Goal: Contribute content: Contribute content

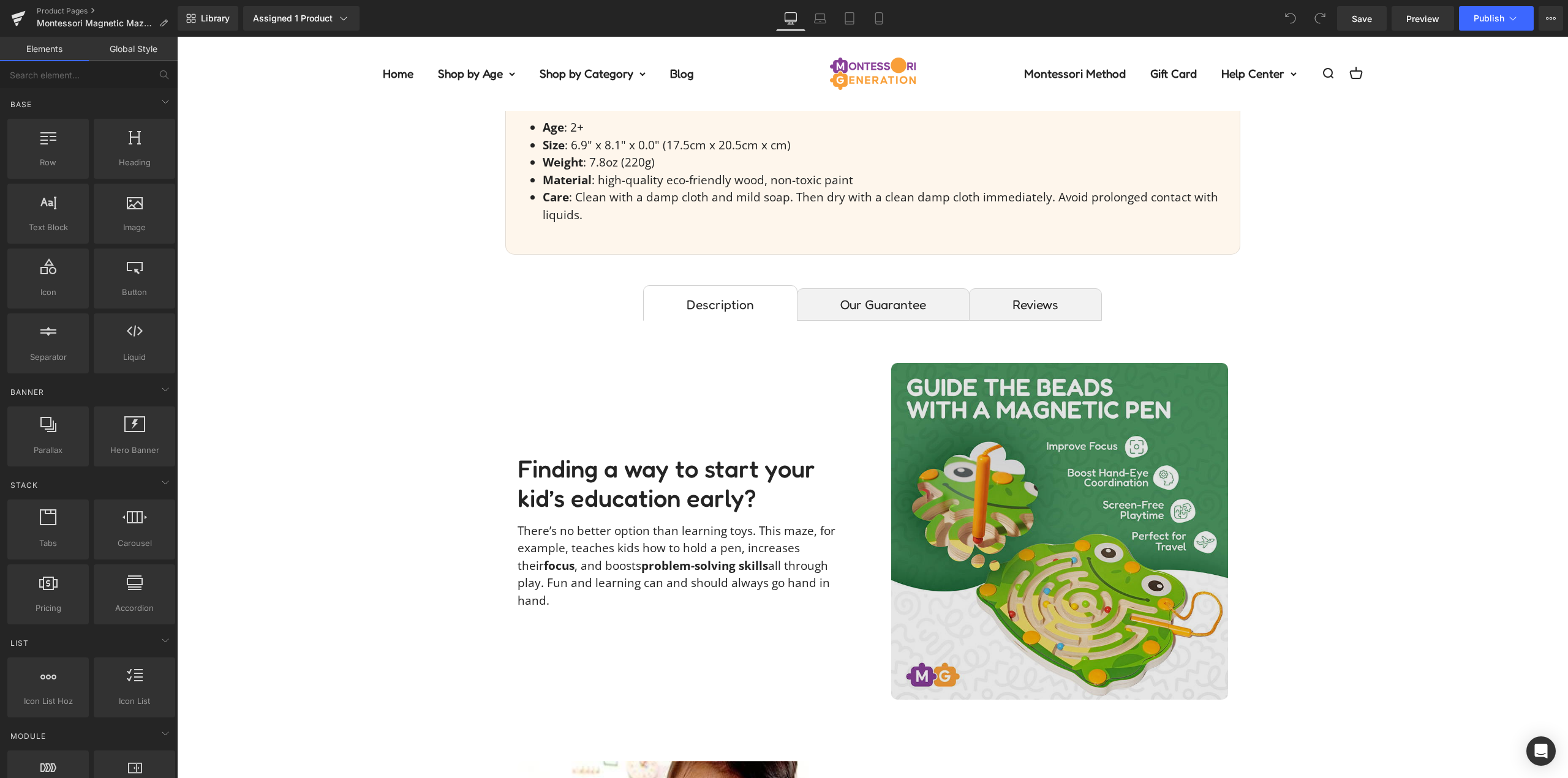
scroll to position [796, 0]
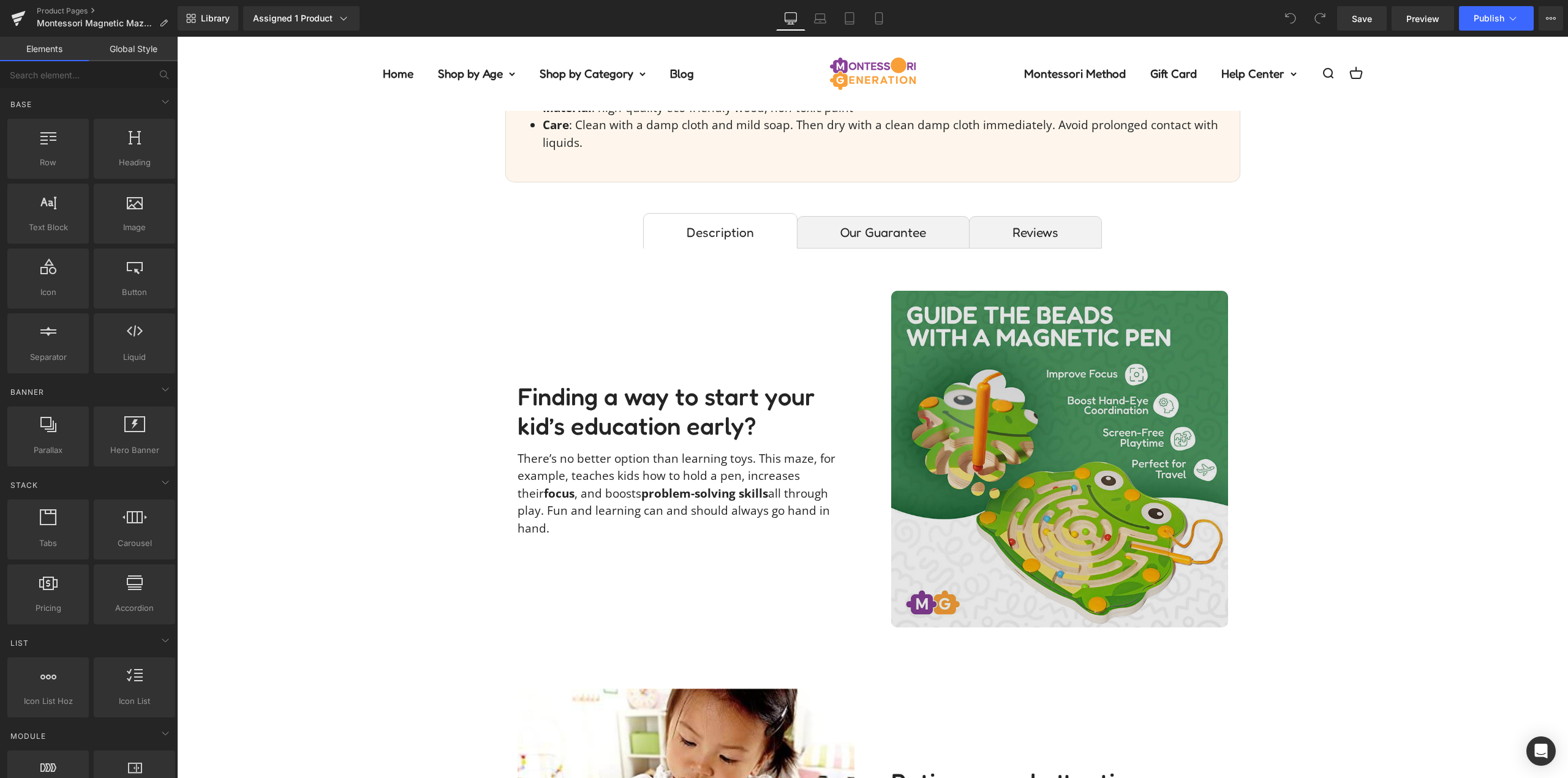
click at [1036, 404] on img at bounding box center [1059, 459] width 337 height 336
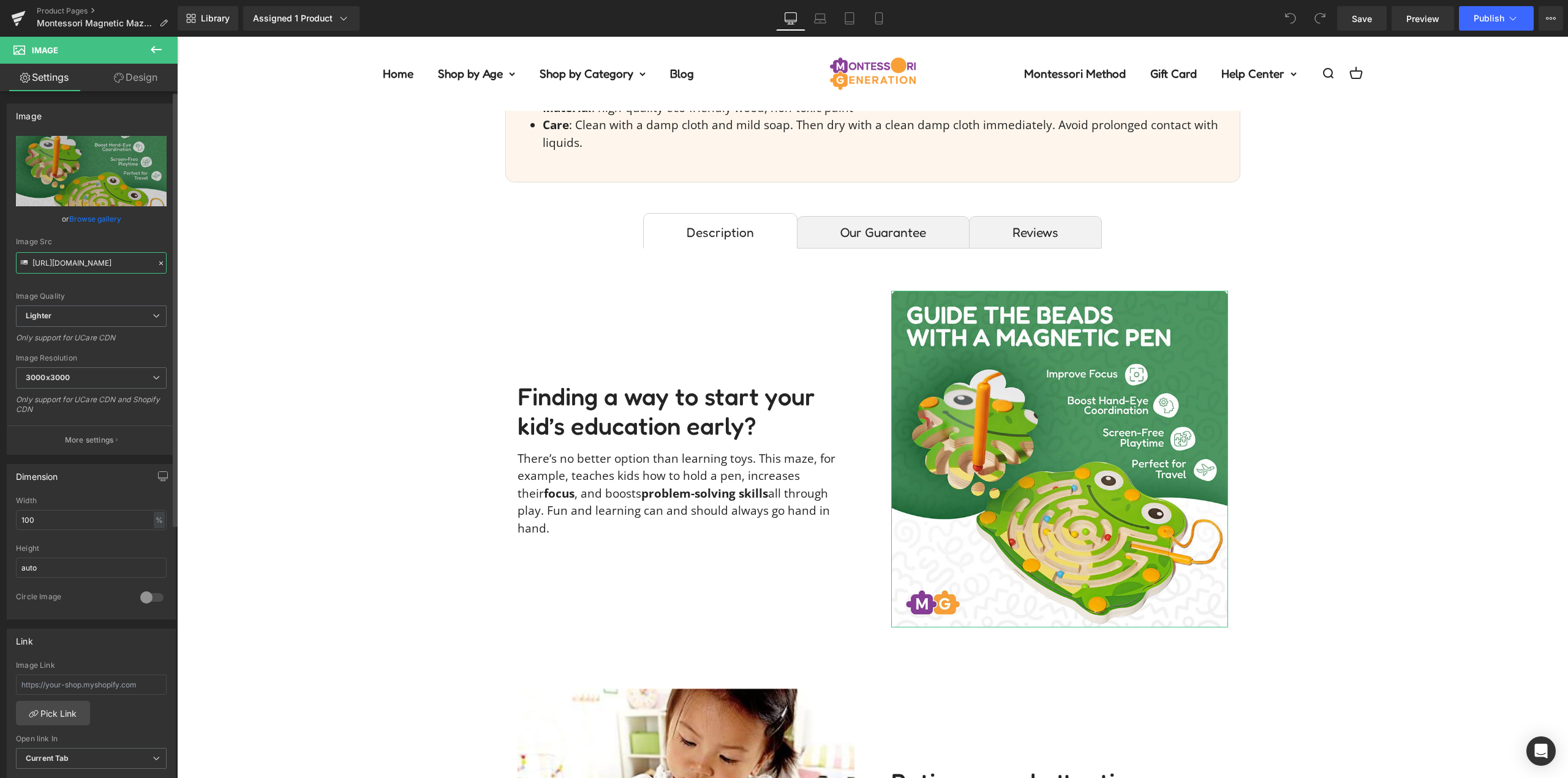
click at [108, 262] on input "[URL][DOMAIN_NAME]" at bounding box center [91, 263] width 151 height 21
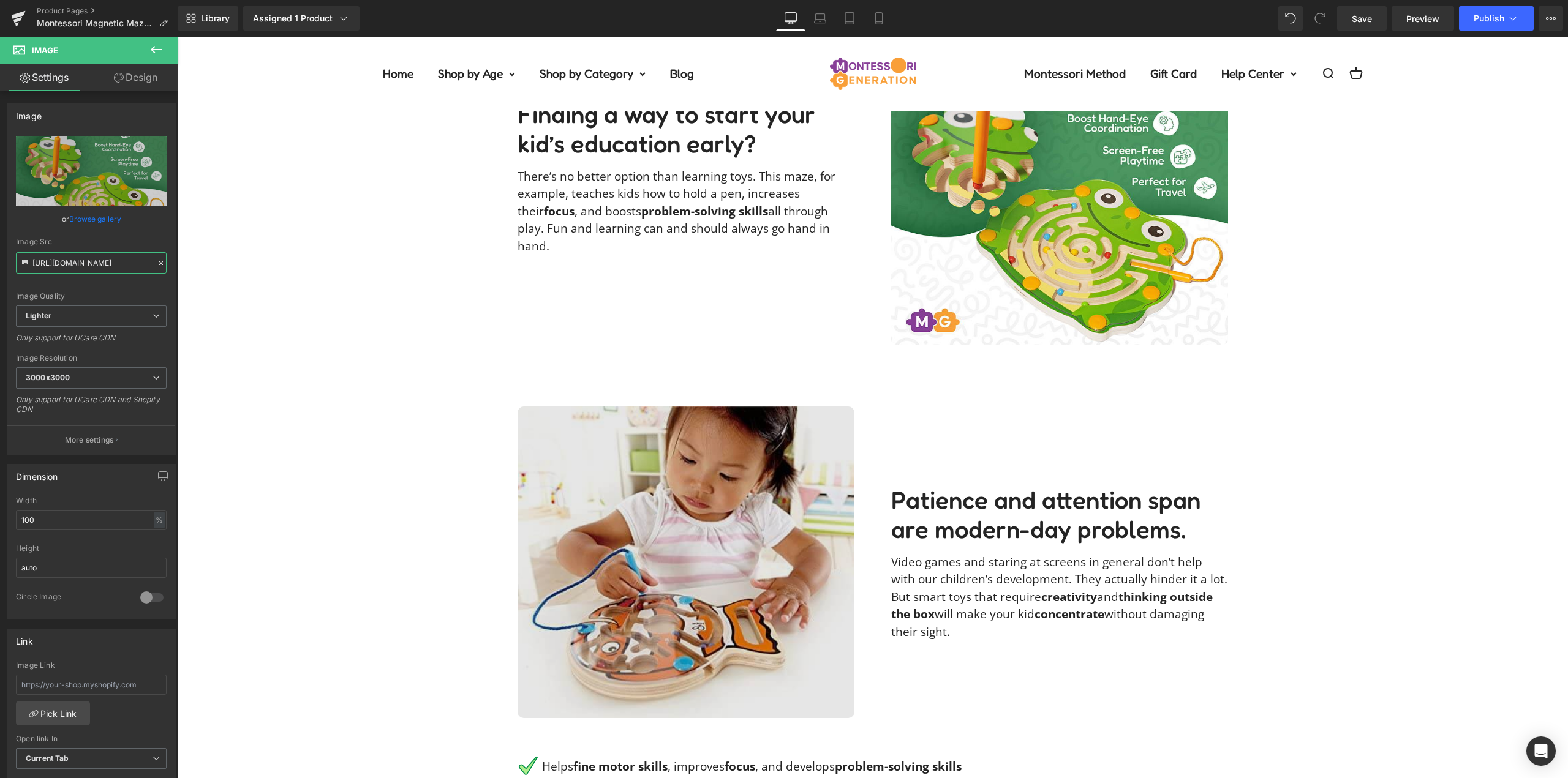
scroll to position [1102, 0]
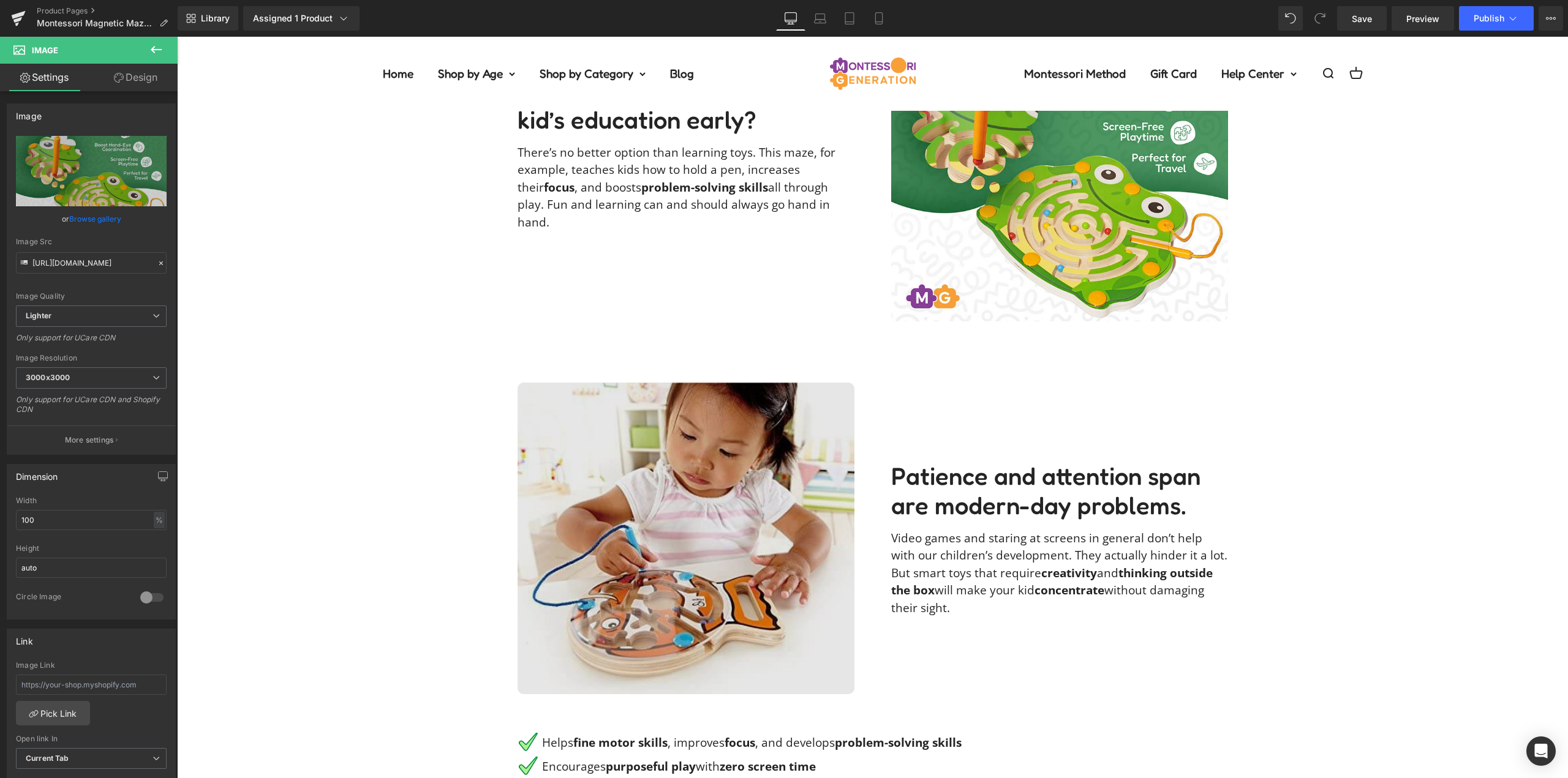
click at [649, 472] on img at bounding box center [685, 538] width 337 height 312
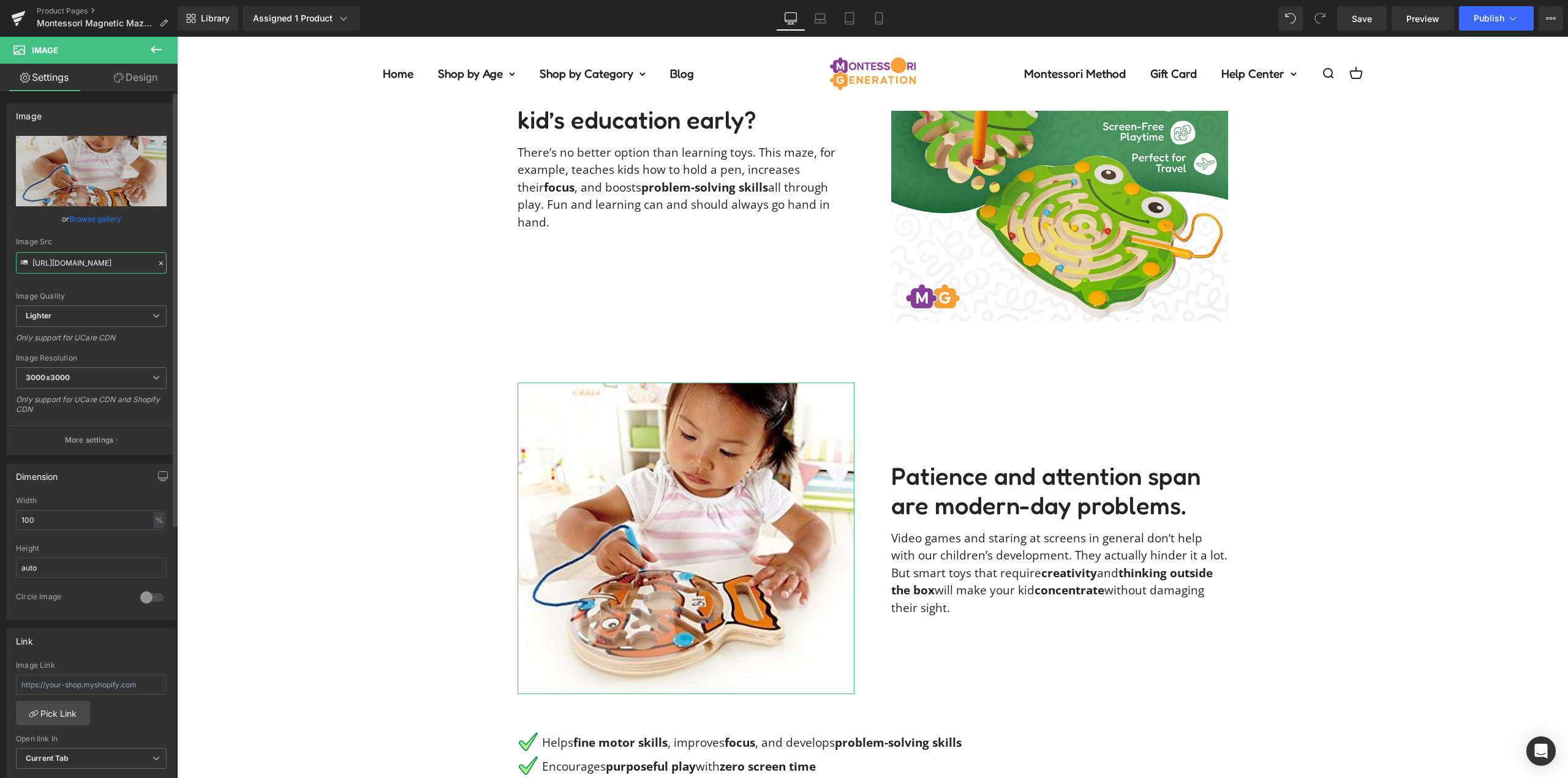
click at [92, 262] on input "[URL][DOMAIN_NAME]" at bounding box center [91, 263] width 151 height 21
paste input "46a019bc-0329-48f3-8885-29eb4d197084/-/format/auto/-/preview/3000x3000/-/qualit…"
type input "[URL][DOMAIN_NAME]"
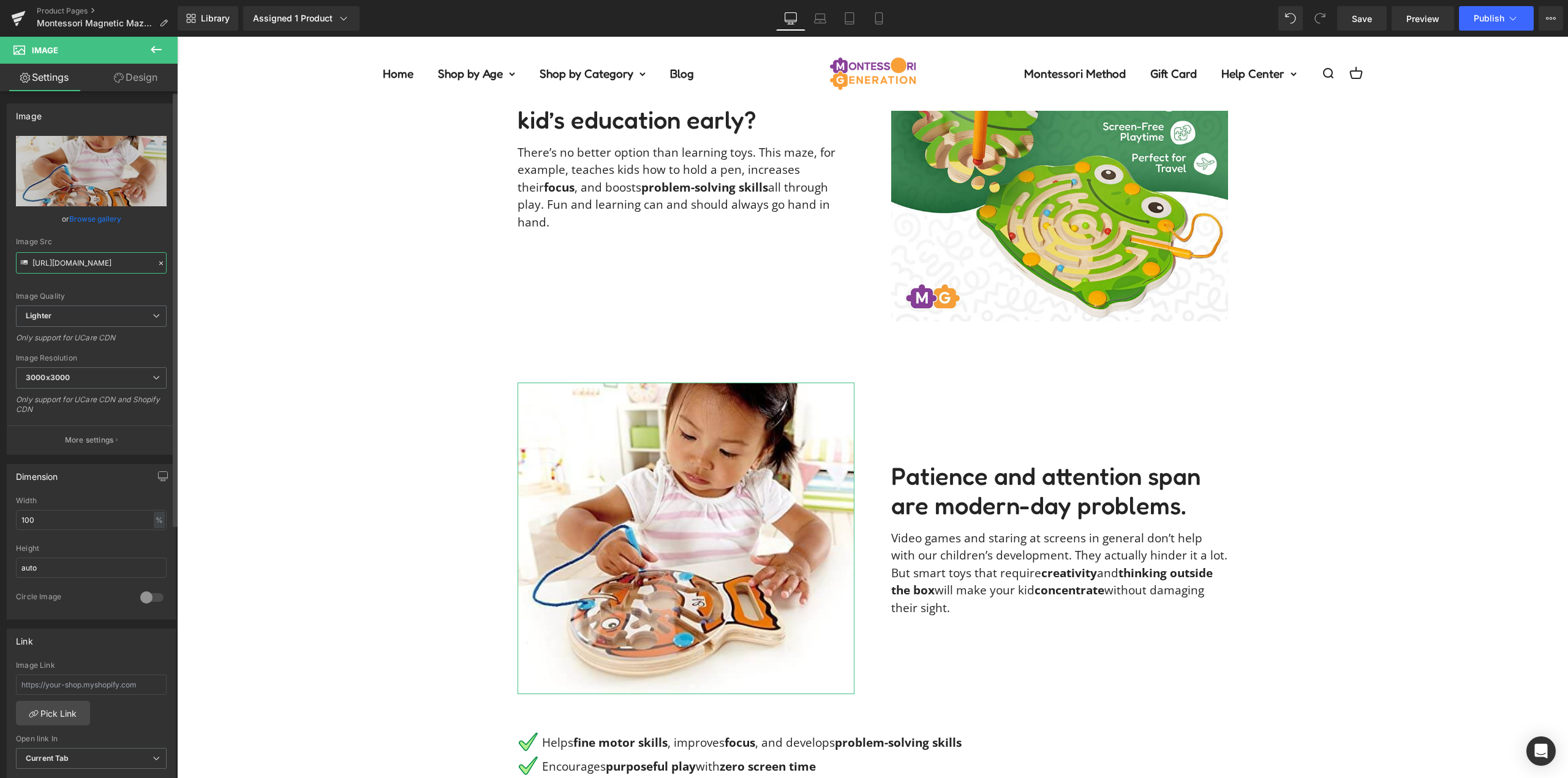
scroll to position [0, 422]
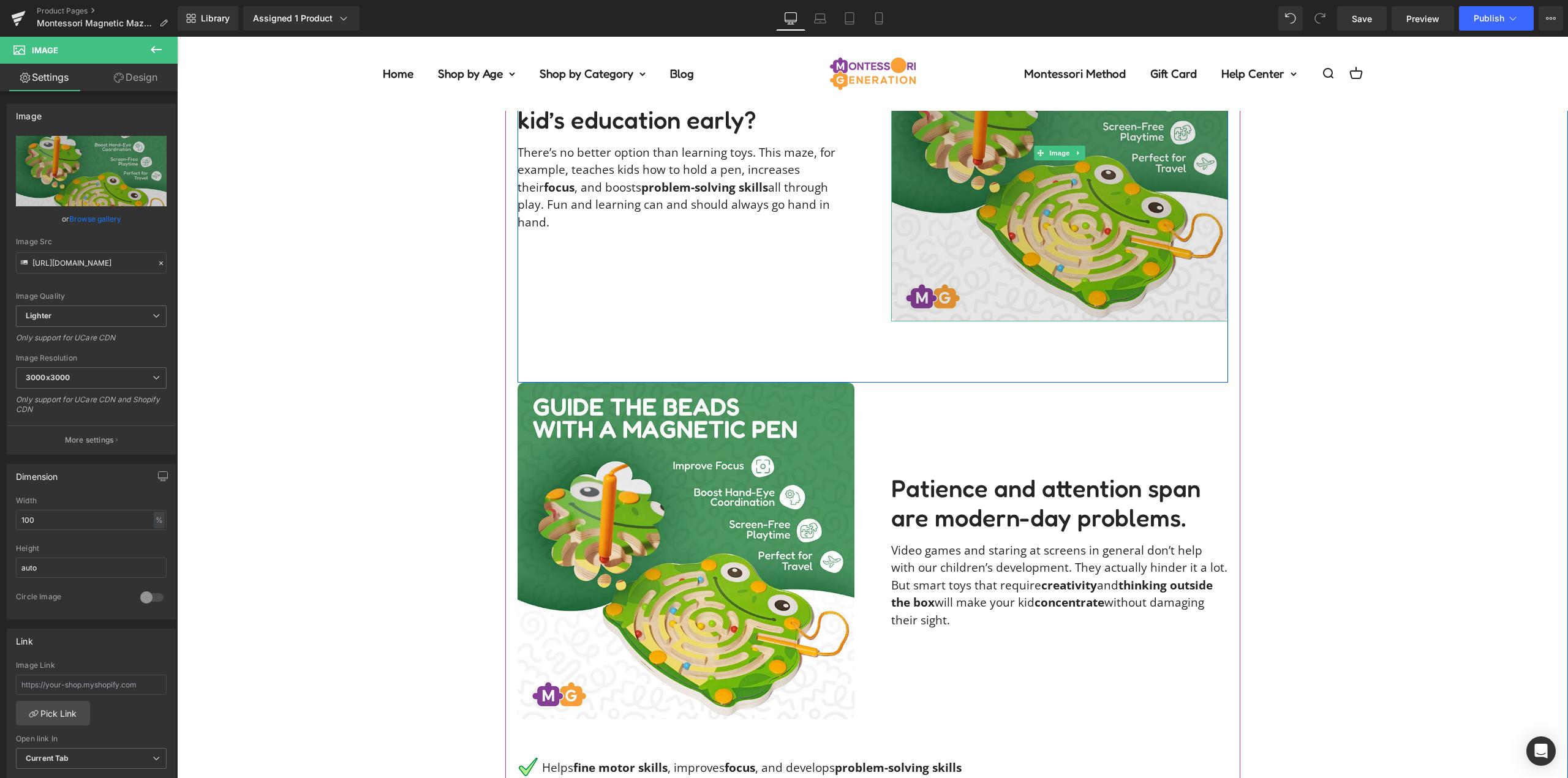
click at [1037, 215] on img at bounding box center [1059, 153] width 337 height 336
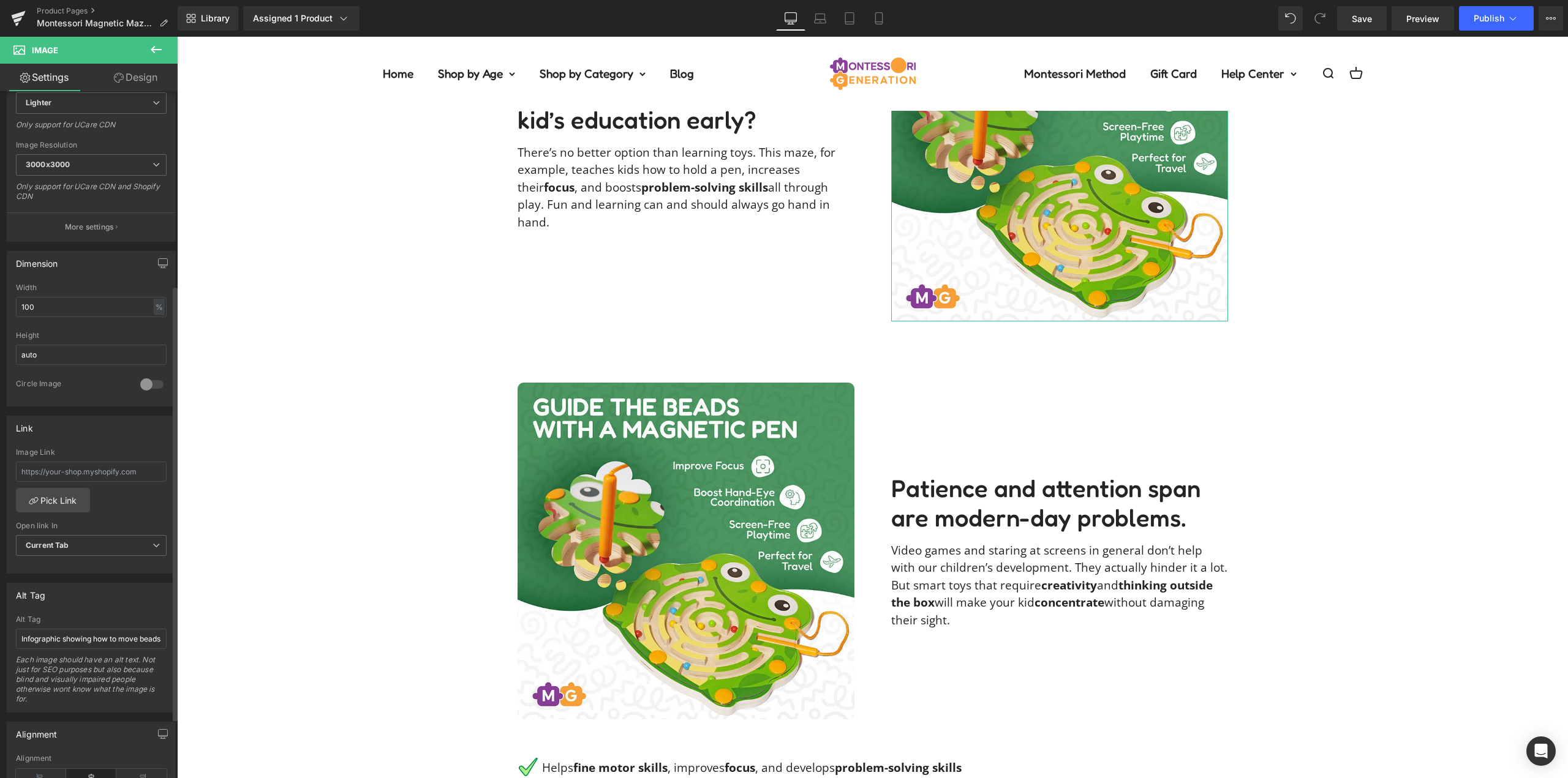
scroll to position [306, 0]
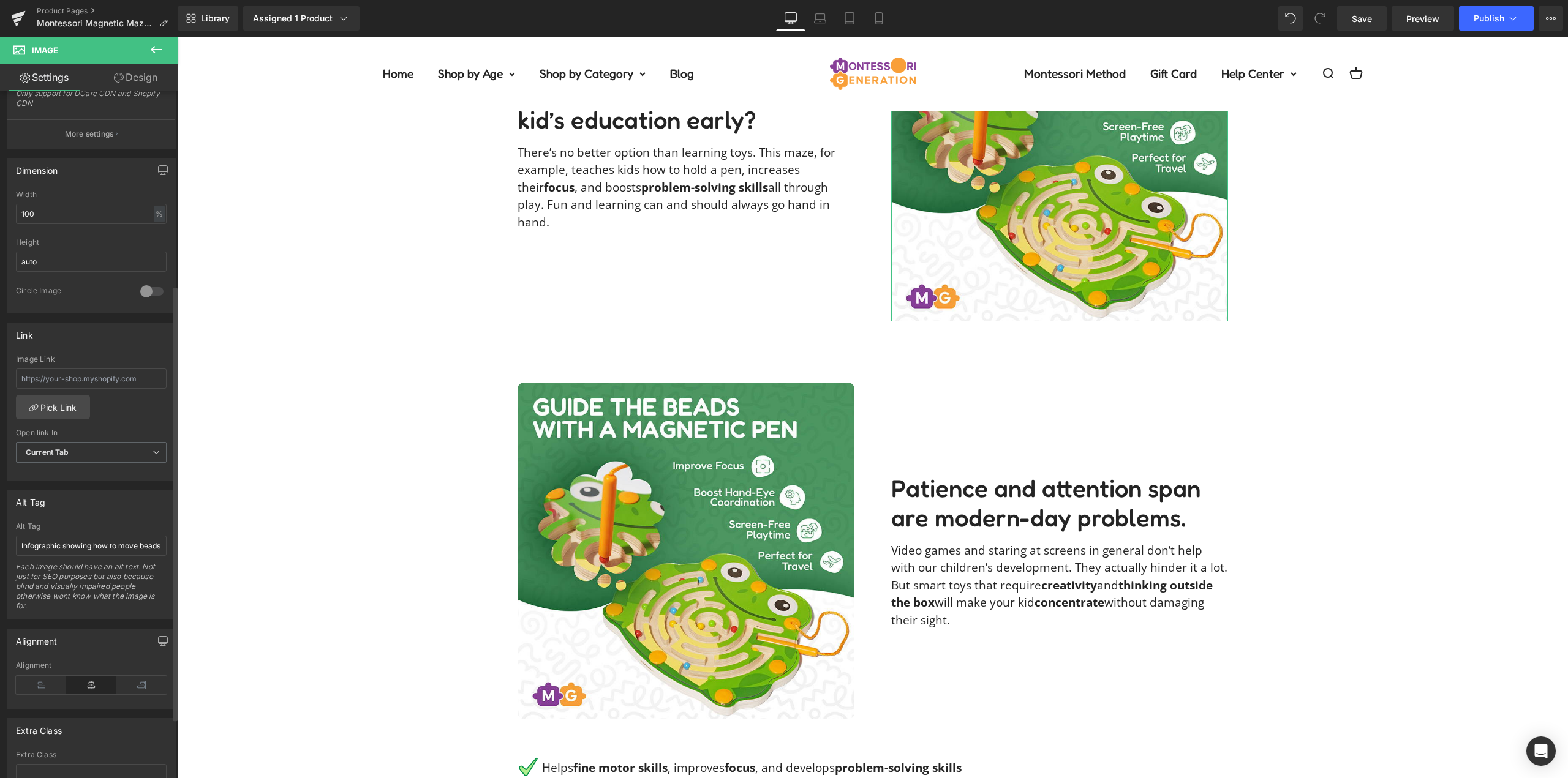
click at [90, 556] on div "Alt Tag Infographic showing how to move beads inside the Montessori Magnetic Ma…" at bounding box center [91, 571] width 151 height 97
click at [92, 549] on input "Infographic showing how to move beads inside the Montessori Magnetic Maze toy, …" at bounding box center [91, 546] width 151 height 20
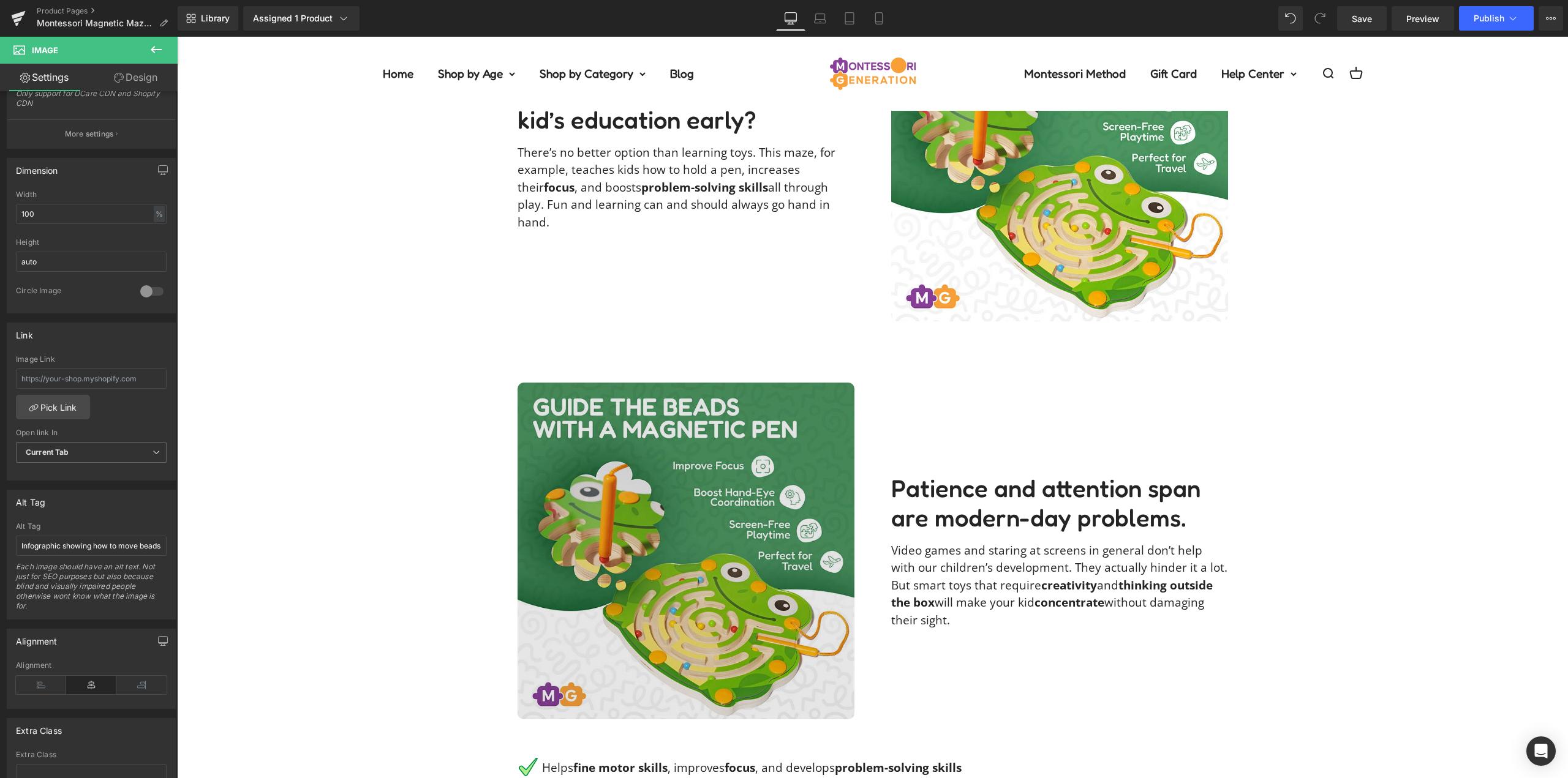
click at [597, 550] on img at bounding box center [685, 550] width 337 height 336
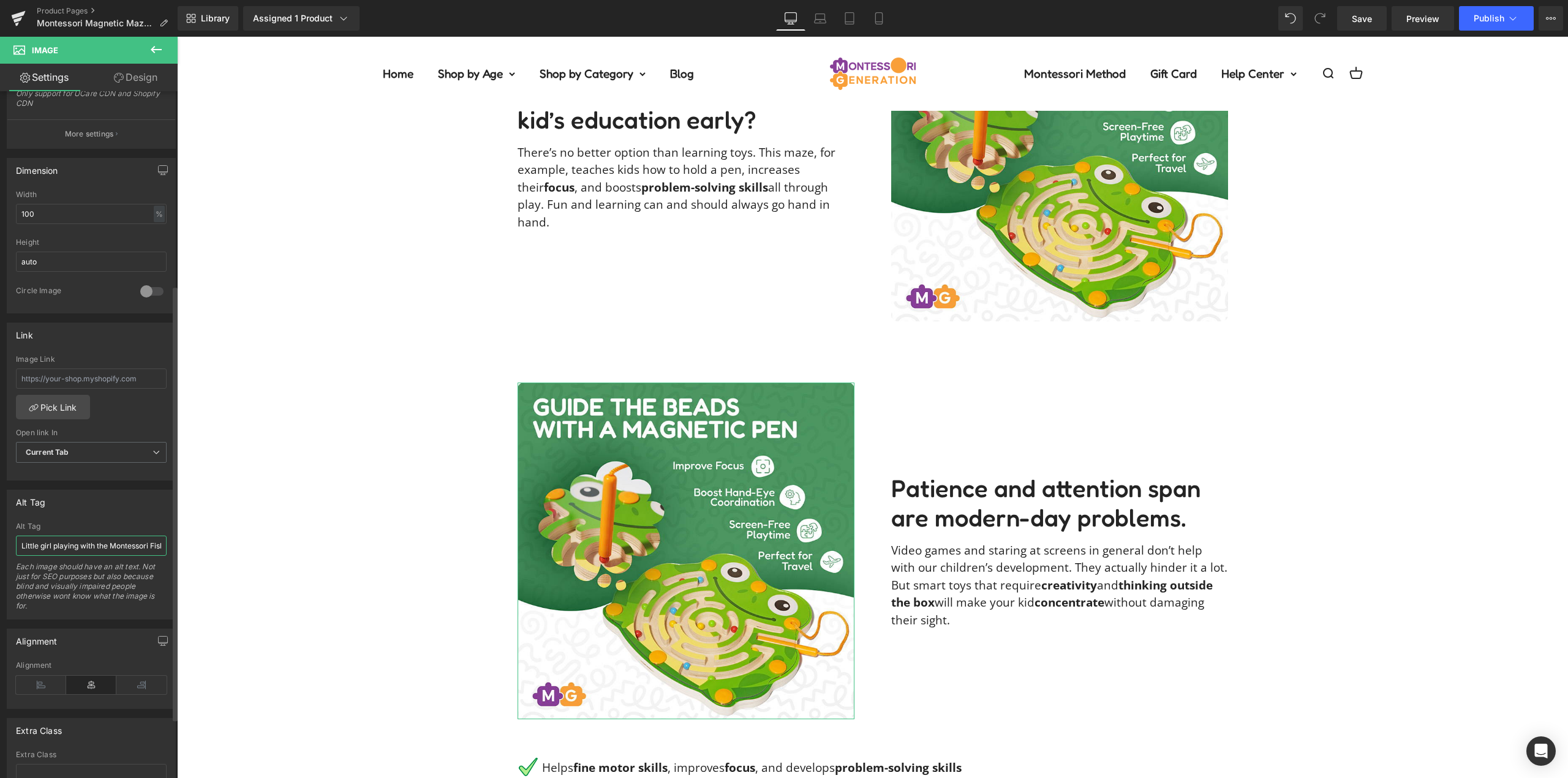
click at [101, 540] on input "Little girl playing with the Montessori Fish shaped Magnetic Maze and moving th…" at bounding box center [91, 546] width 151 height 20
paste input "Infographic showing how to move beads inside the Montessori Magnetic Maze toy, …"
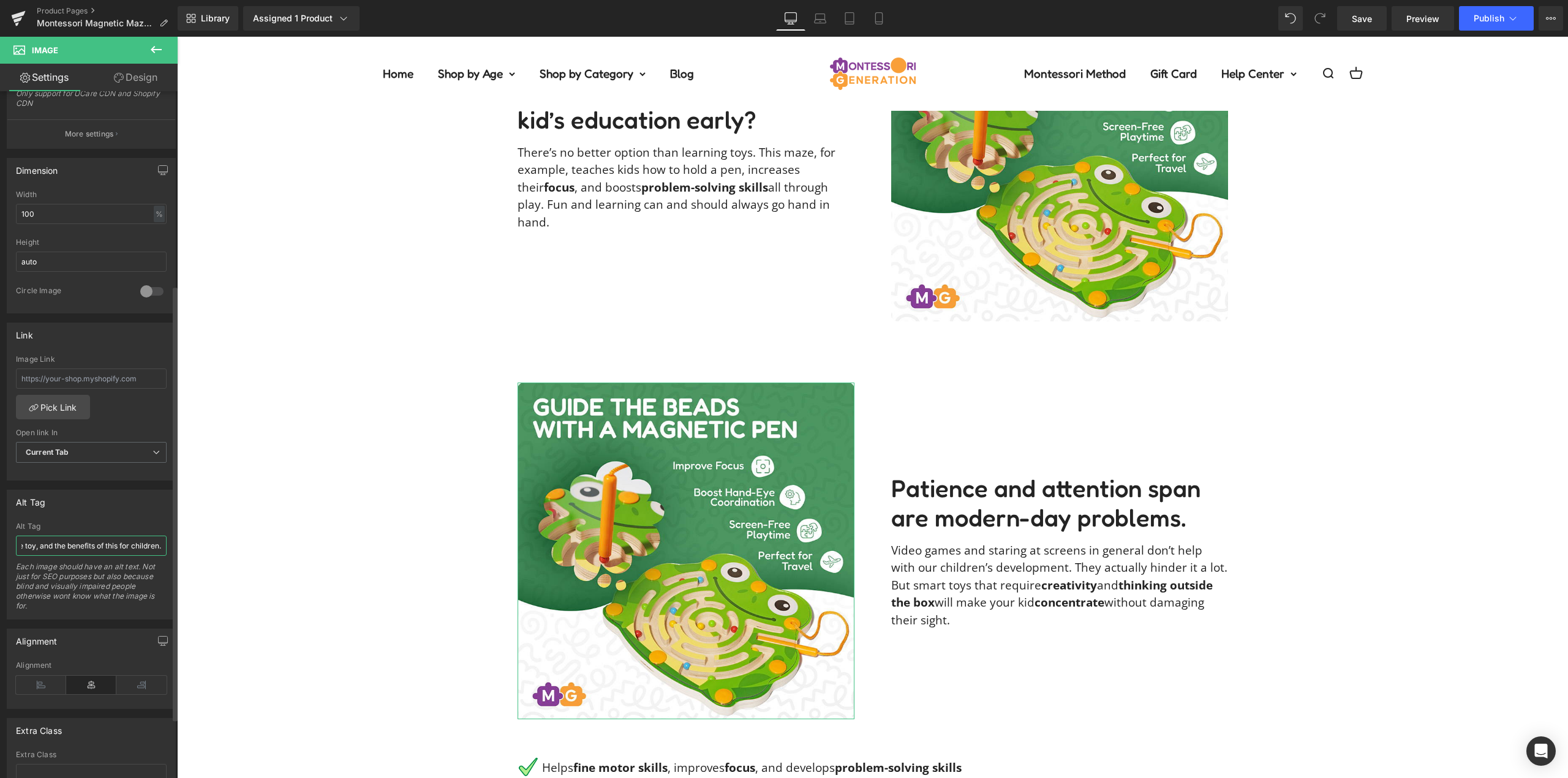
type input "Infographic showing how to move beads inside the Montessori Magnetic Maze toy, …"
click at [87, 509] on div "Alt Tag" at bounding box center [92, 502] width 168 height 23
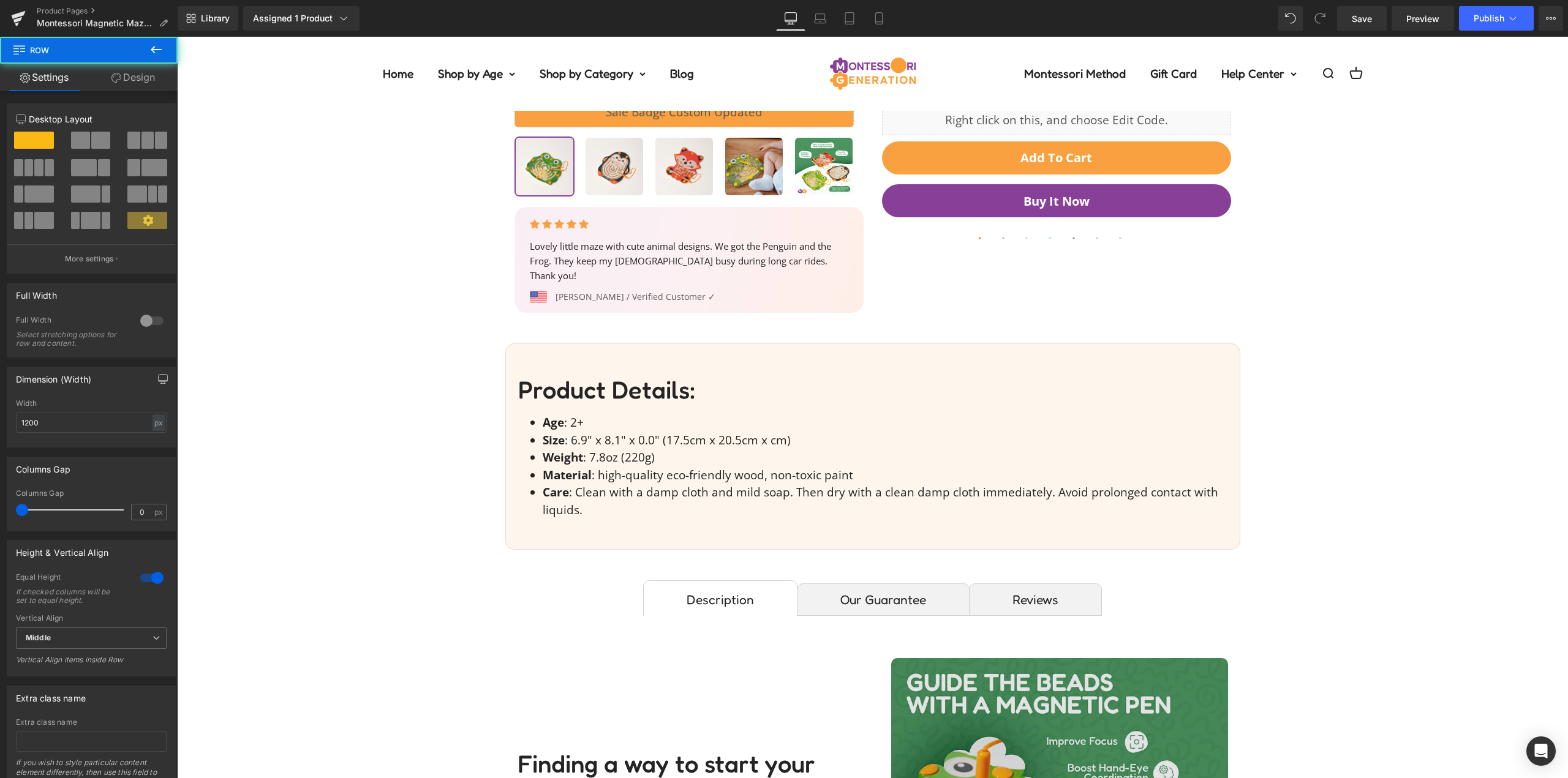
scroll to position [735, 0]
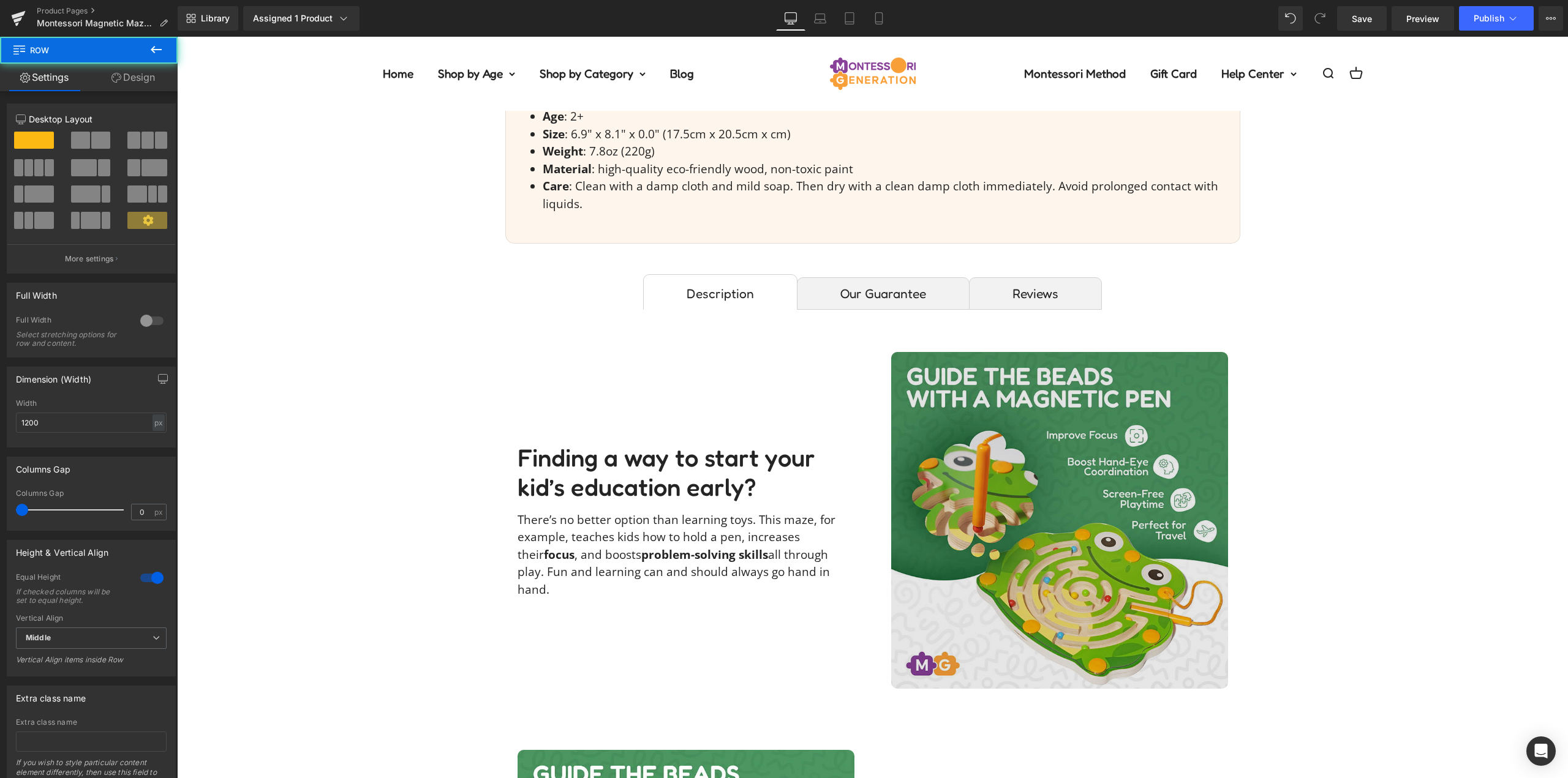
click at [1054, 457] on img at bounding box center [1059, 520] width 337 height 336
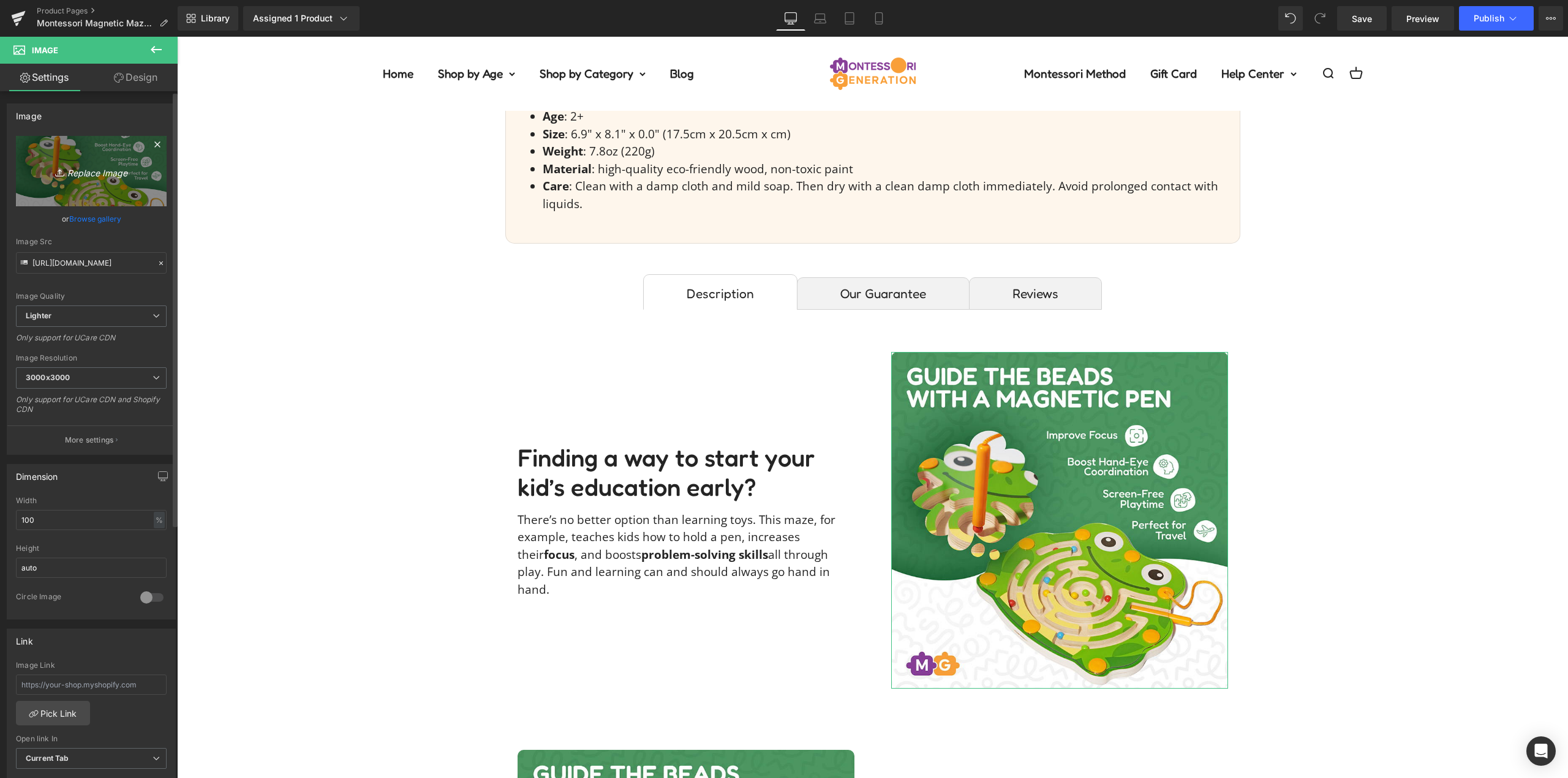
click at [82, 170] on icon "Replace Image" at bounding box center [92, 171] width 98 height 15
type input "C:\fakepath\magnetic-maze-reading_with_flowers20250620_151139.jpg"
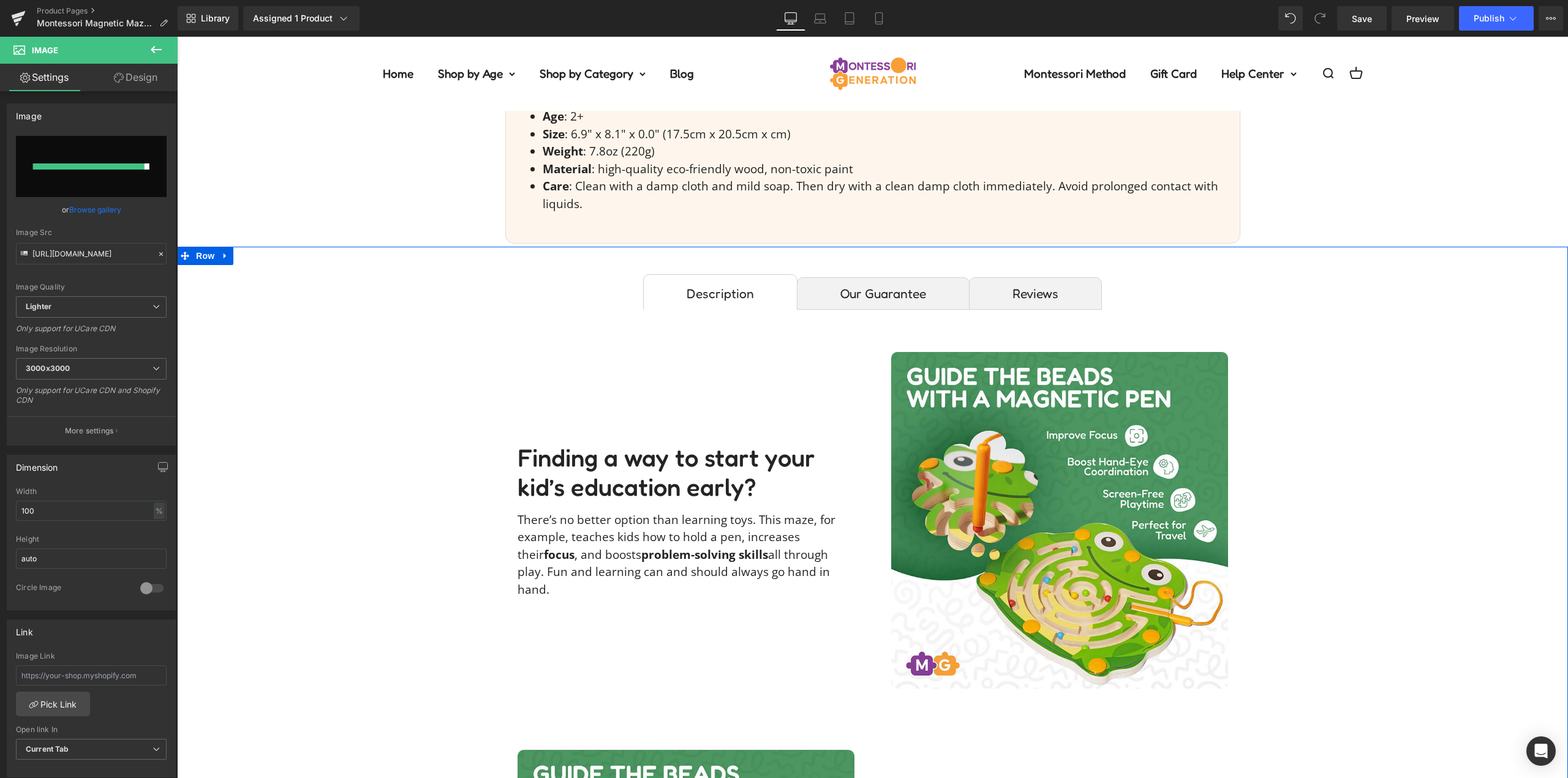
type input "https://ucarecdn.com/f26e9f77-1332-4784-9dd3-52410015a4e8/-/format/auto/-/previ…"
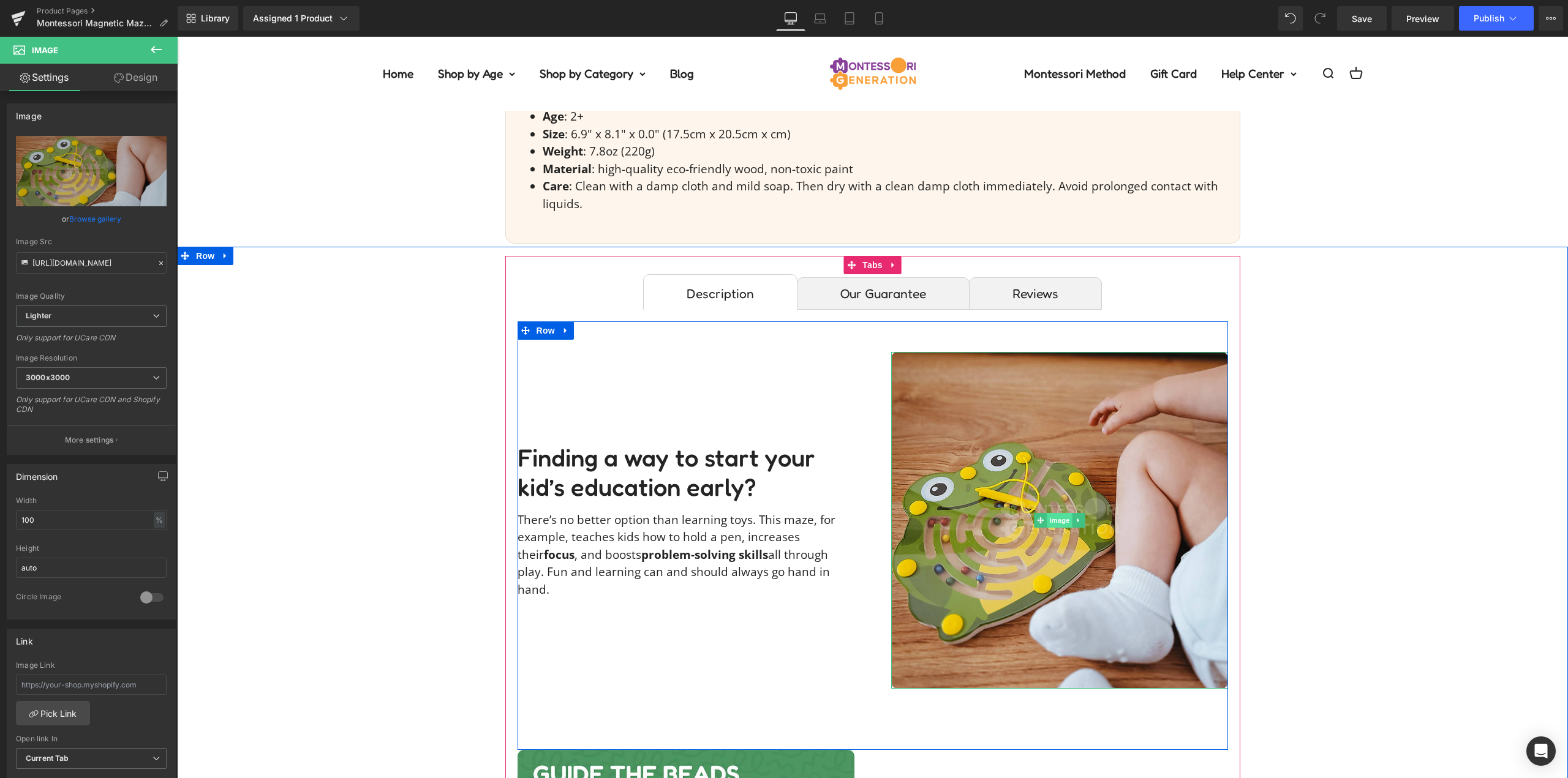
click at [1060, 513] on span "Image" at bounding box center [1060, 520] width 26 height 14
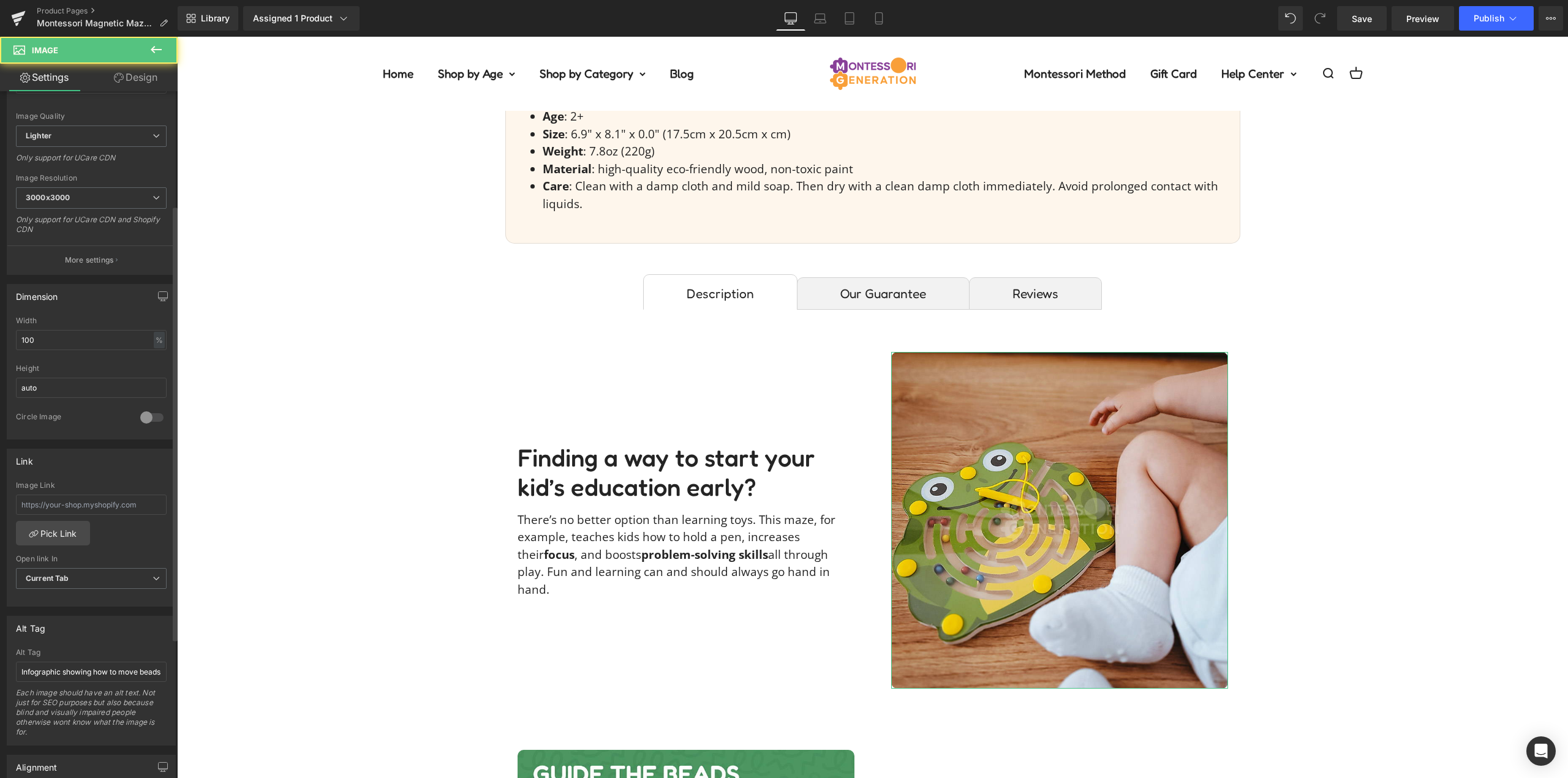
scroll to position [306, 0]
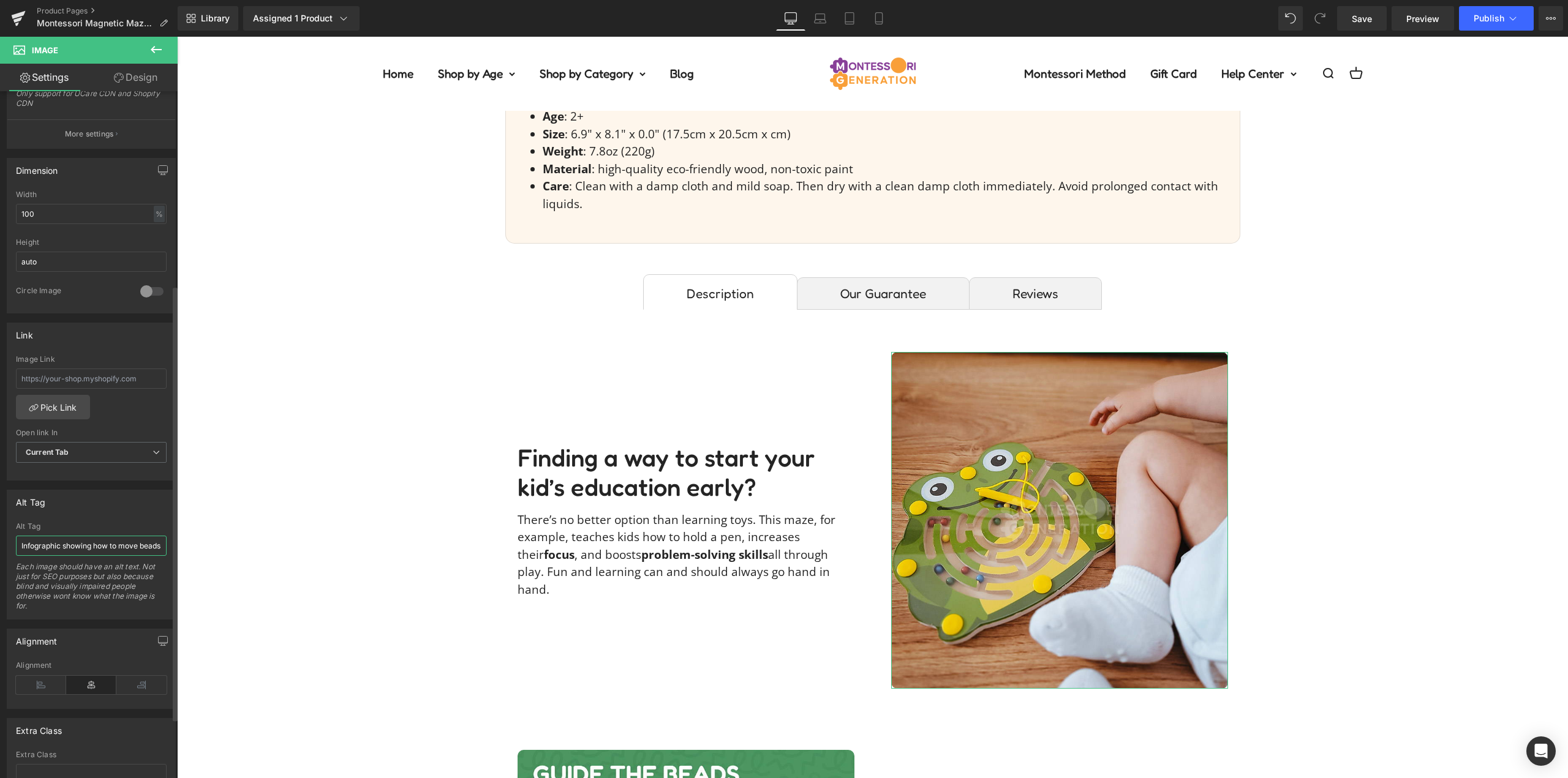
click at [76, 550] on input "Infographic showing how to move beads inside the Montessori Magnetic Maze toy, …" at bounding box center [91, 546] width 151 height 20
type input "Baby sitting next to a colorful frog-shaped magnetic maze with a cover and a ma…"
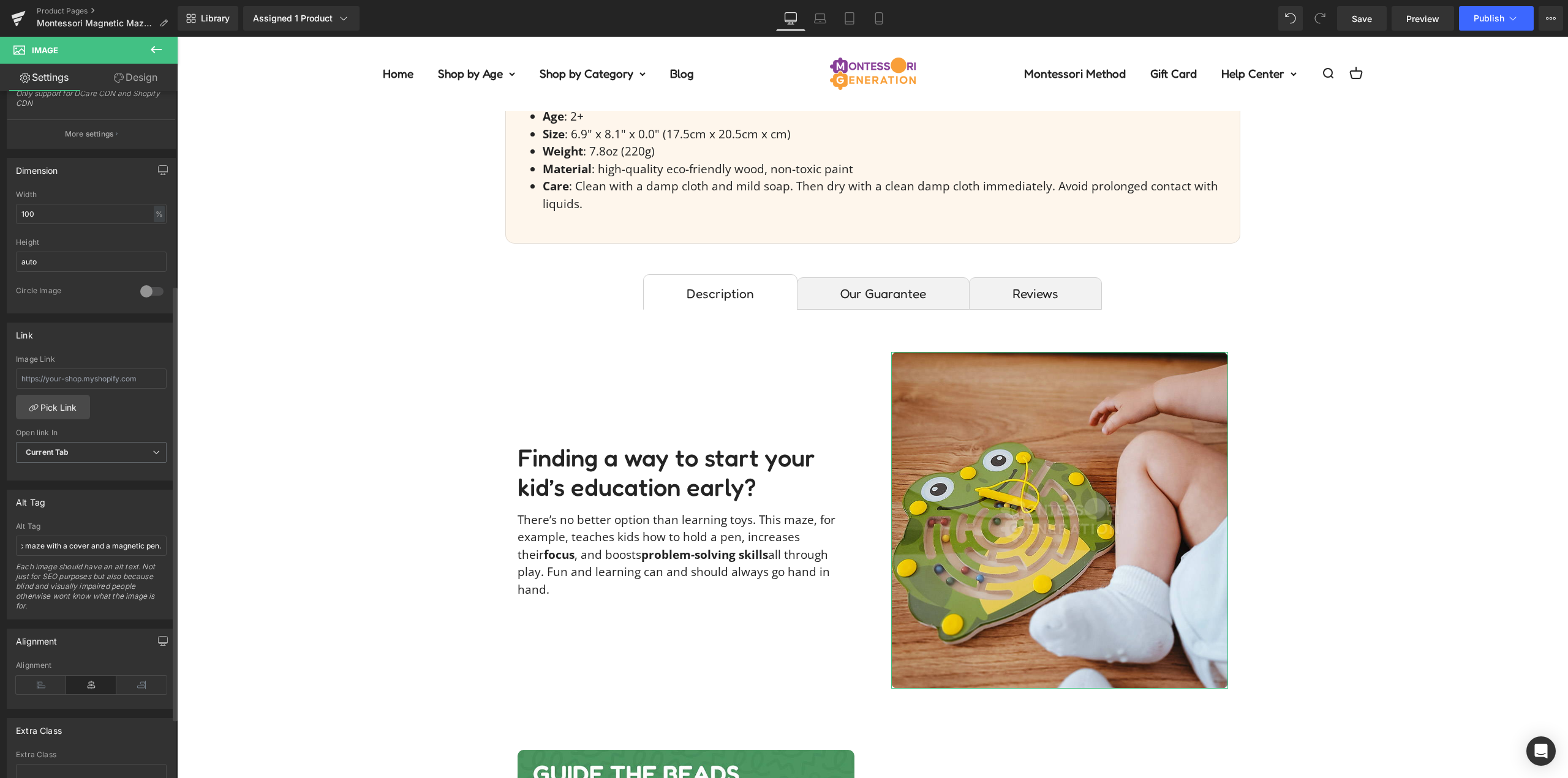
click at [113, 517] on div "Alt Tag Baby sitting next to a colorful frog-shaped magnetic maze with a cover …" at bounding box center [92, 555] width 169 height 130
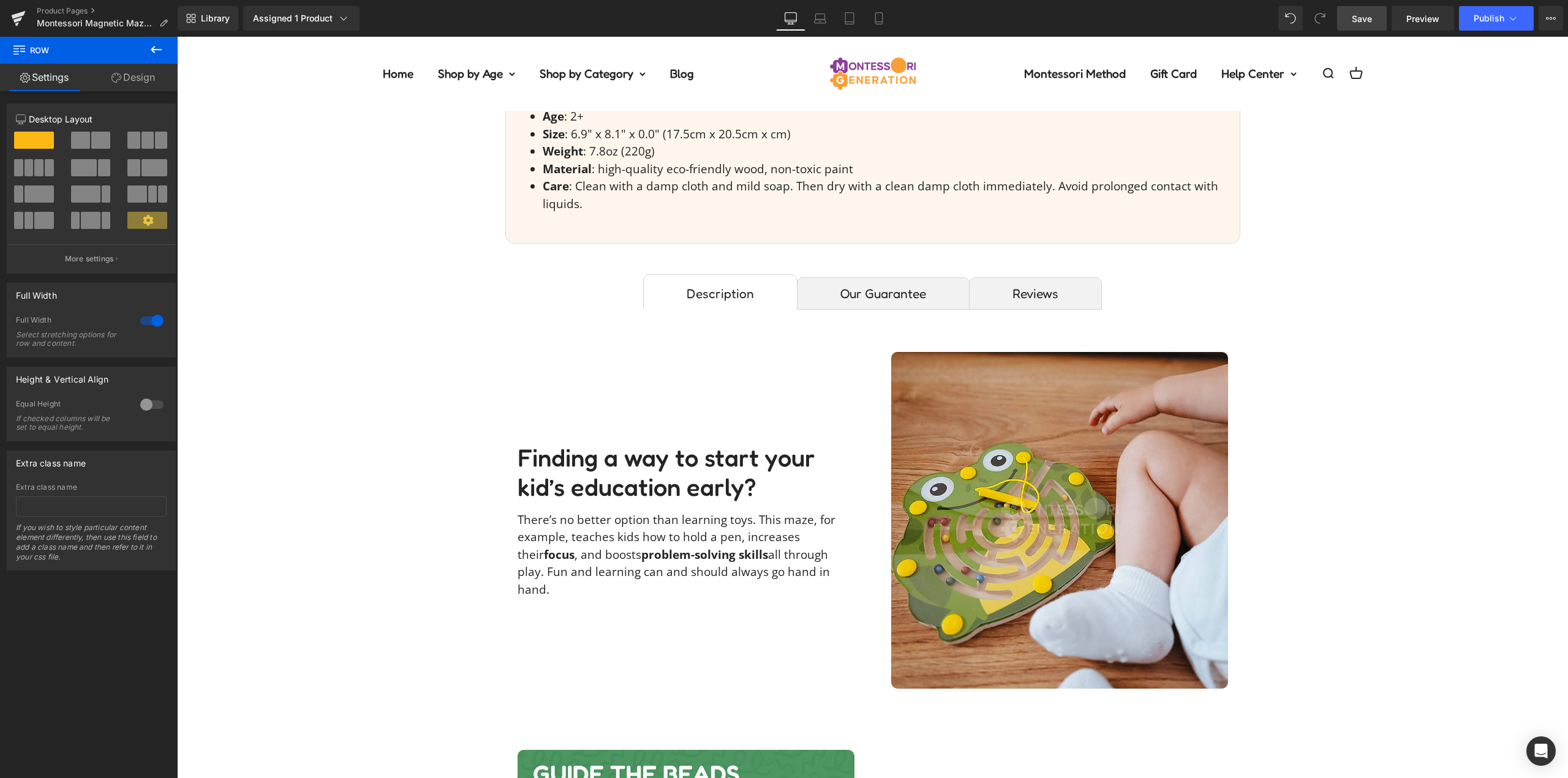
click at [1380, 17] on link "Save" at bounding box center [1362, 18] width 50 height 24
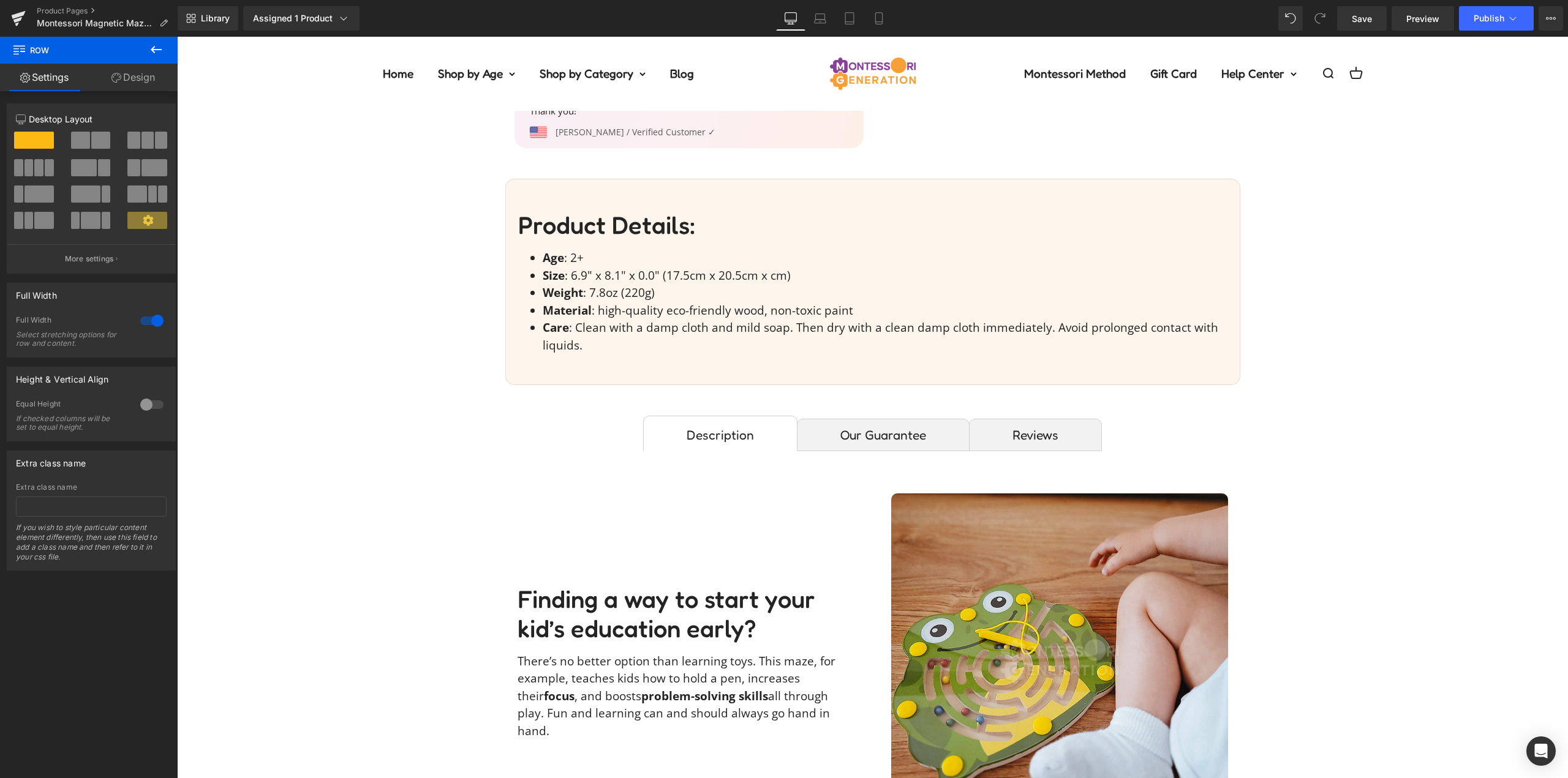
scroll to position [551, 0]
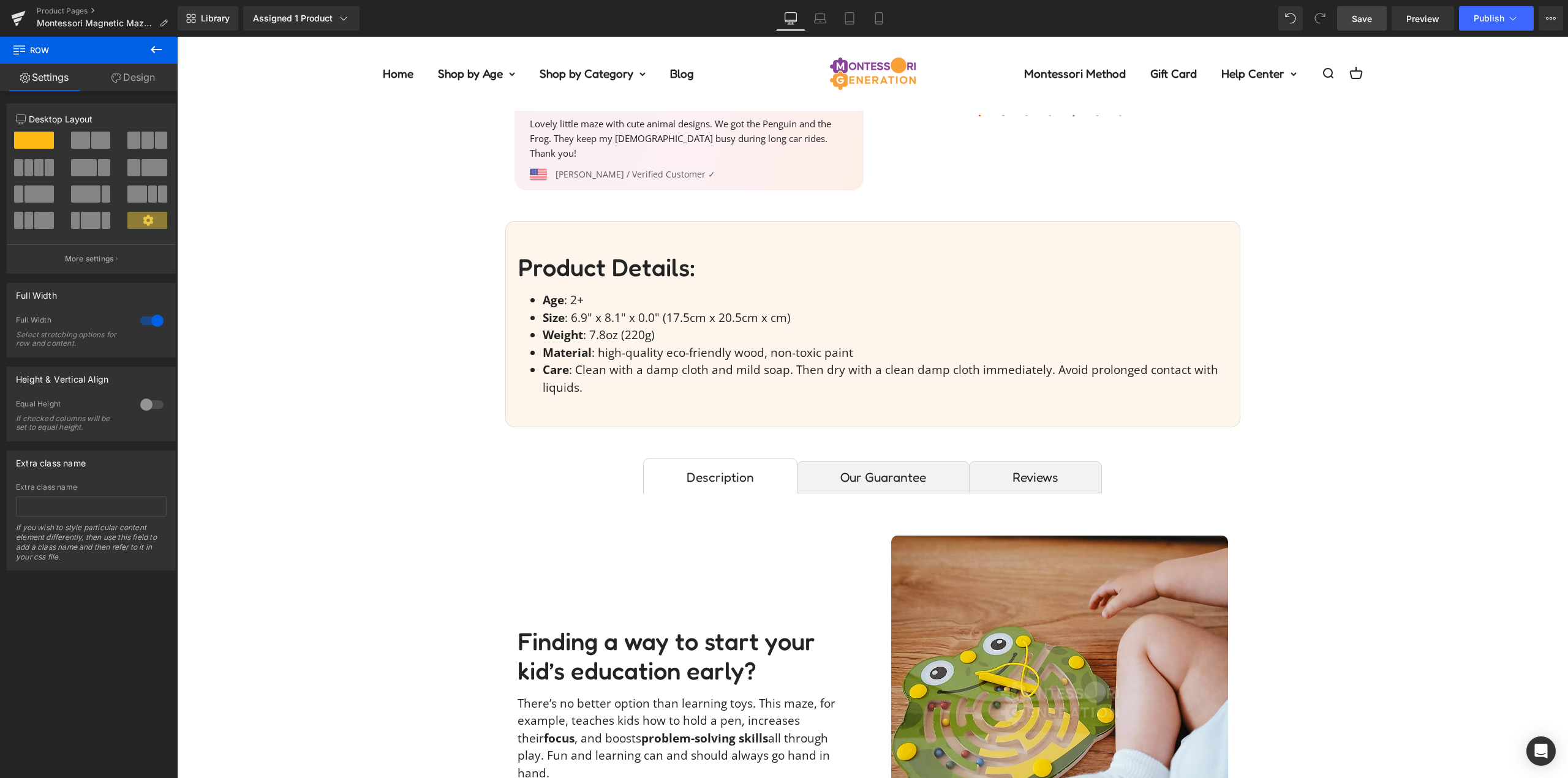
click at [1358, 13] on span "Save" at bounding box center [1362, 18] width 20 height 13
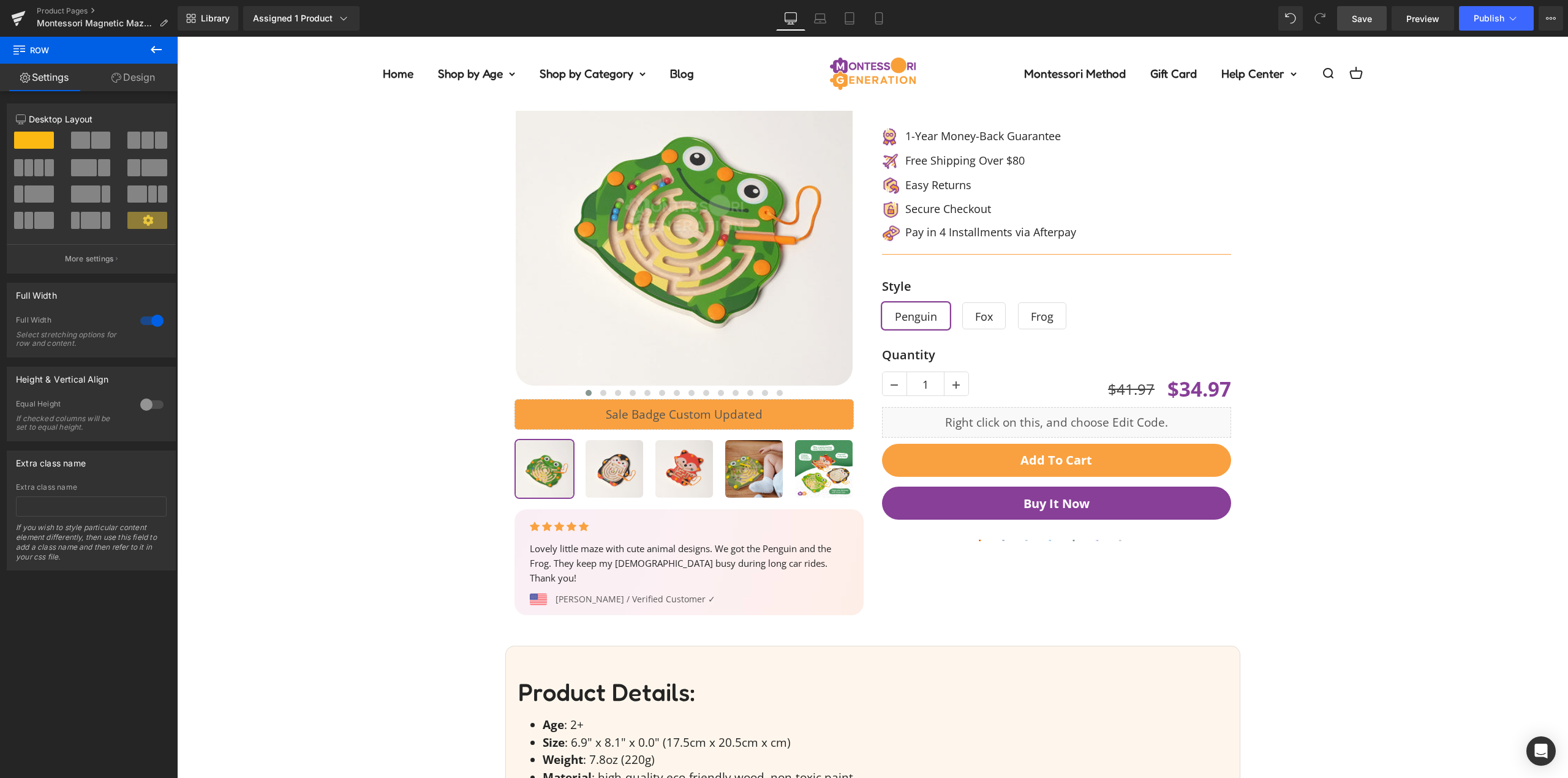
scroll to position [61, 0]
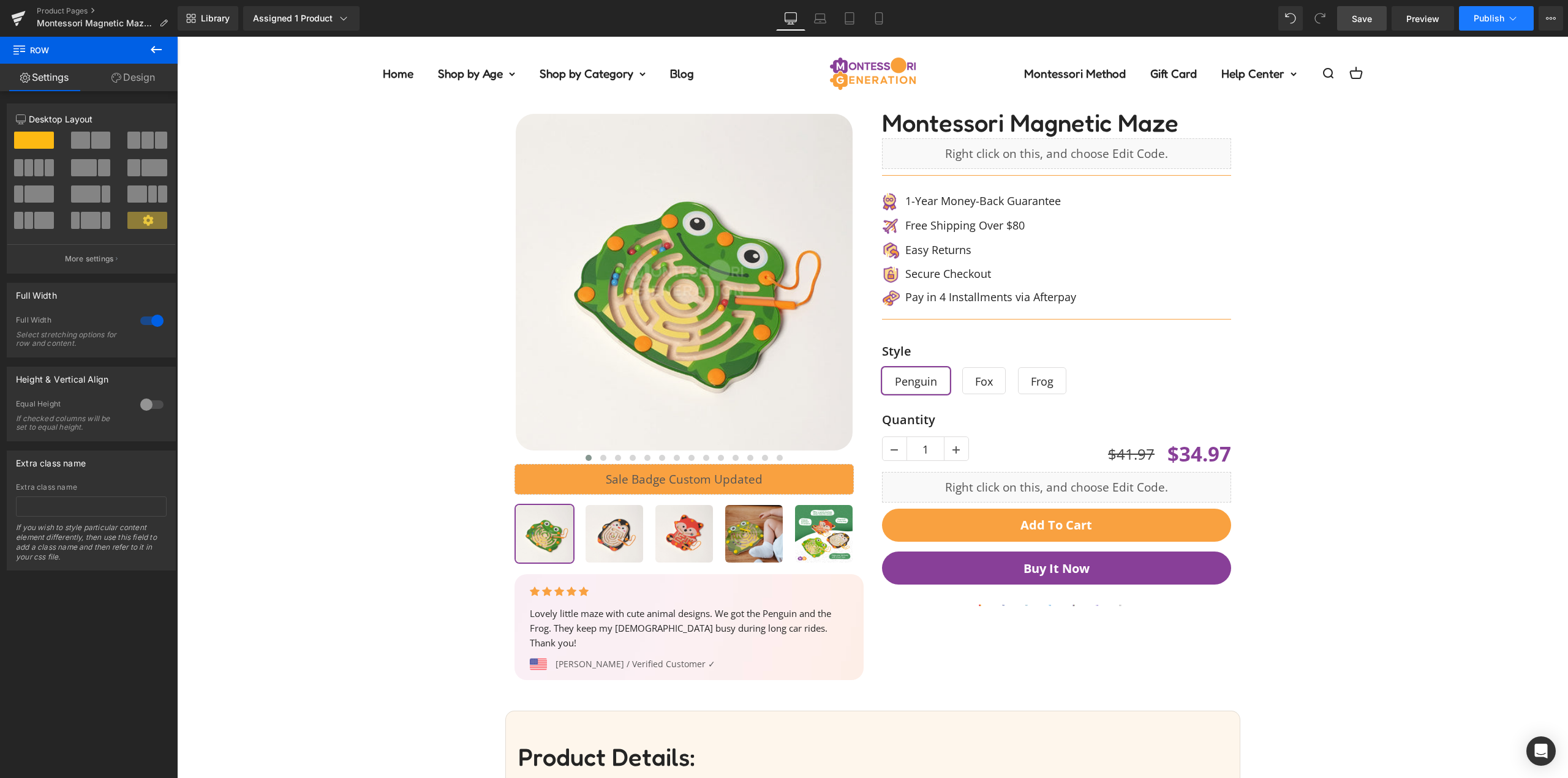
click at [1491, 20] on span "Publish" at bounding box center [1489, 18] width 30 height 10
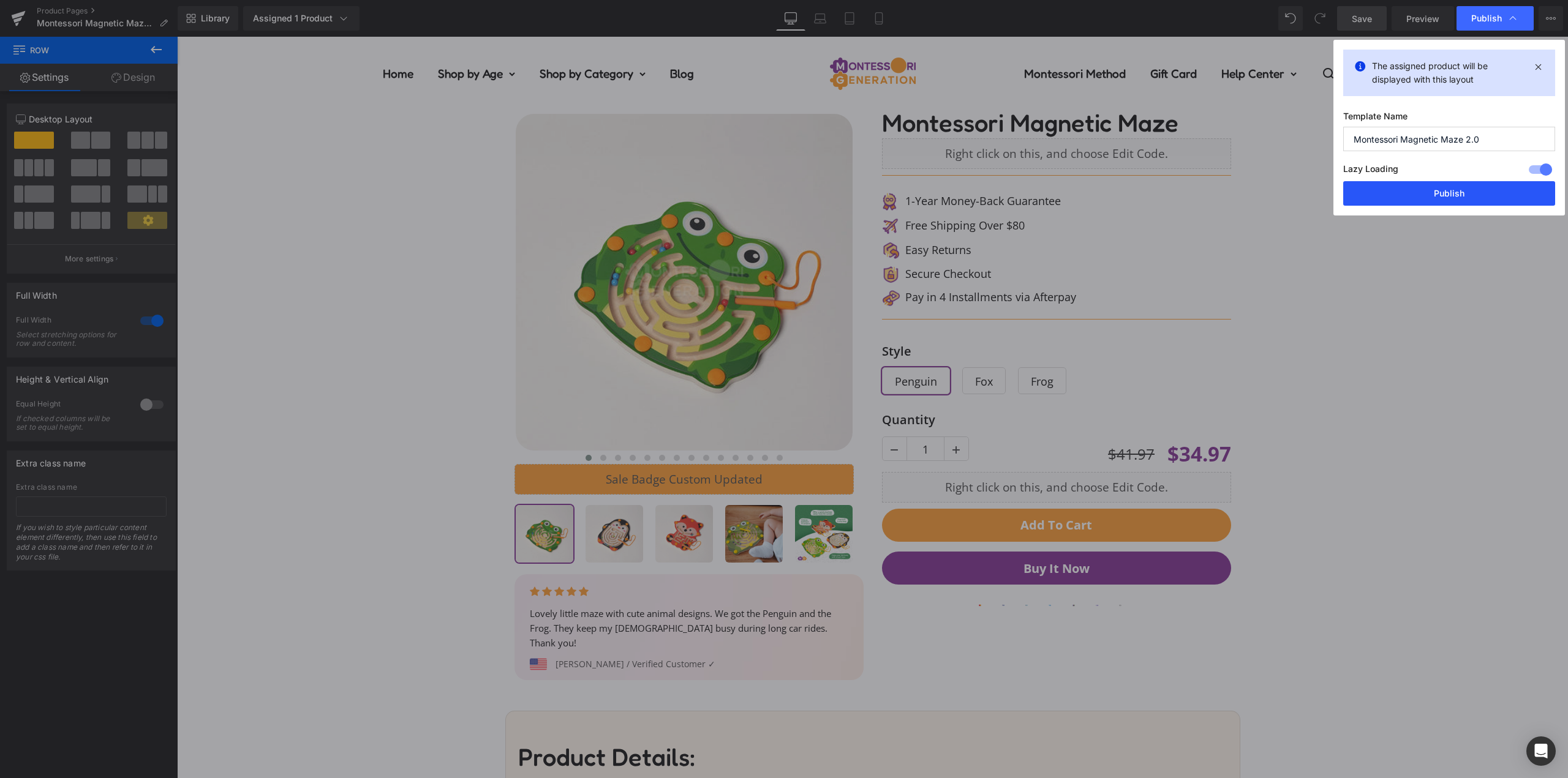
click at [1449, 198] on button "Publish" at bounding box center [1449, 194] width 212 height 24
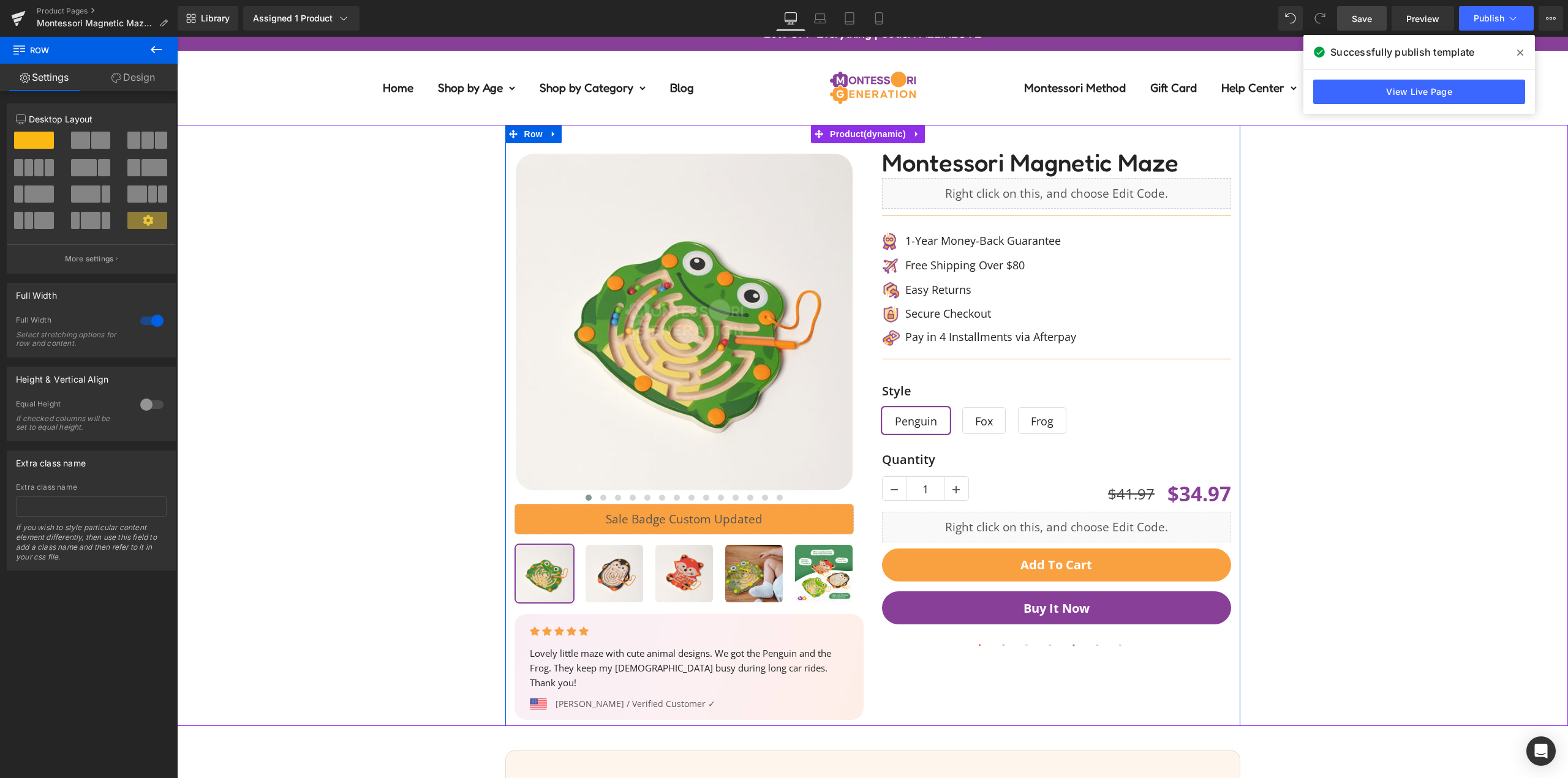
scroll to position [0, 0]
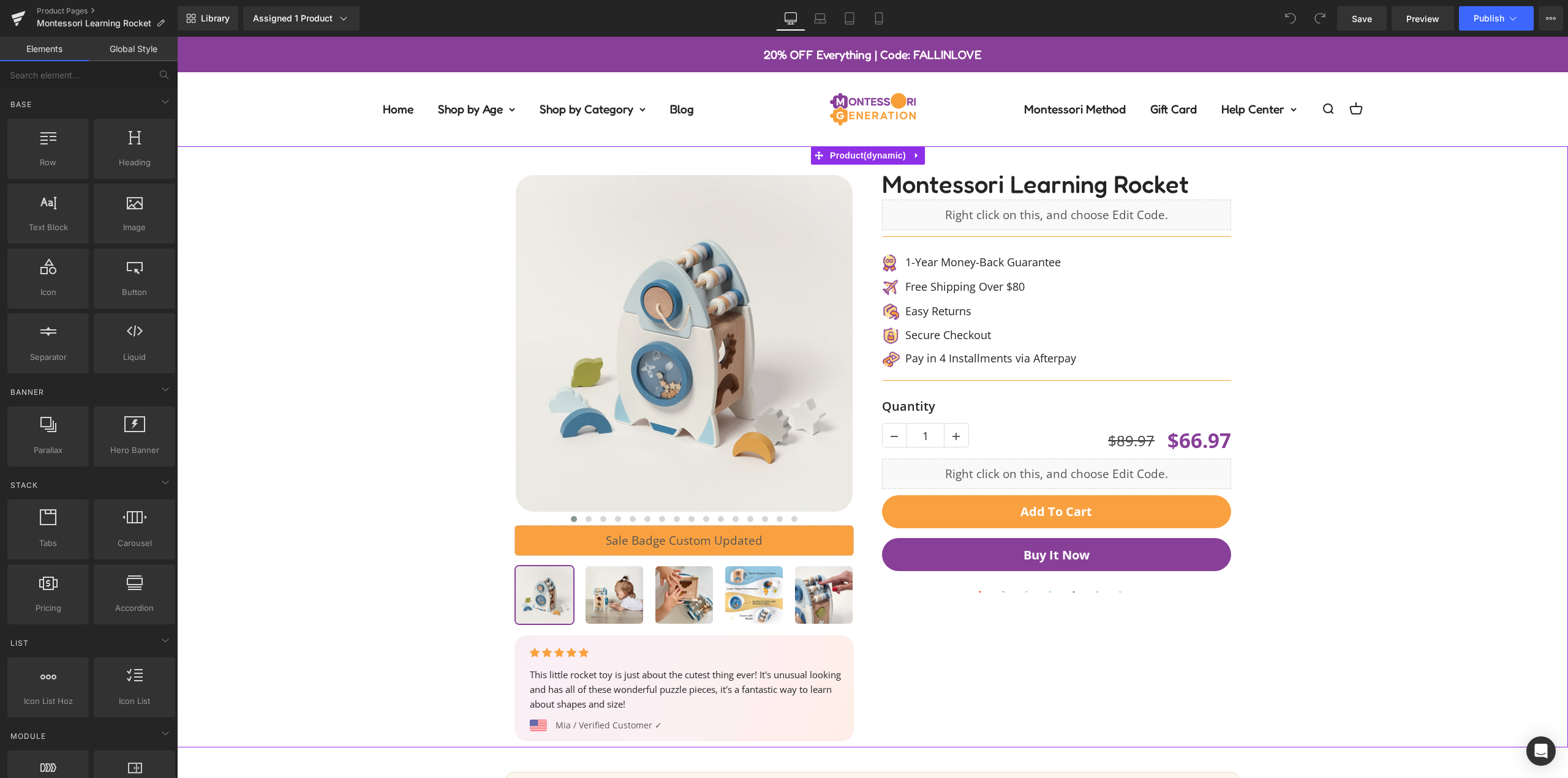
click at [1324, 253] on div "‹ ›" at bounding box center [872, 447] width 1379 height 601
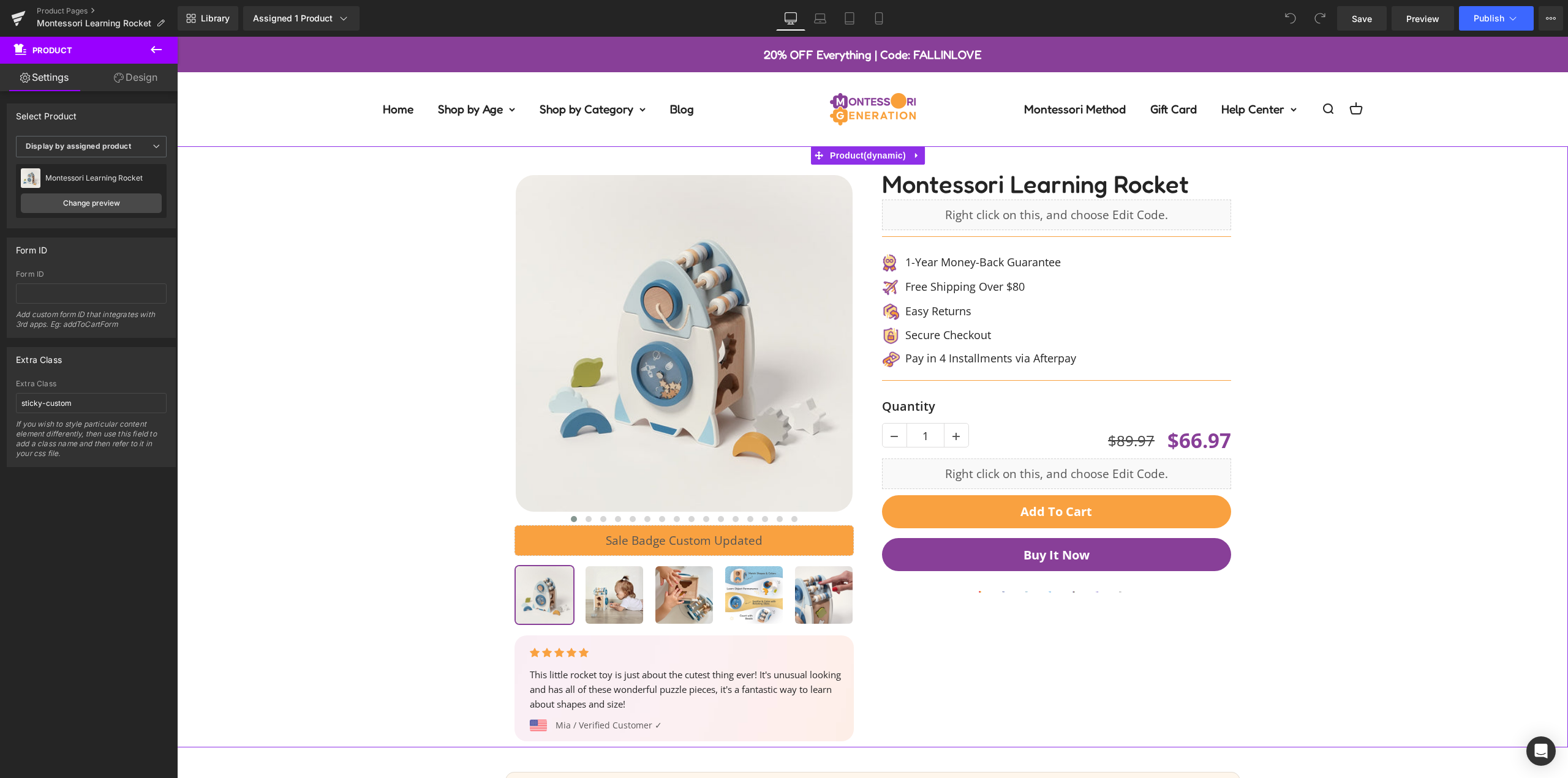
click at [1297, 339] on div "‹ ›" at bounding box center [872, 447] width 1379 height 601
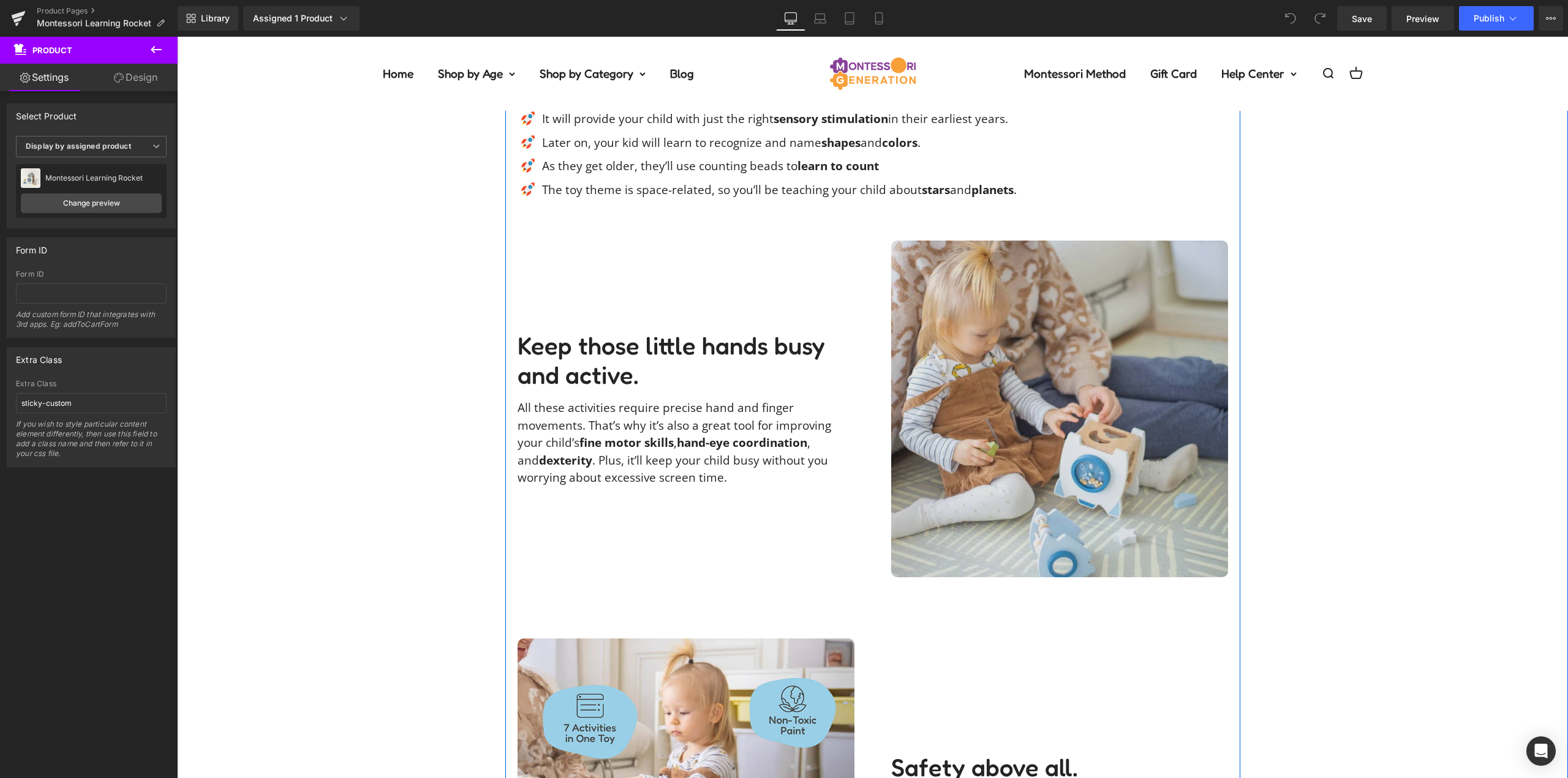
scroll to position [1837, 0]
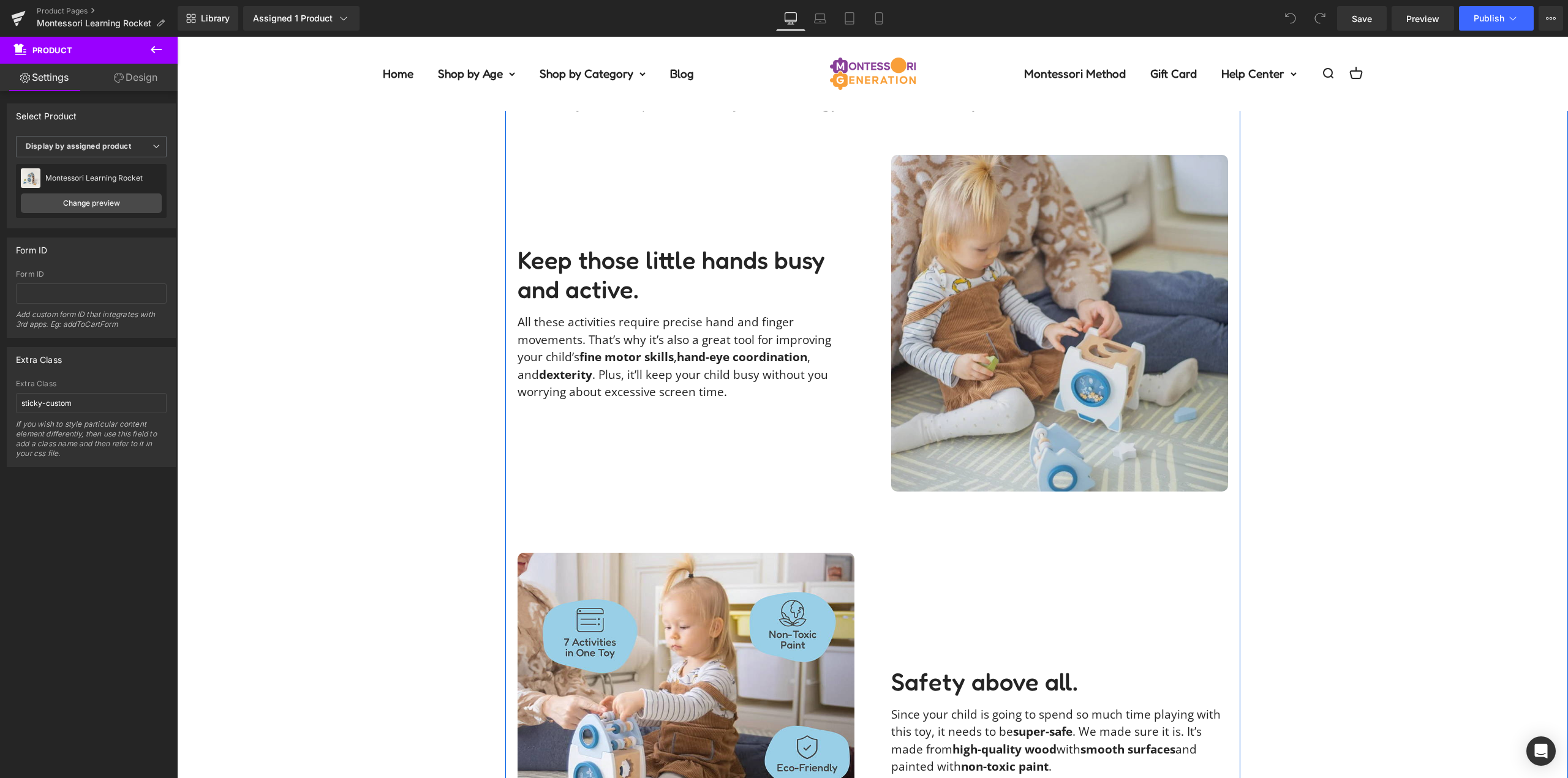
click at [1092, 308] on img at bounding box center [1059, 323] width 337 height 336
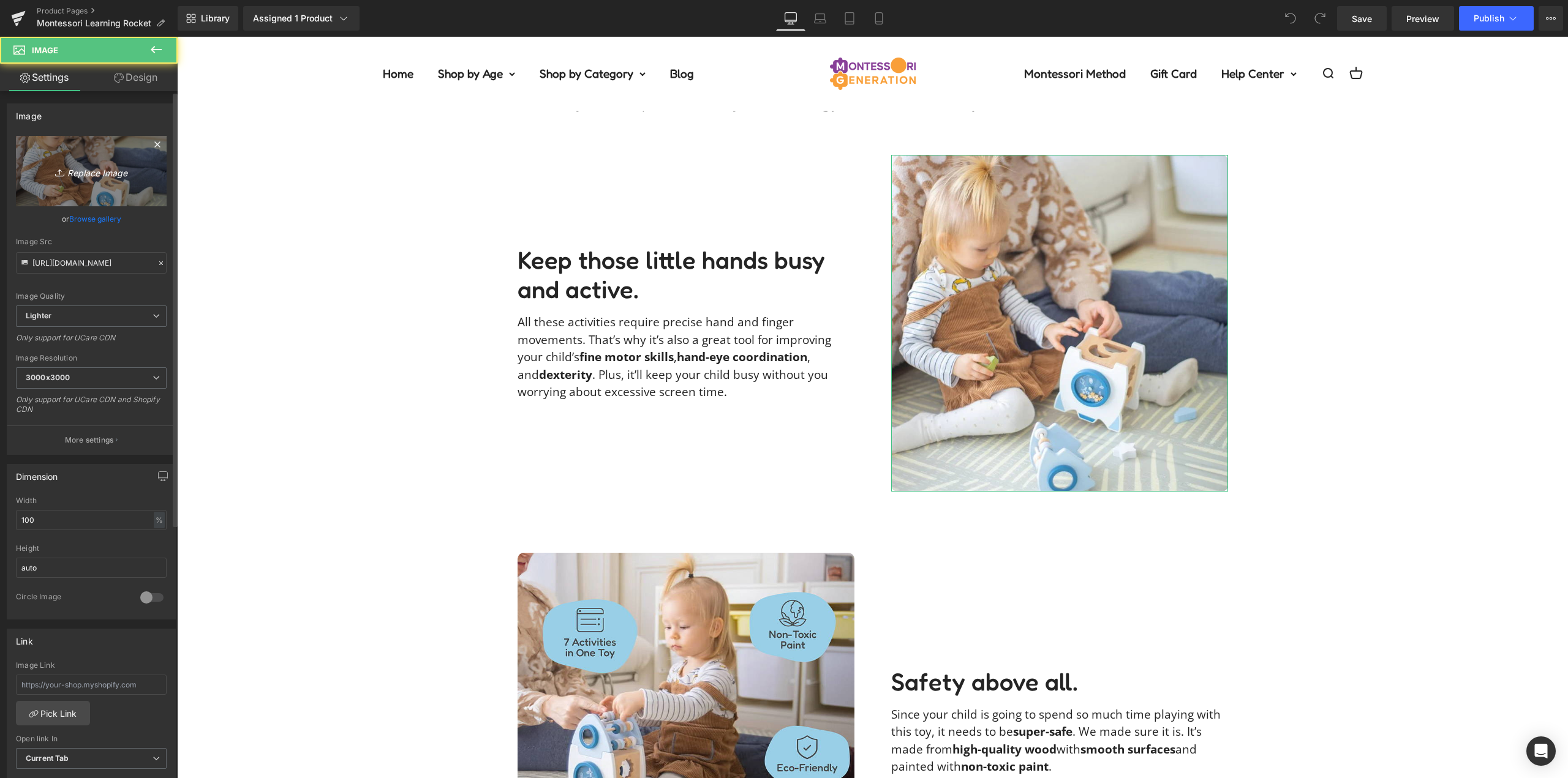
click at [102, 178] on icon "Replace Image" at bounding box center [92, 171] width 98 height 15
type input "C:\fakepath\learning-rocket-Фото-15.07.25,-15-51-31.jpg"
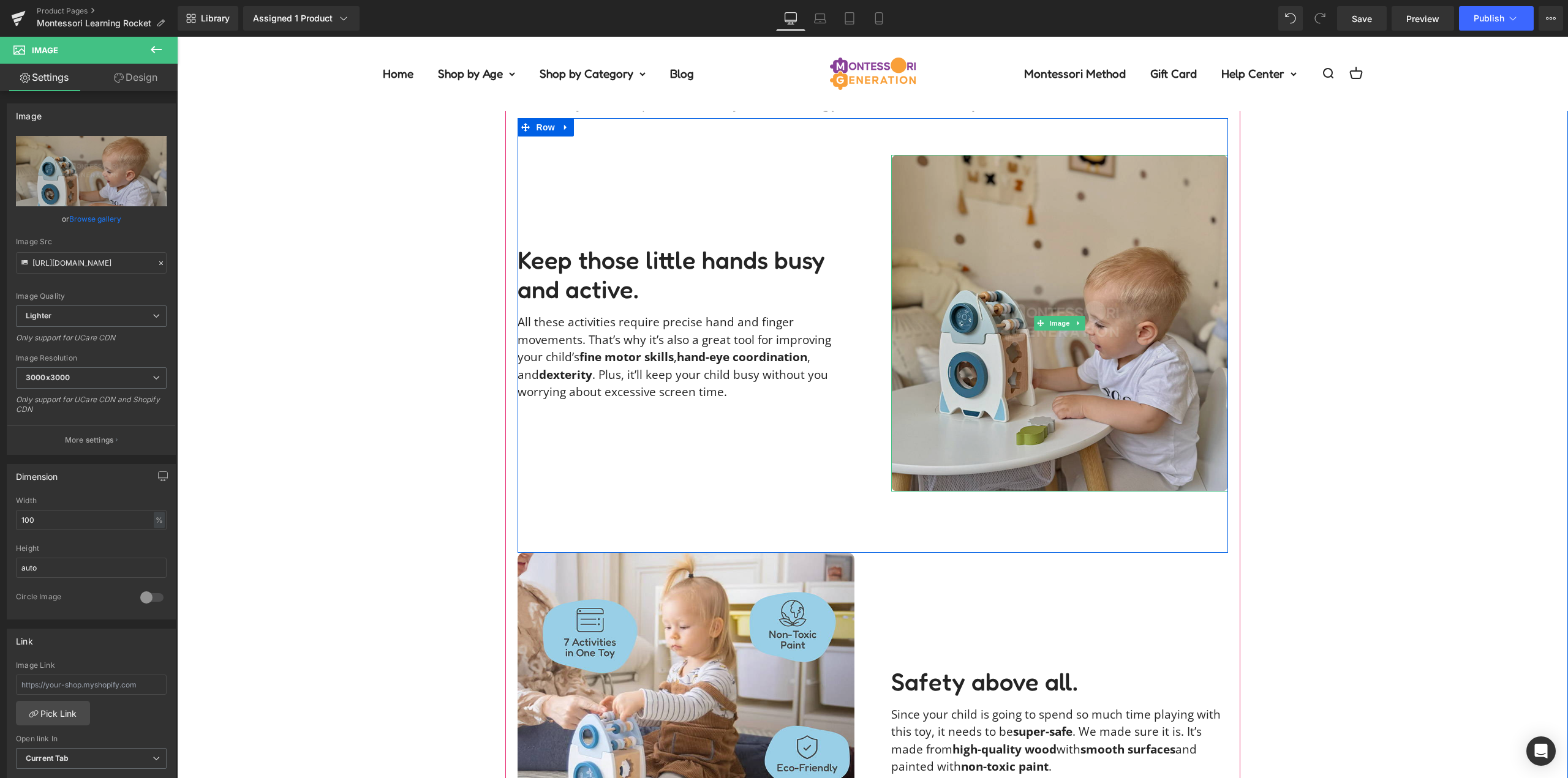
click at [1065, 311] on img at bounding box center [1059, 323] width 337 height 336
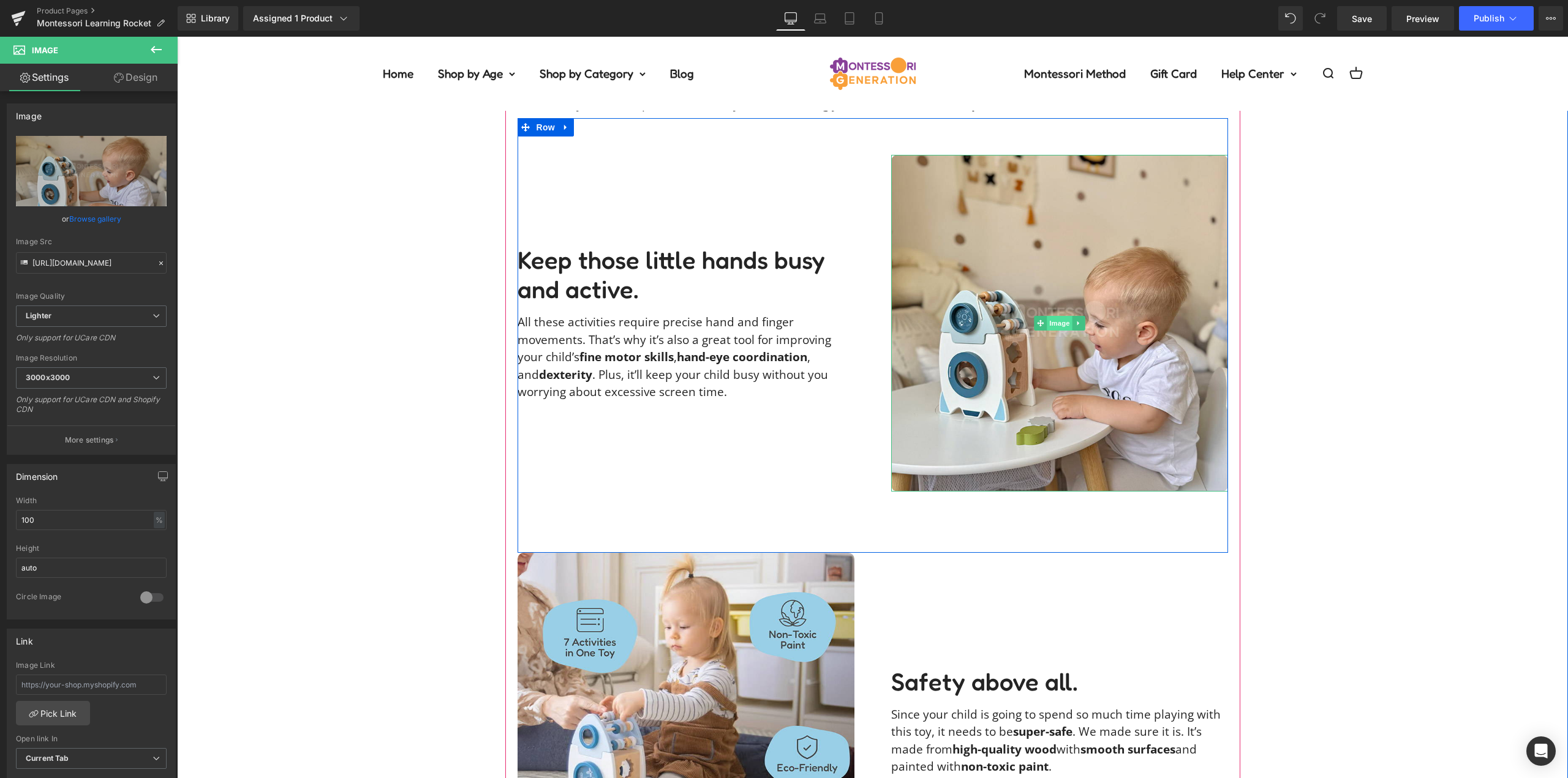
click at [1047, 321] on span "Image" at bounding box center [1060, 323] width 26 height 14
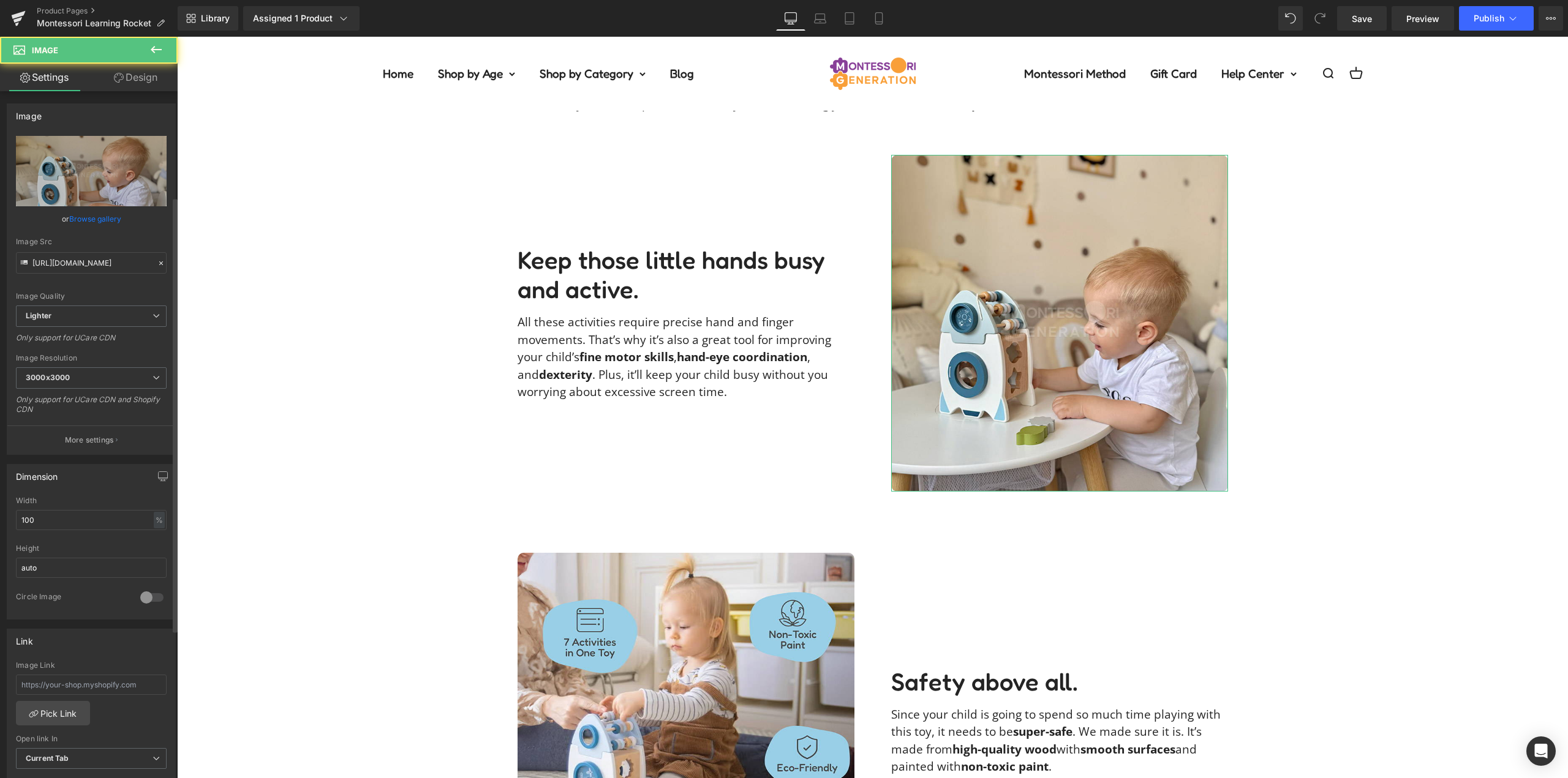
scroll to position [367, 0]
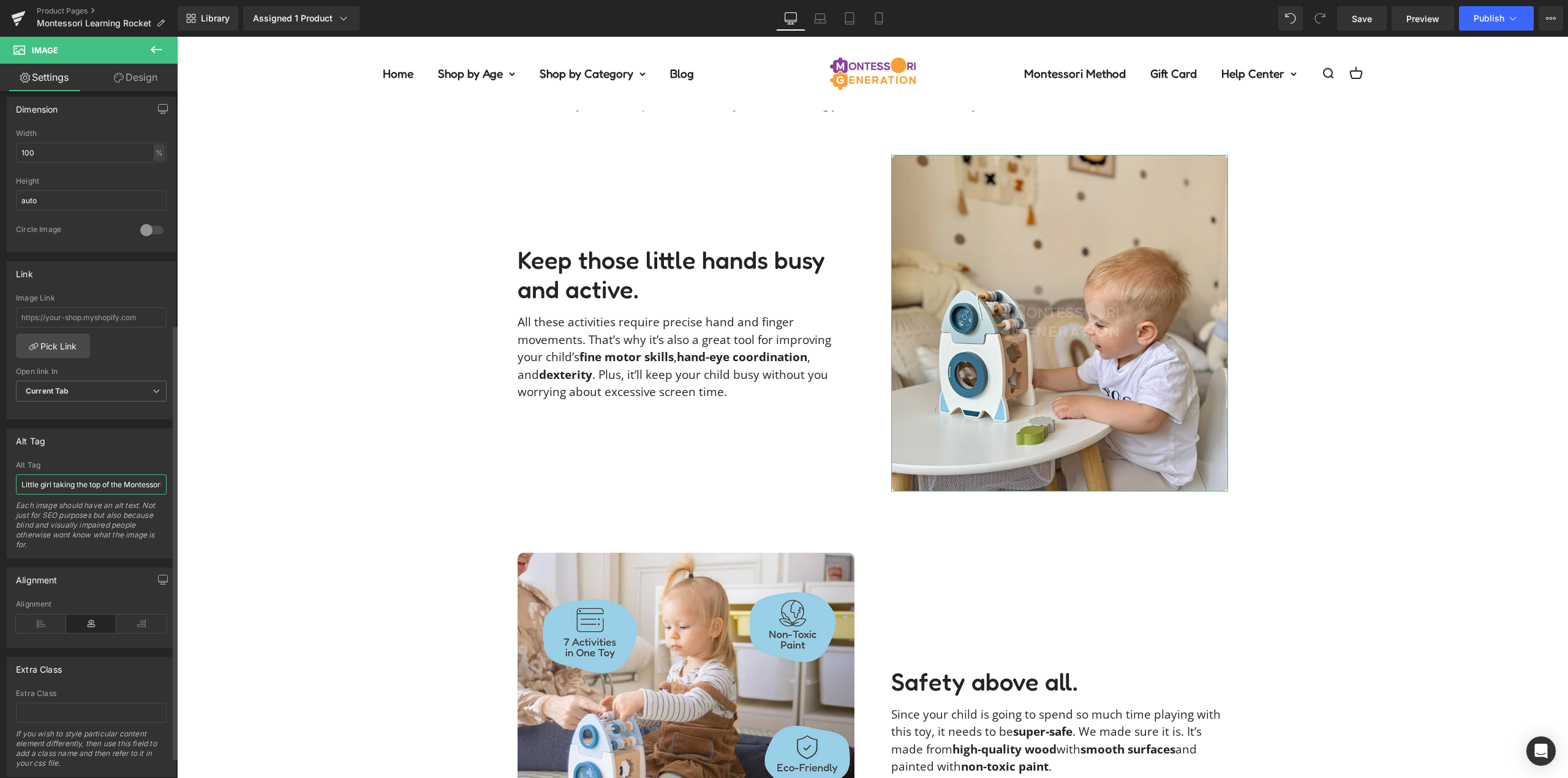
click at [85, 489] on input "Little girl taking the top of the Montessori Learning Rocket wooden toy." at bounding box center [91, 485] width 151 height 20
type input "Toddler playing with a Montessori Learning Rocket."
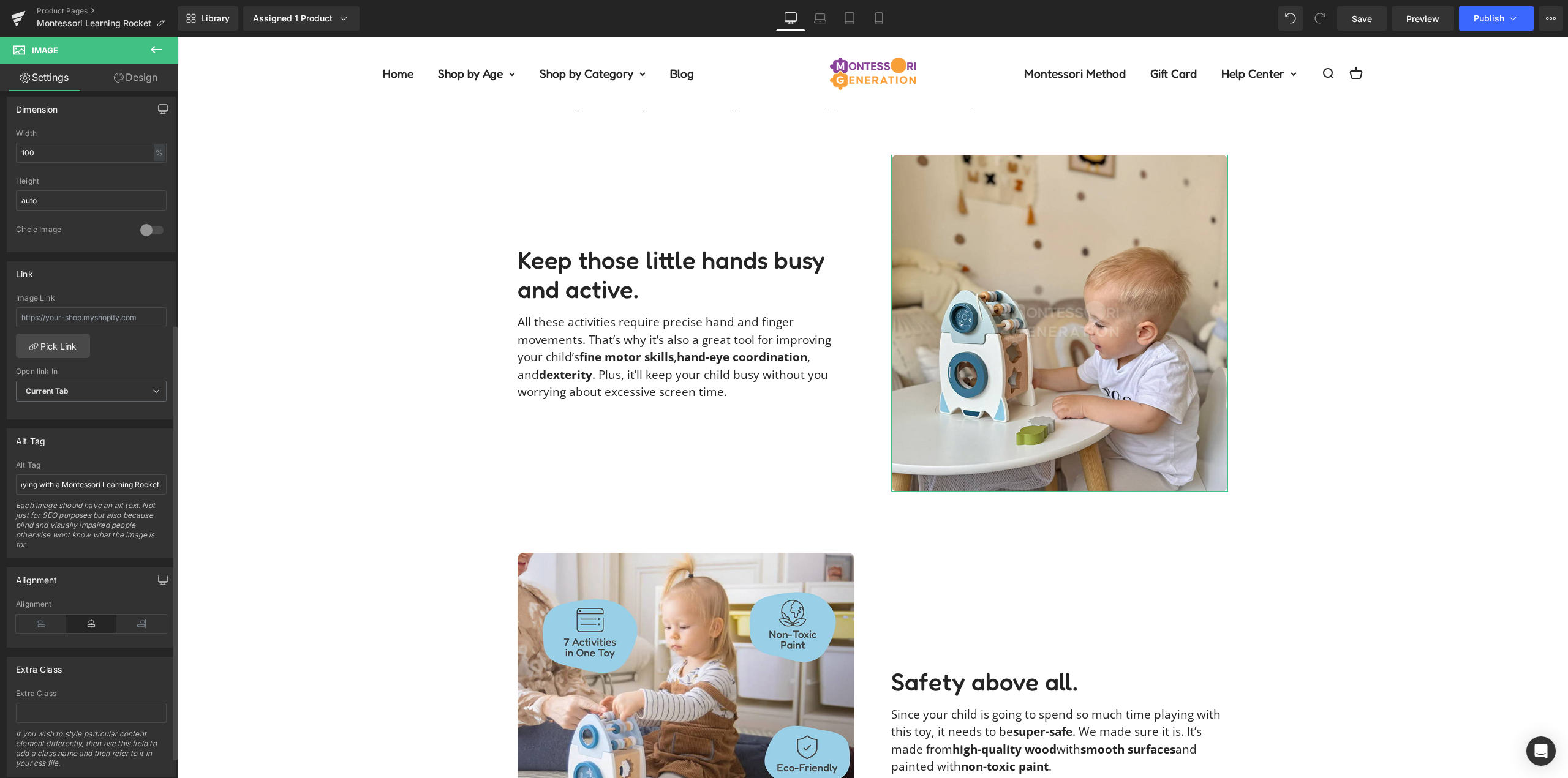
click at [112, 457] on div "Alt Tag Little girl taking the top of the Montessori Learning Rocket wooden toy…" at bounding box center [92, 494] width 169 height 130
click at [308, 454] on div "Description Text Block Our Guarantee Text Block Reviews Text Block This toy gro…" at bounding box center [872, 310] width 1391 height 2331
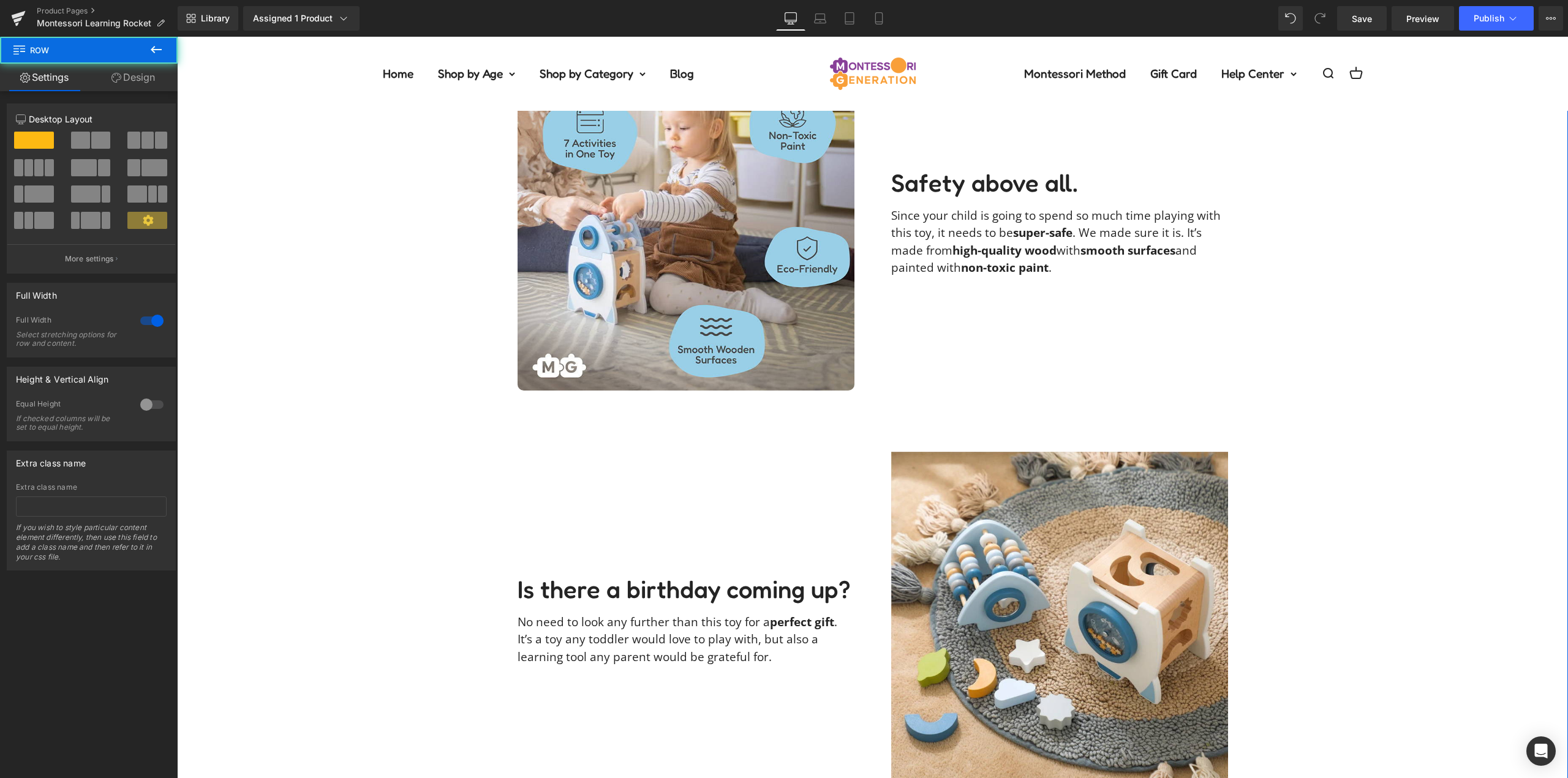
scroll to position [2633, 0]
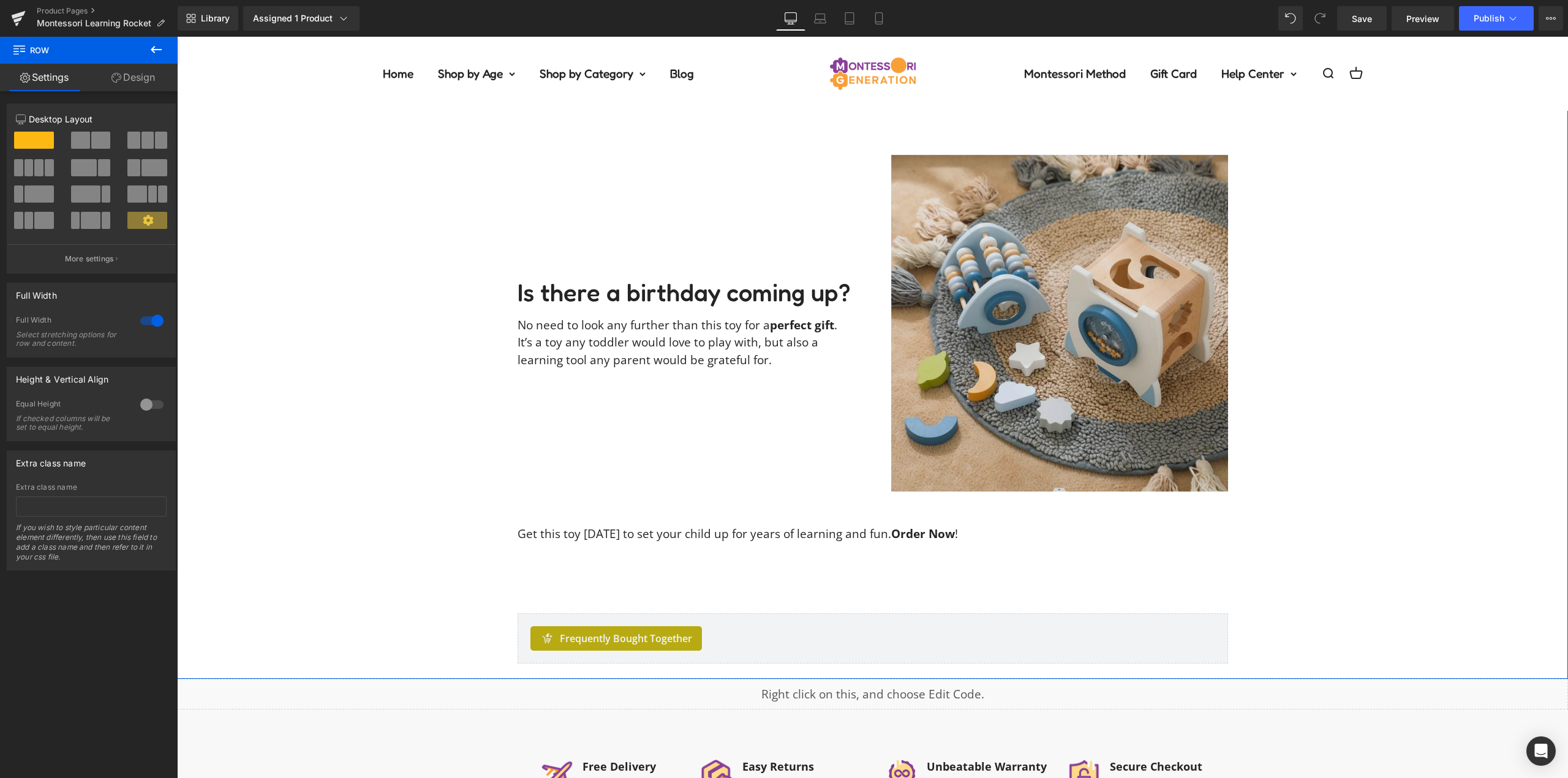
click at [1059, 343] on img at bounding box center [1059, 323] width 337 height 336
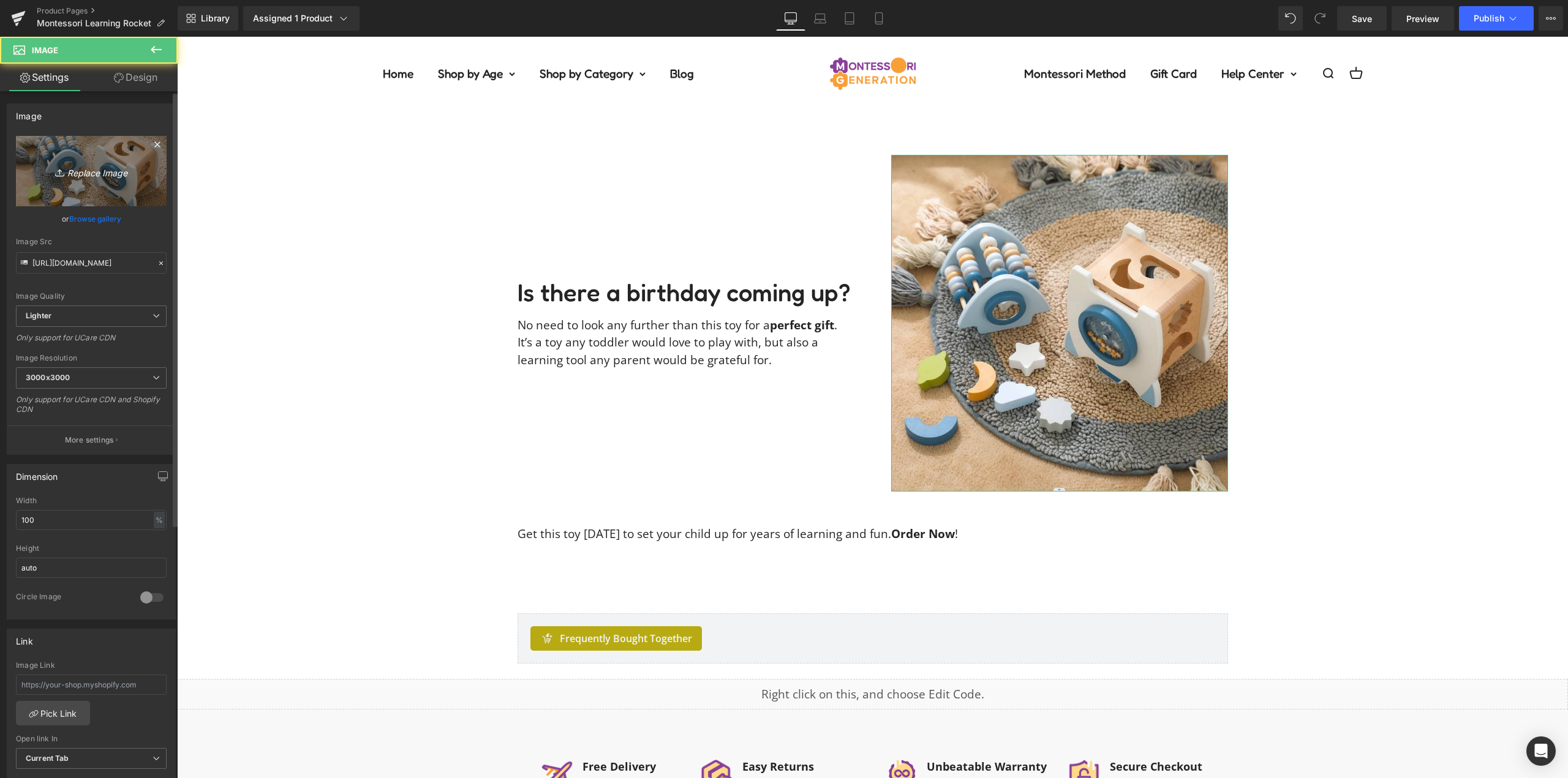
click at [116, 190] on link "Replace Image" at bounding box center [91, 171] width 151 height 70
type input "C:\fakepath\learning-rocket-Фото-15.07.25,-12-03-19.jpg"
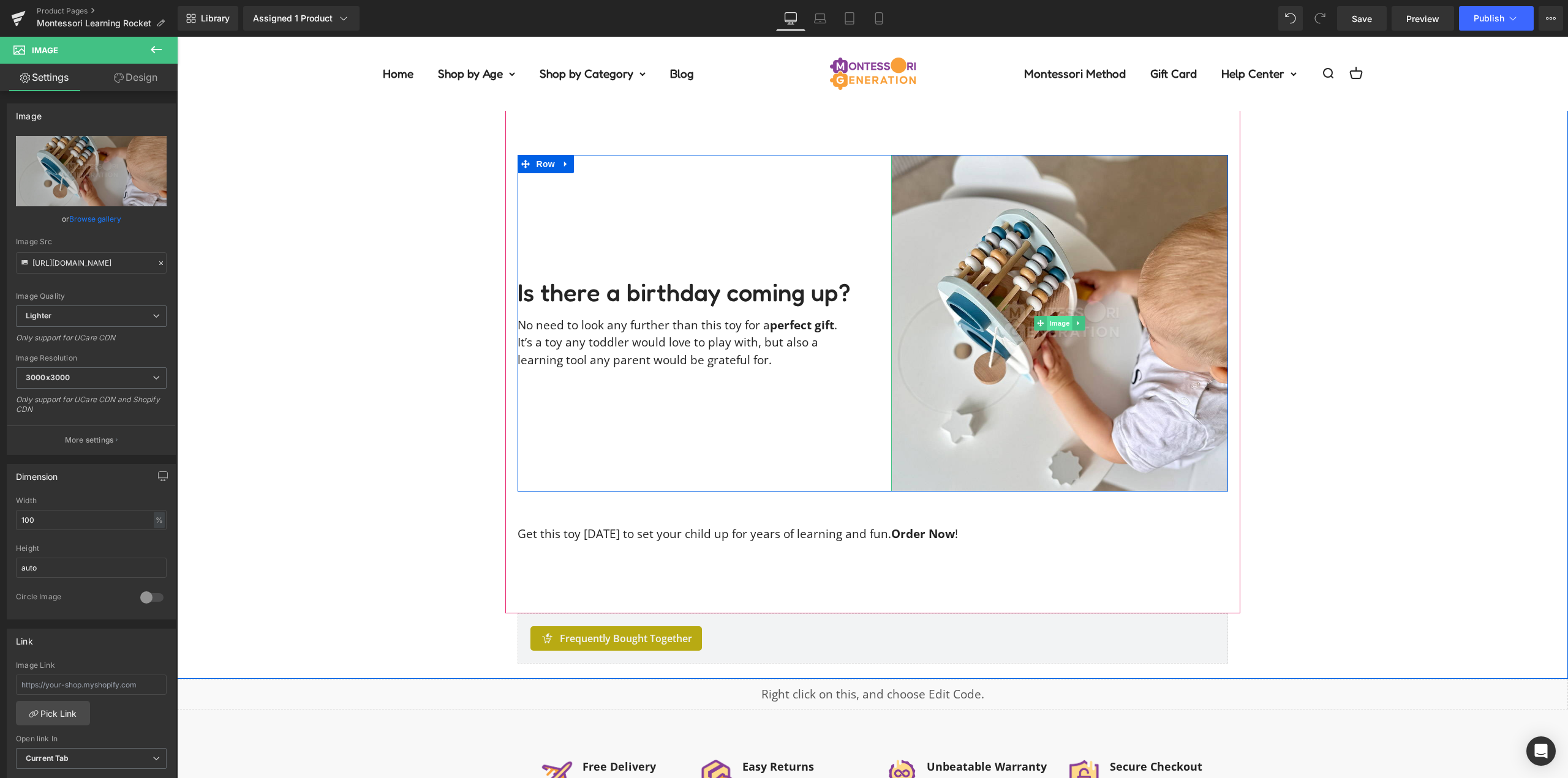
click at [1052, 316] on span "Image" at bounding box center [1060, 323] width 26 height 14
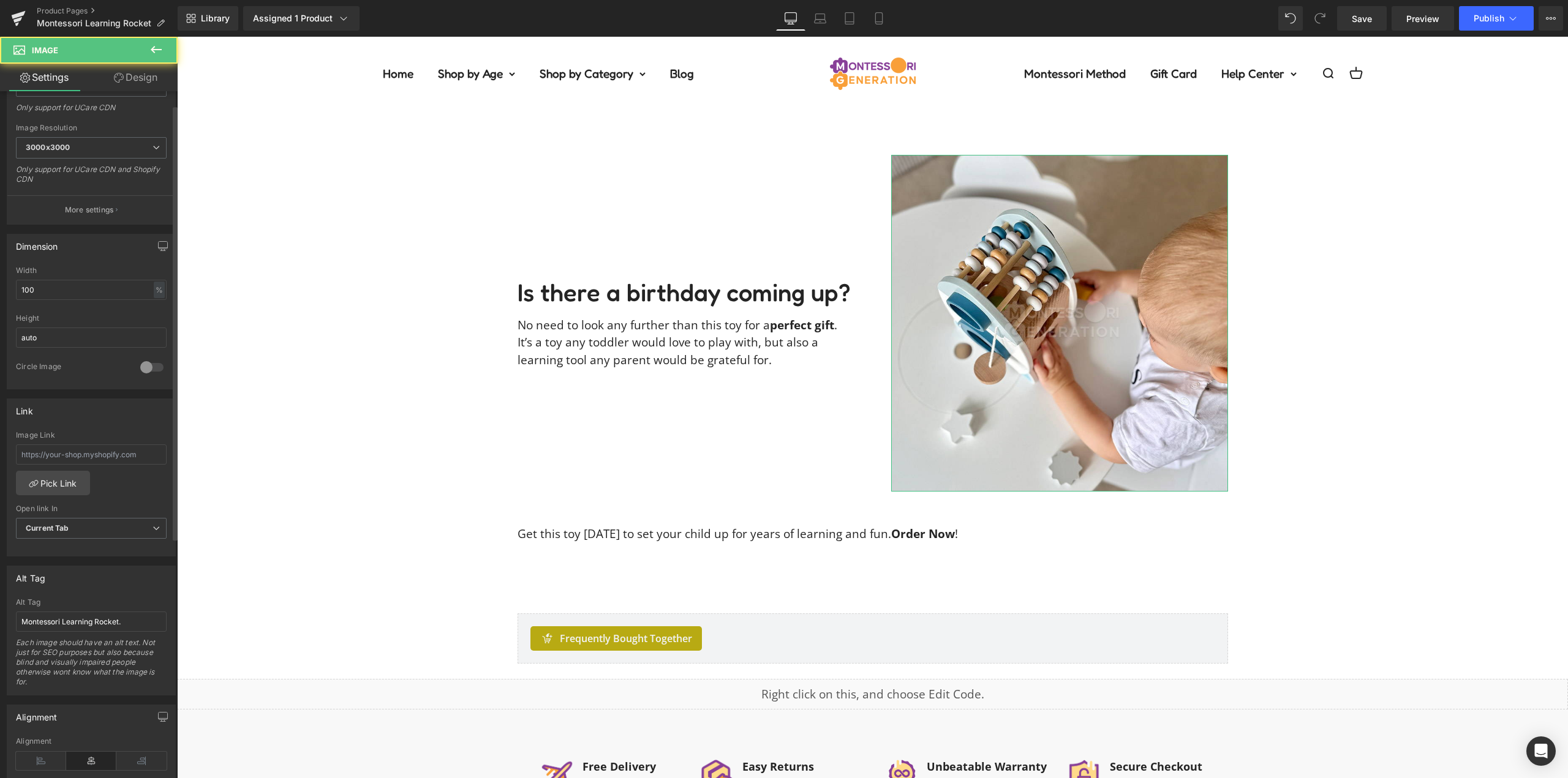
scroll to position [367, 0]
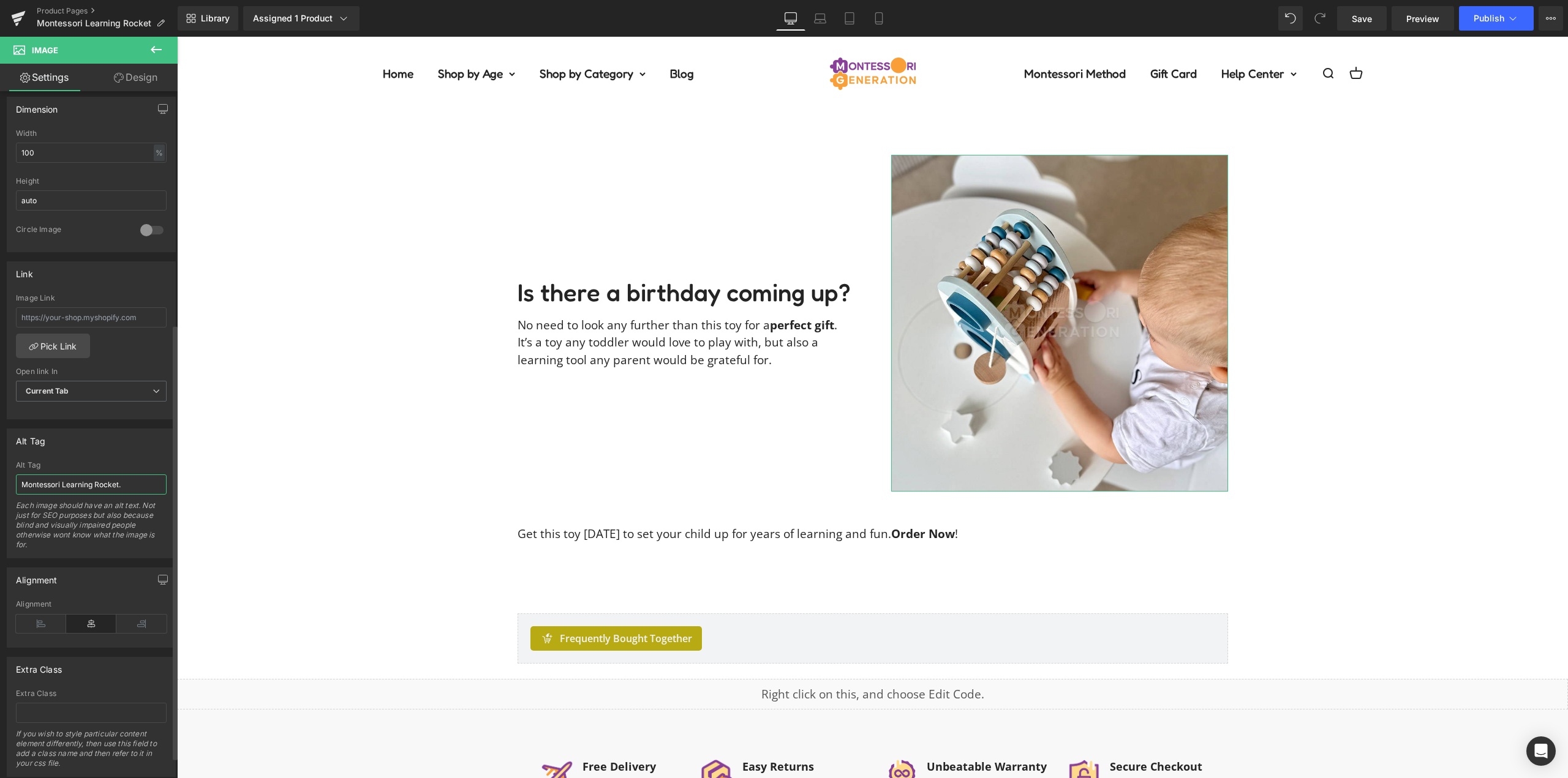
click at [85, 488] on input "Montessori Learning Rocket." at bounding box center [91, 485] width 151 height 20
type input "Top view on the beads counting game of the Montessori Learning Rocket and a lit…"
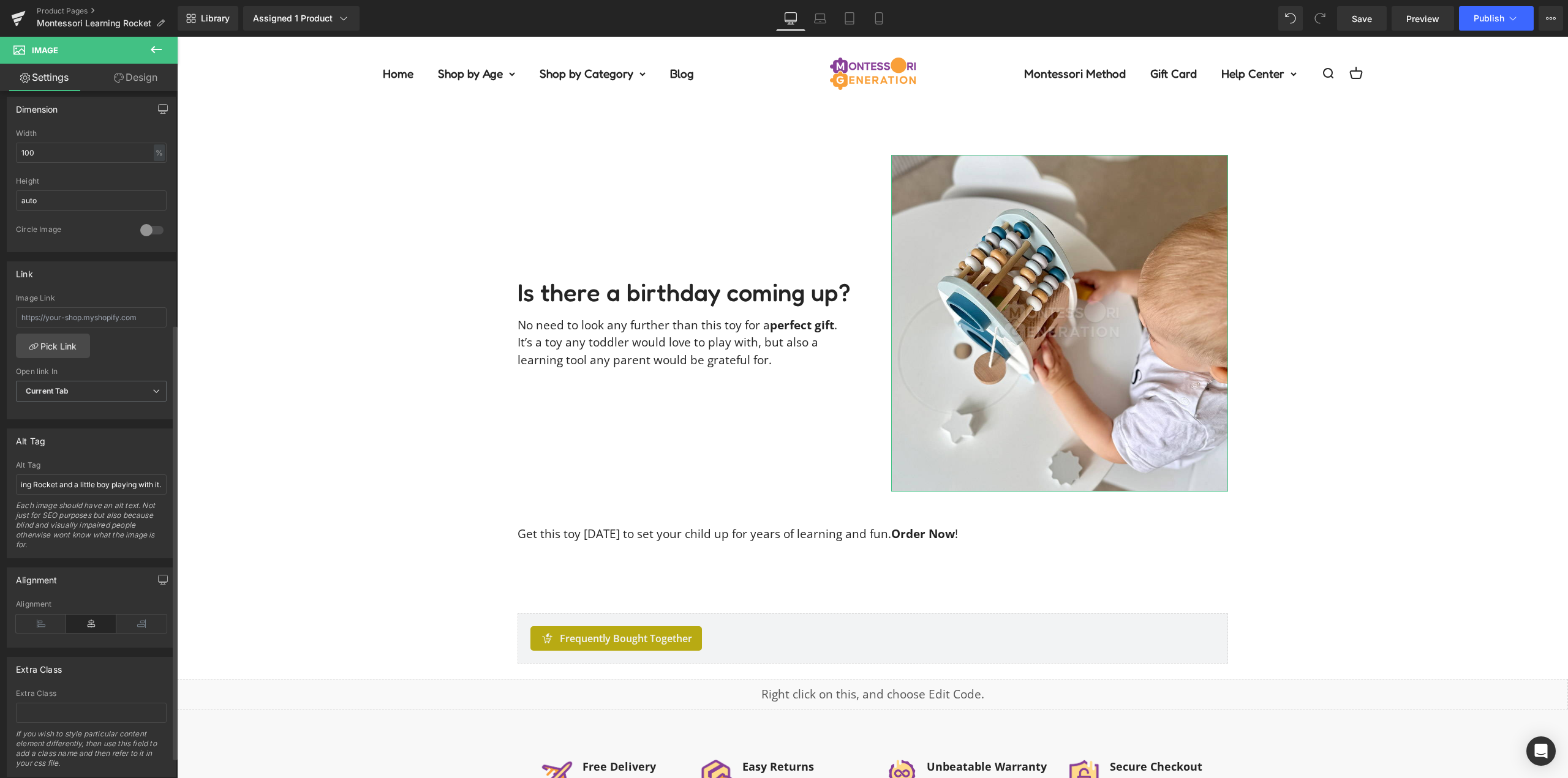
click at [137, 456] on div "Alt Tag Montessori Learning Rocket. Alt Tag Top view on the beads counting game…" at bounding box center [92, 494] width 169 height 130
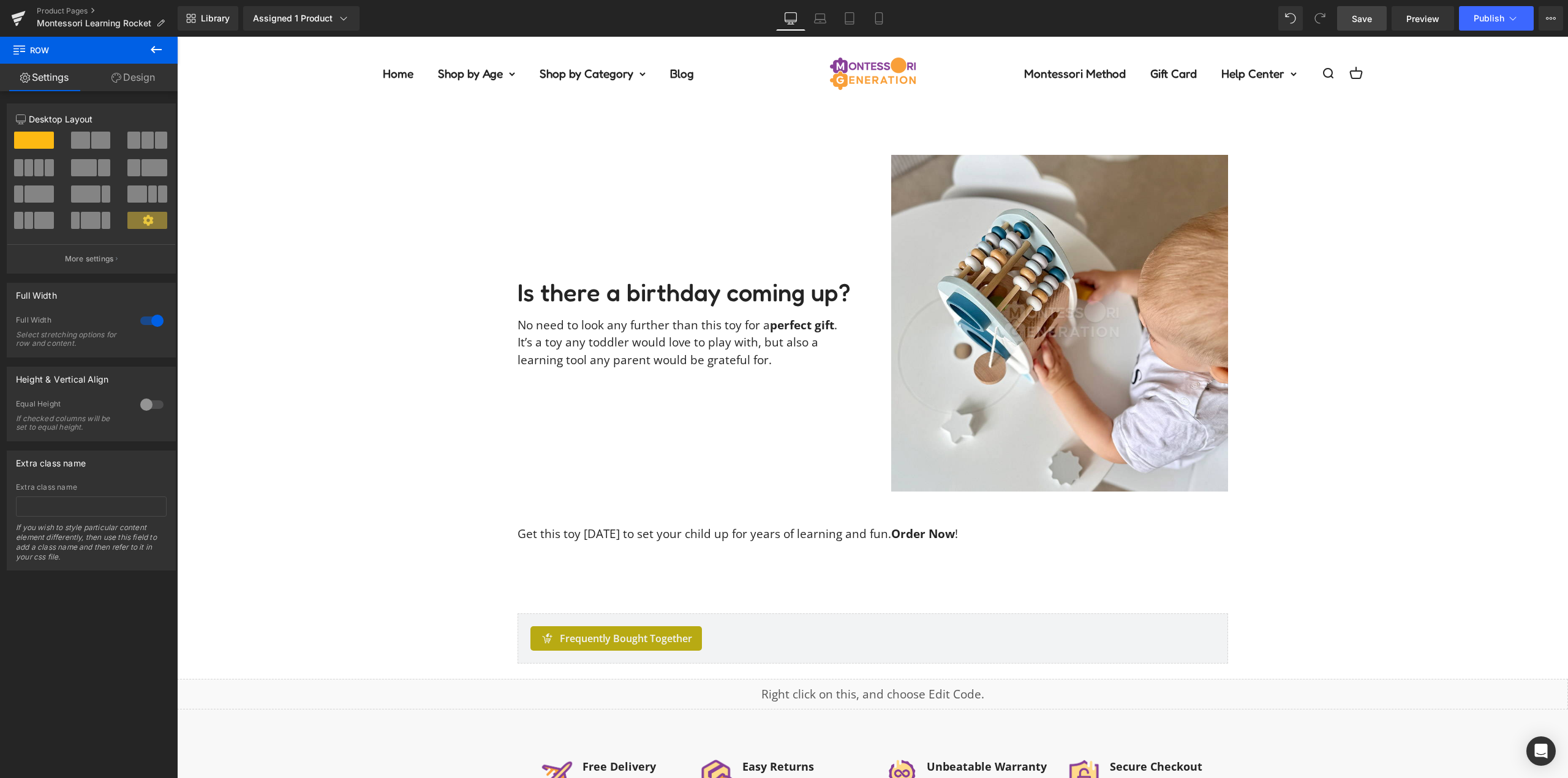
click at [1361, 19] on span "Save" at bounding box center [1362, 18] width 20 height 13
click at [1491, 2] on div "Library Assigned 1 Product Product Preview Montessori Learning Rocket Manage as…" at bounding box center [873, 18] width 1391 height 37
click at [1493, 14] on span "Publish" at bounding box center [1489, 18] width 30 height 10
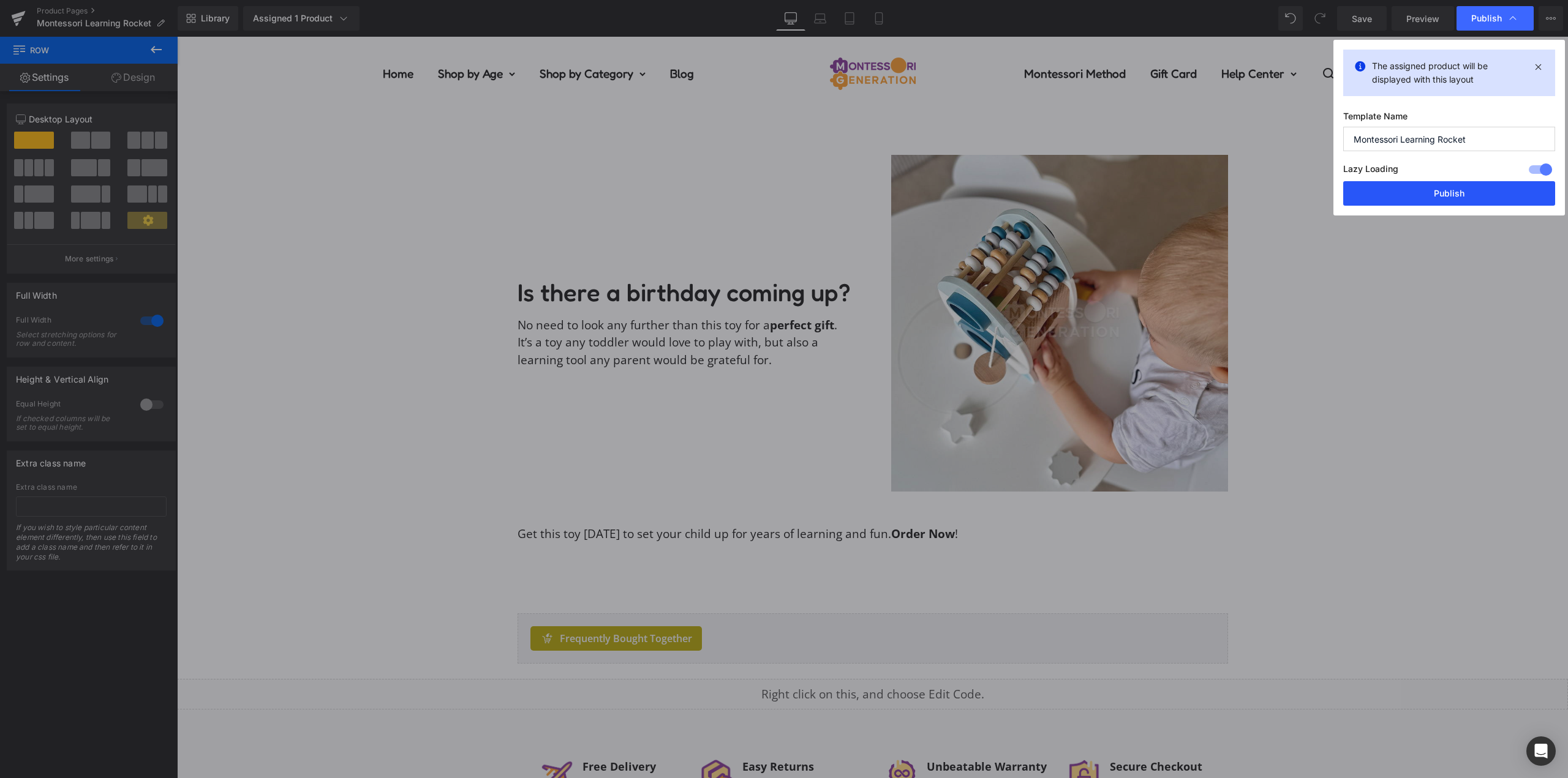
click at [1442, 190] on button "Publish" at bounding box center [1449, 194] width 212 height 24
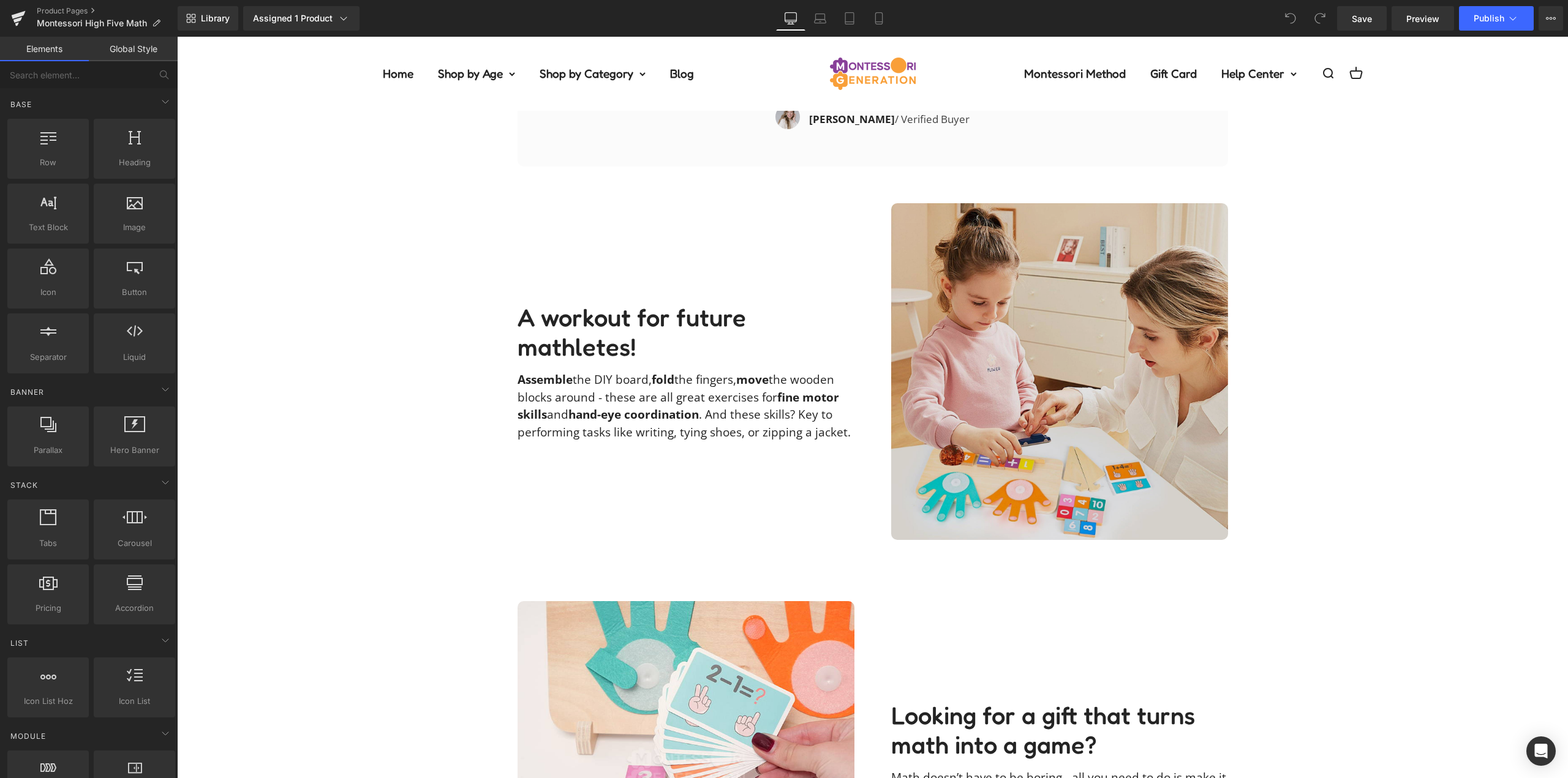
scroll to position [2143, 0]
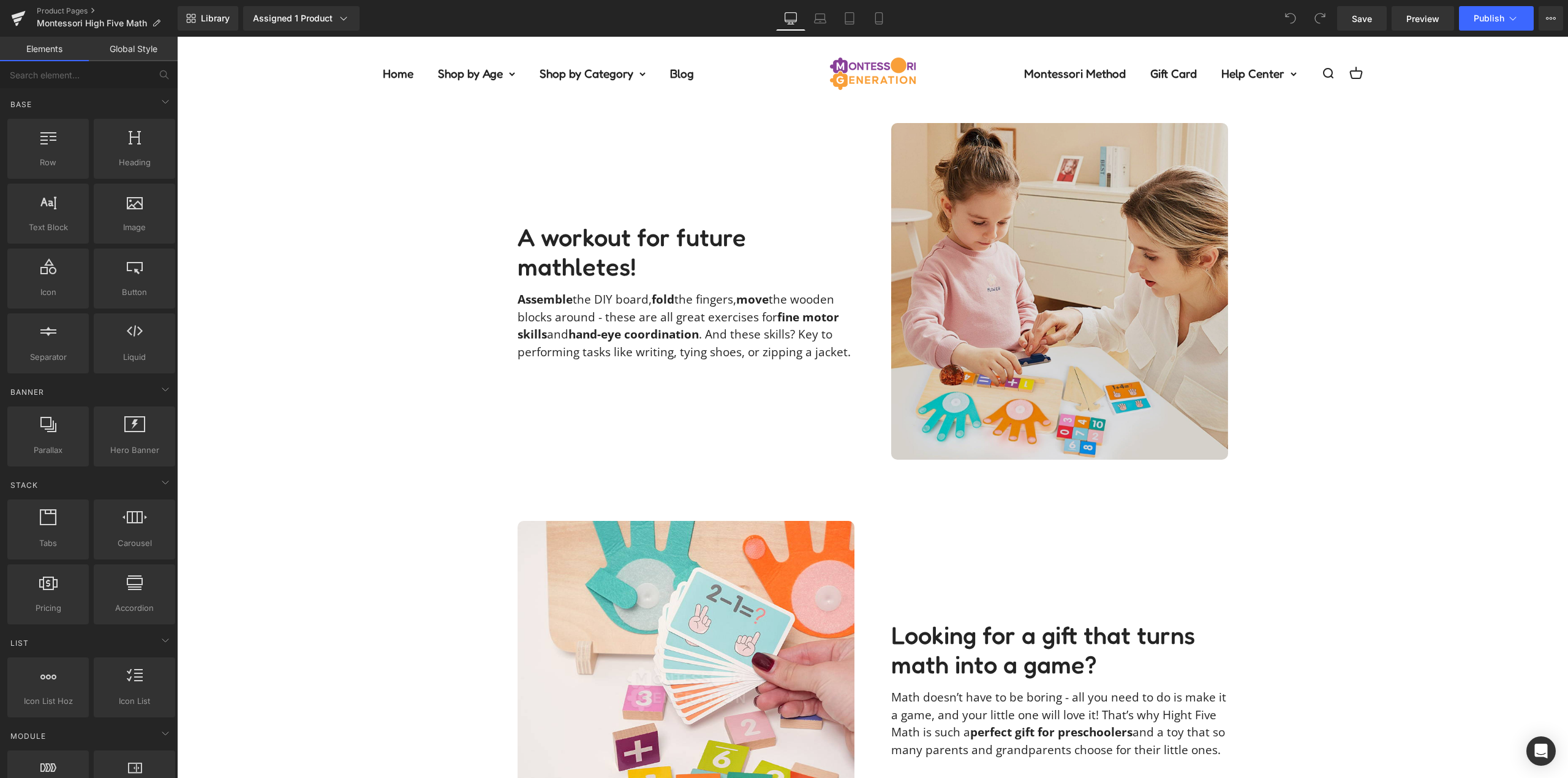
click at [1051, 299] on img at bounding box center [1059, 291] width 337 height 336
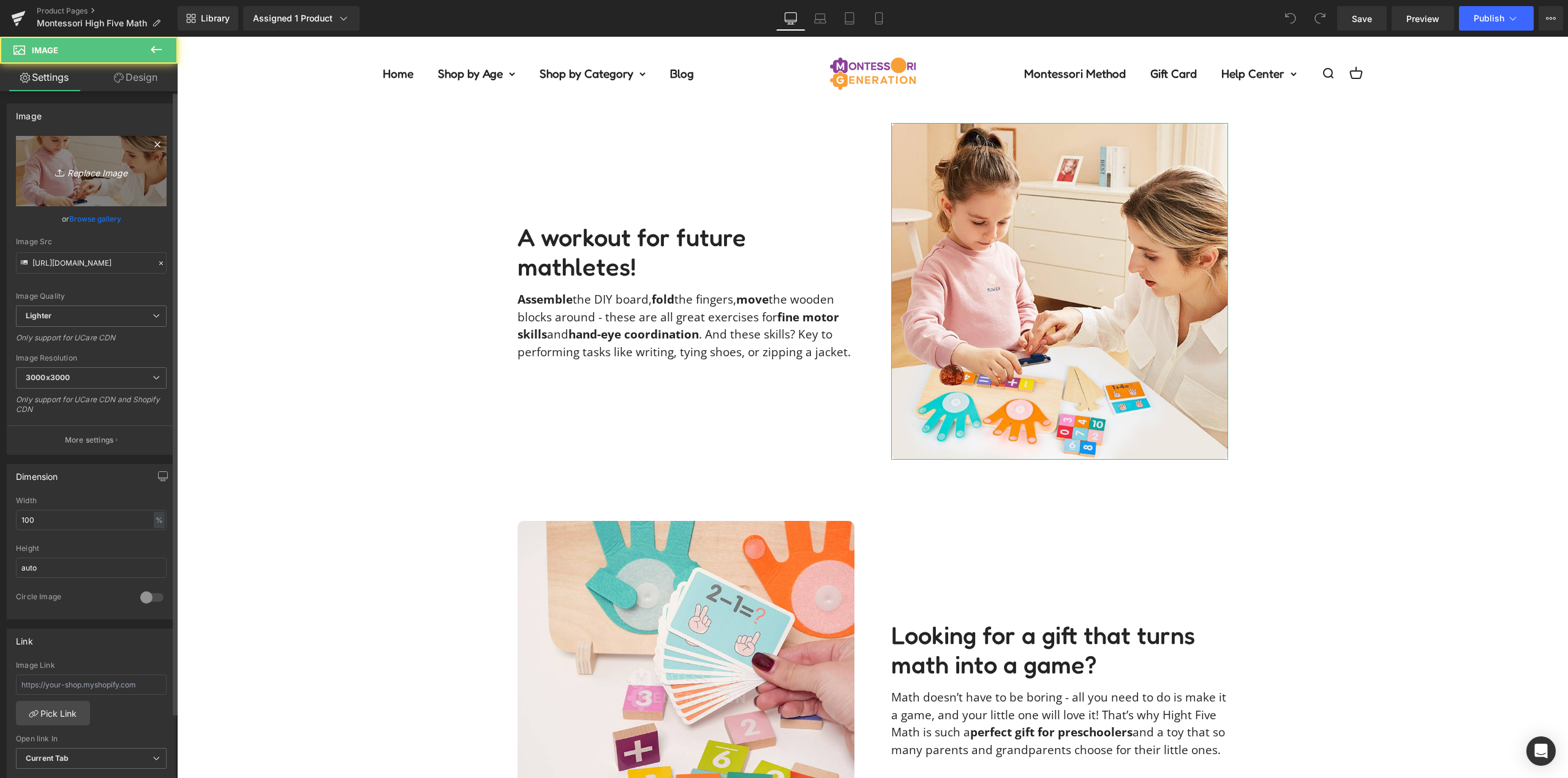
click at [98, 176] on icon "Replace Image" at bounding box center [92, 171] width 98 height 15
type input "C:\fakepath\high-five-math-kaylee_adventures22IMG_5345-(1).jpg"
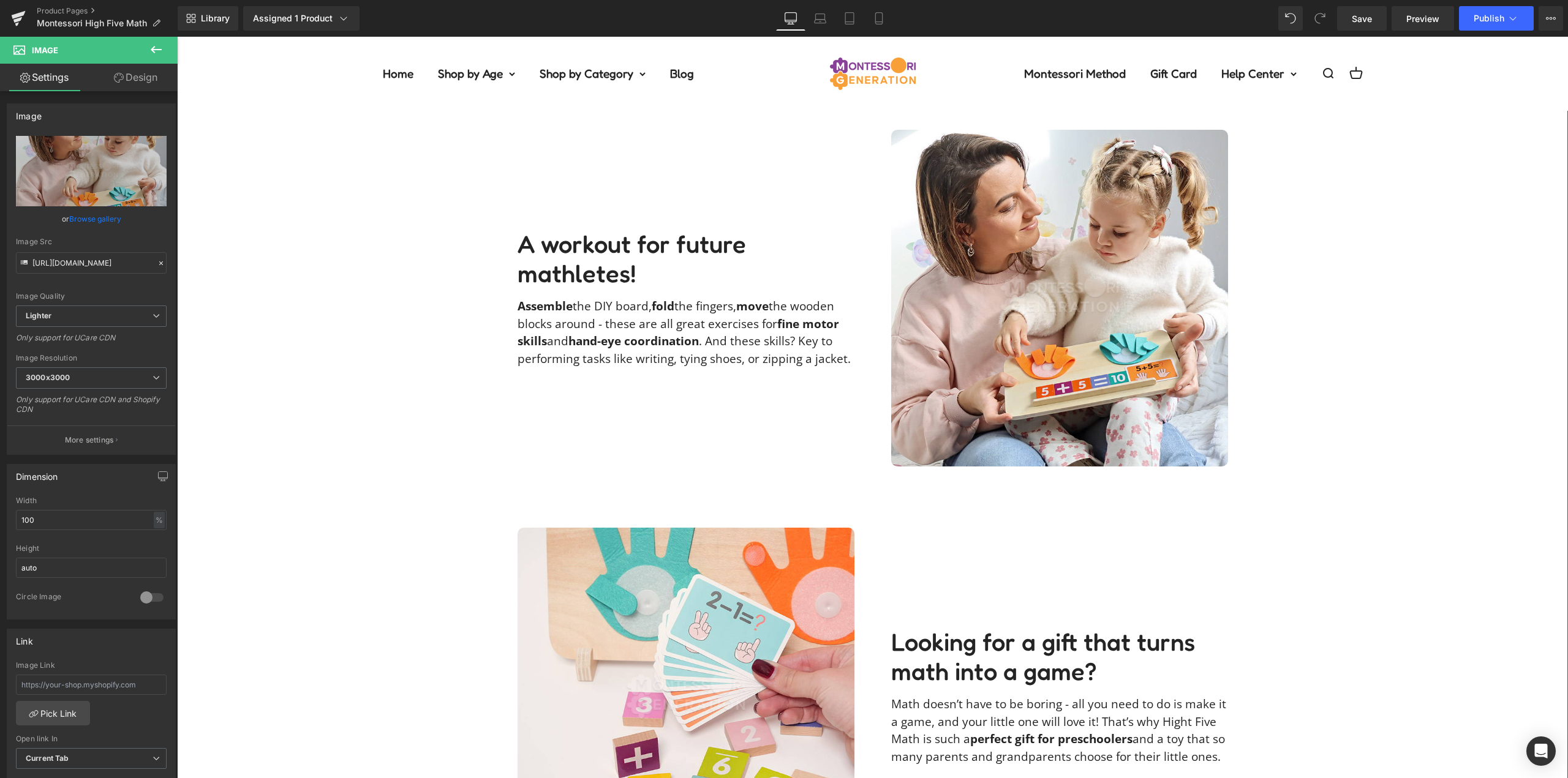
scroll to position [1960, 0]
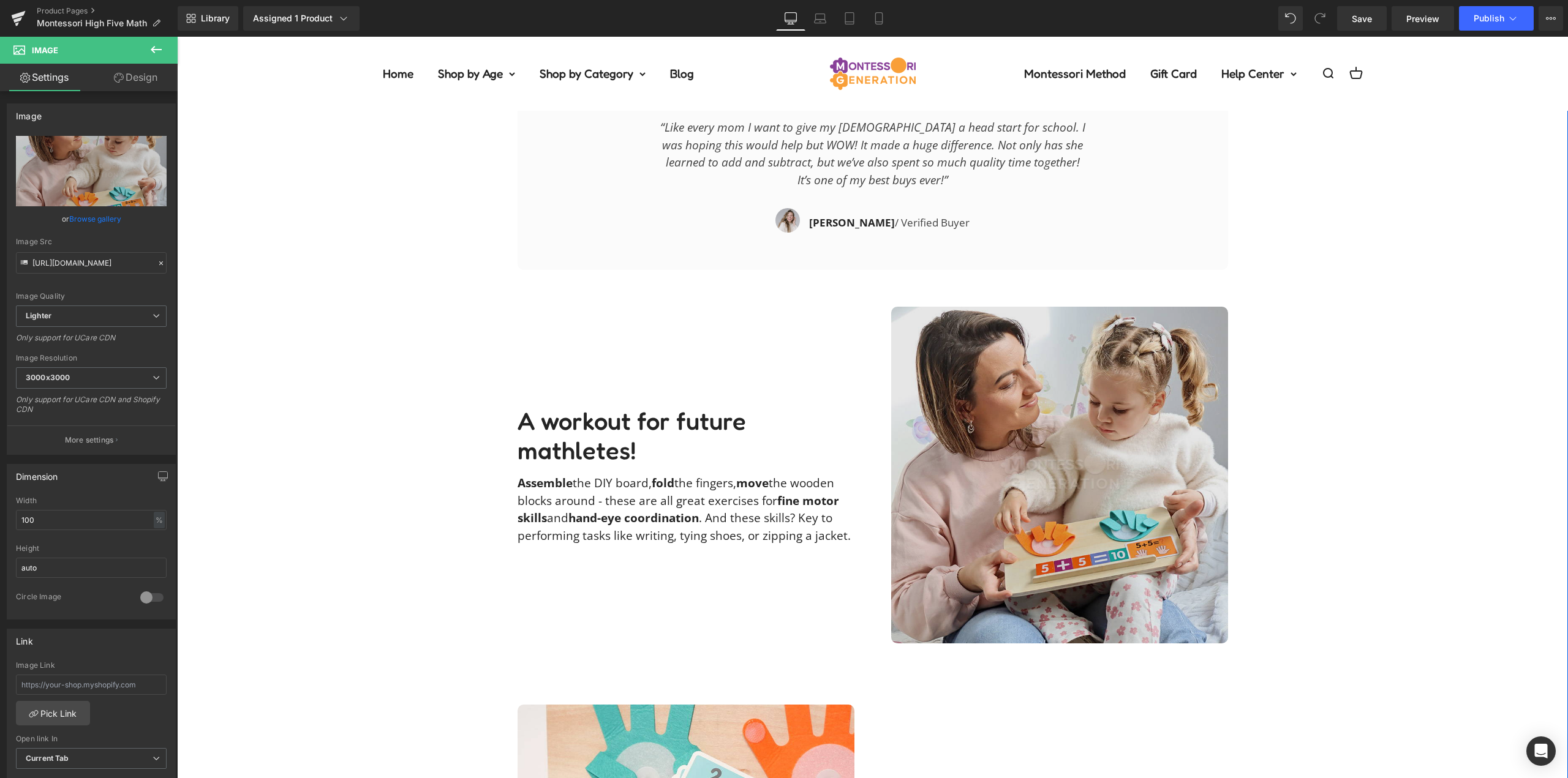
click at [1056, 406] on img at bounding box center [1059, 475] width 337 height 336
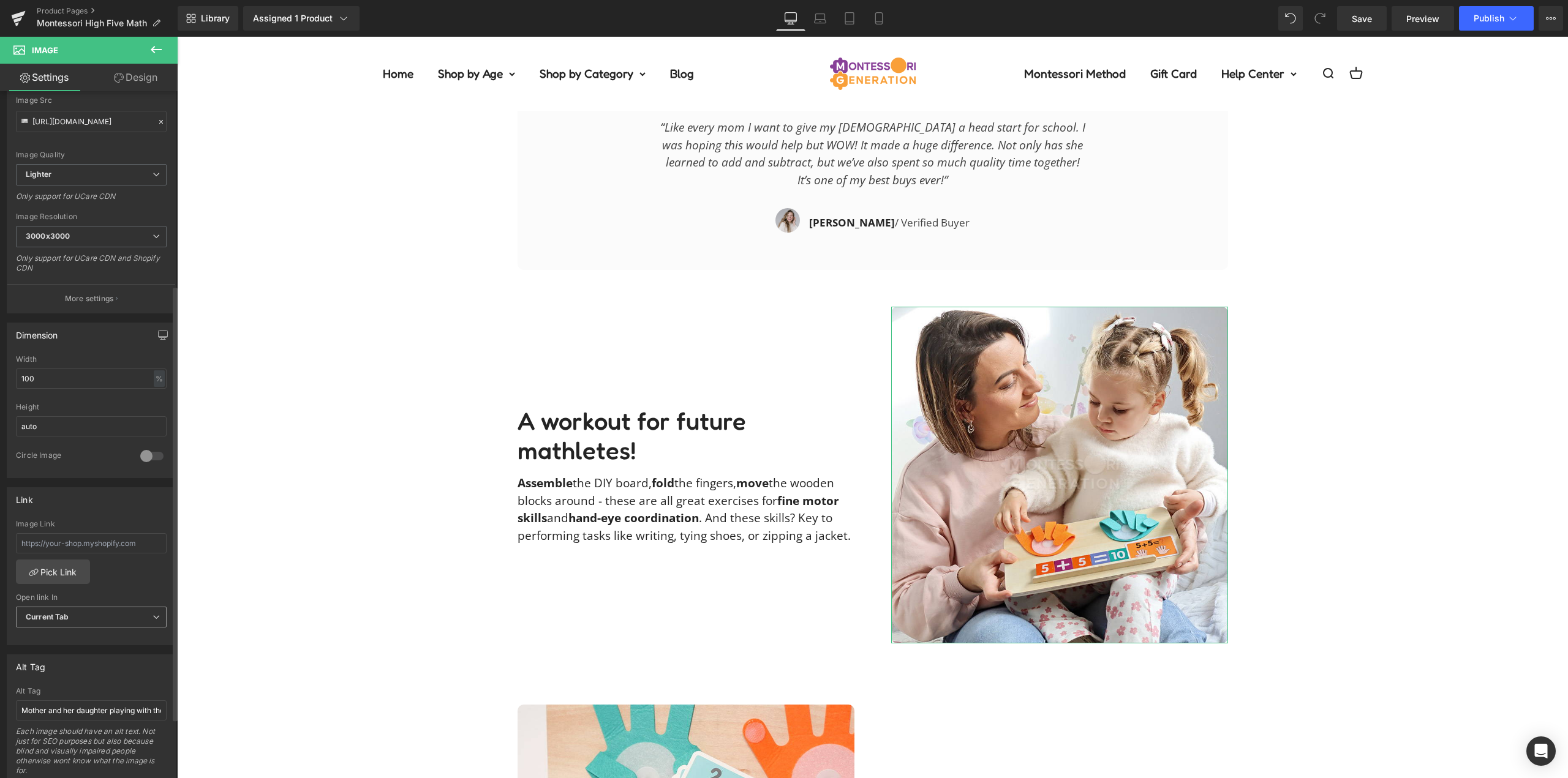
scroll to position [306, 0]
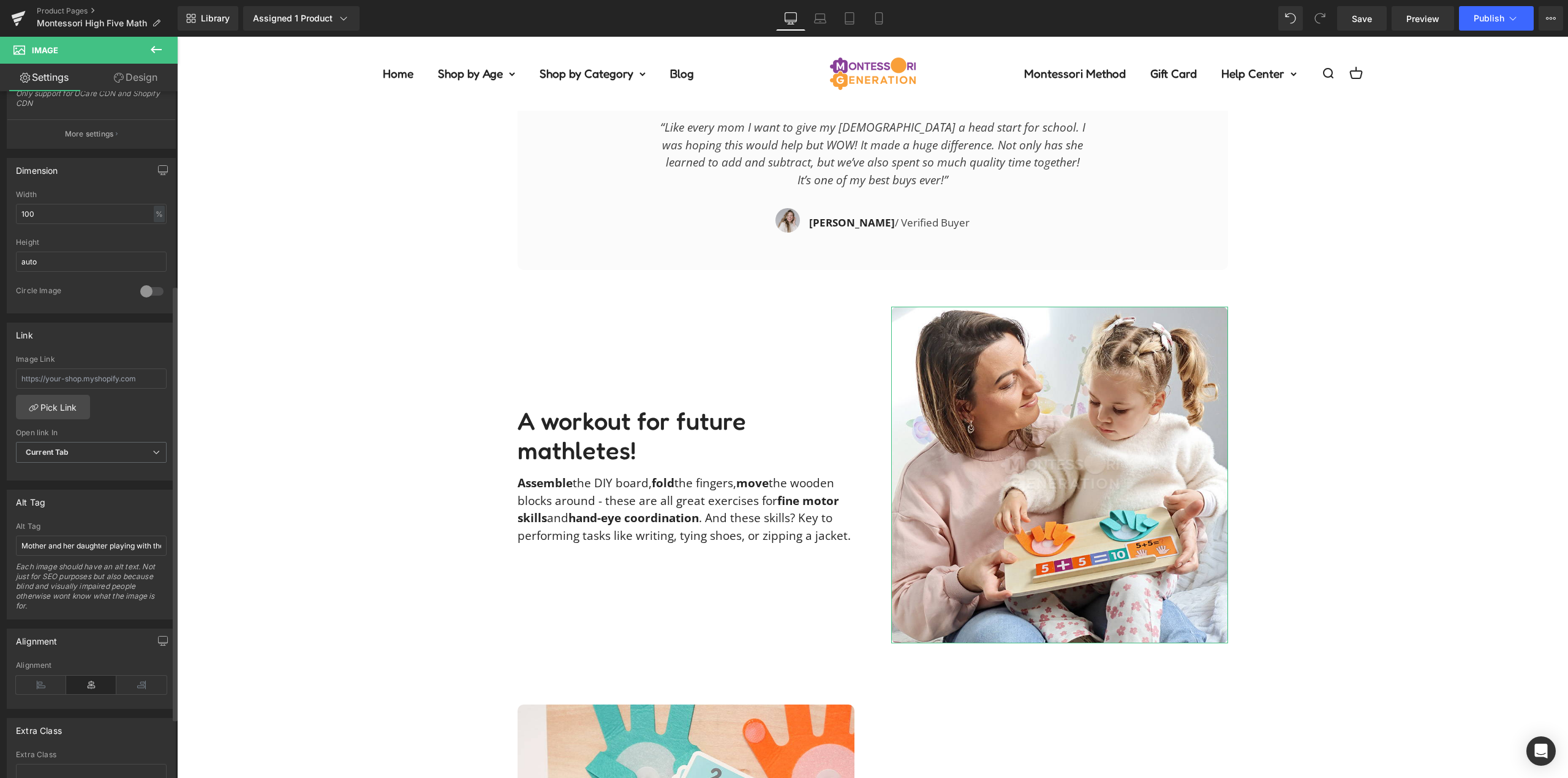
click at [114, 514] on div "Alt Tag" at bounding box center [92, 502] width 168 height 23
click at [349, 451] on div "Description Text Block Our Guarantee Text Block Reviews Text Block There’s more…" at bounding box center [872, 118] width 1391 height 2222
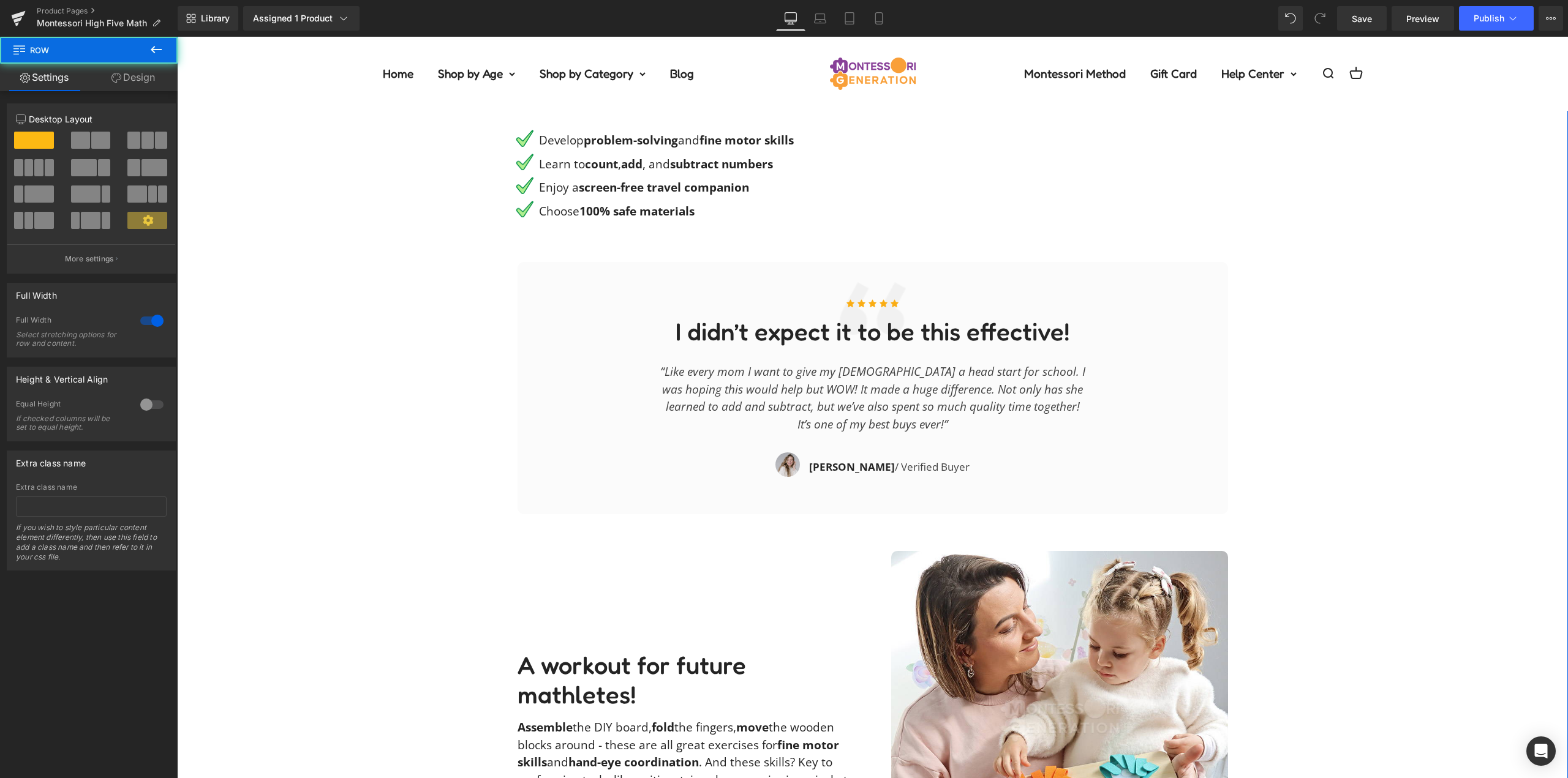
scroll to position [1654, 0]
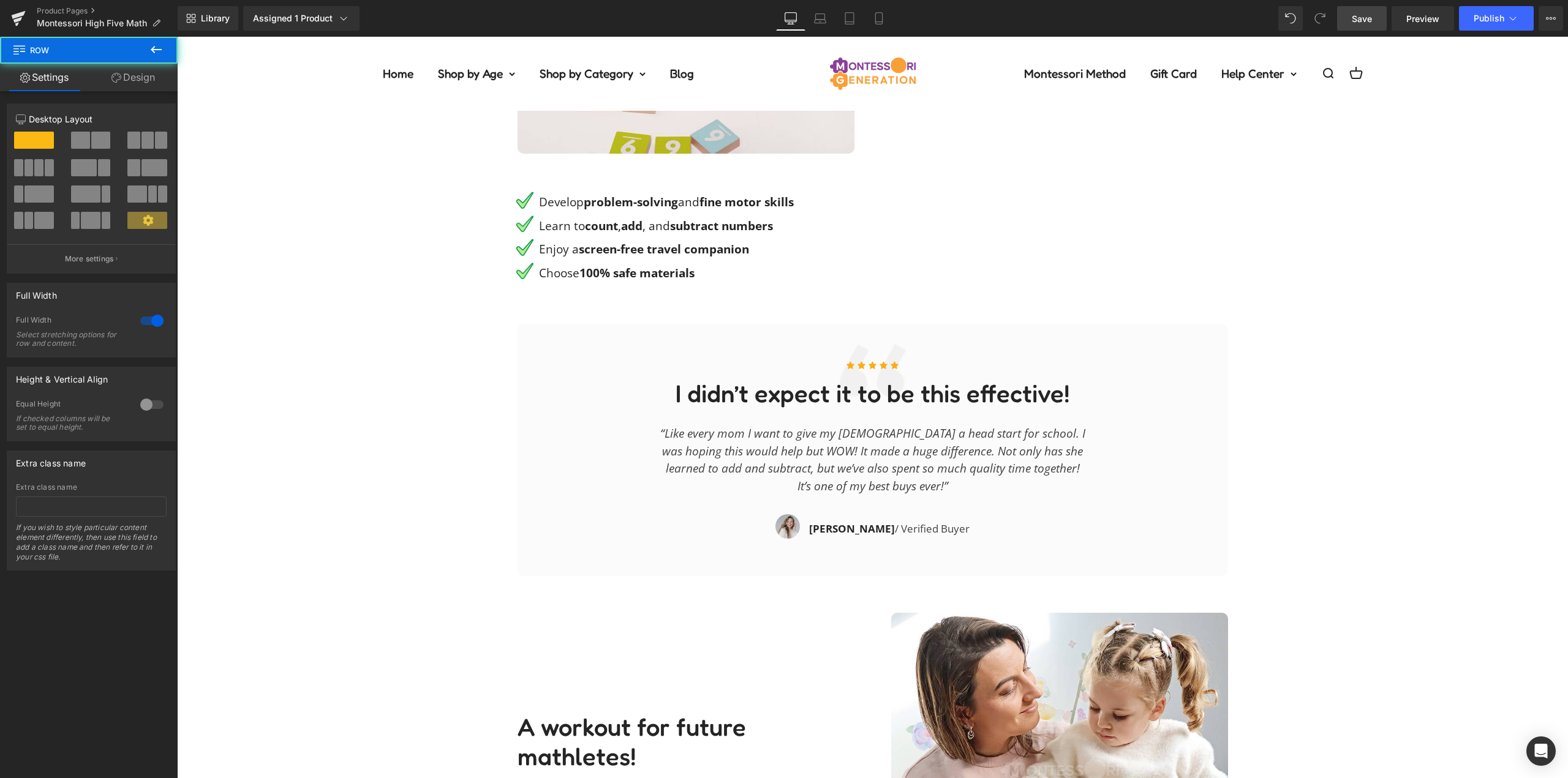
click at [1379, 15] on link "Save" at bounding box center [1362, 18] width 50 height 24
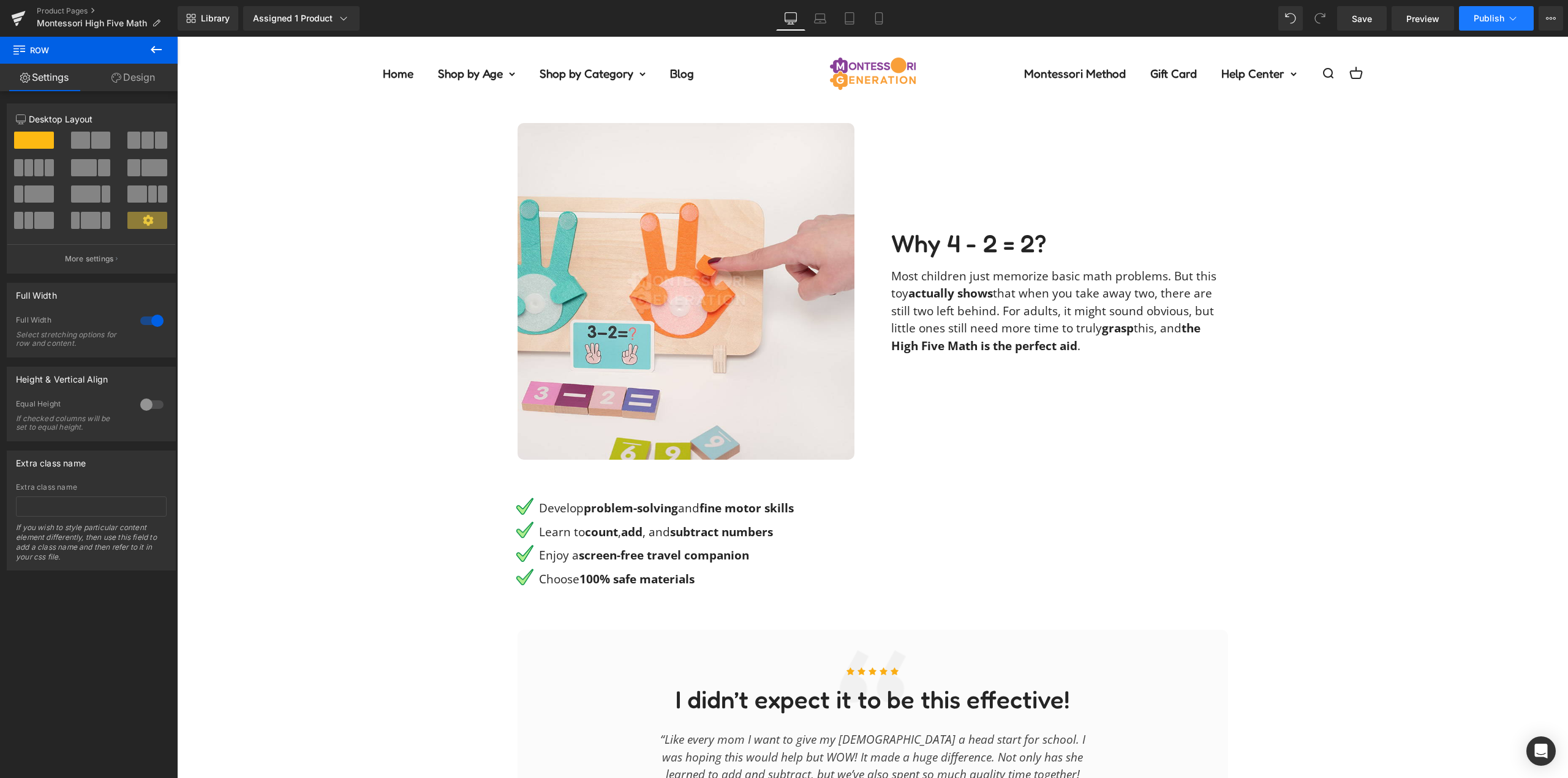
click at [1498, 17] on span "Publish" at bounding box center [1489, 18] width 30 height 10
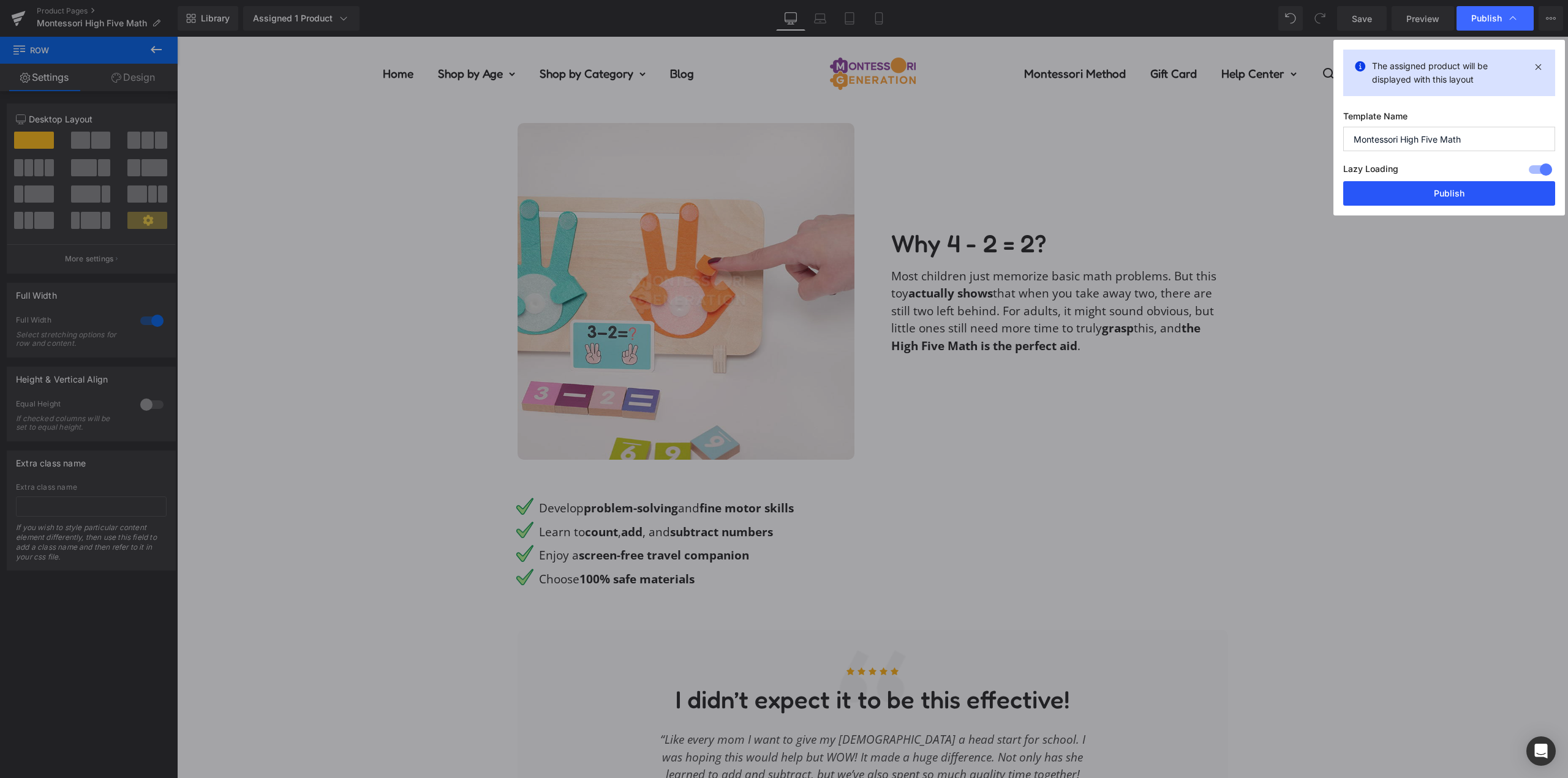
drag, startPoint x: 1464, startPoint y: 195, endPoint x: 1110, endPoint y: 414, distance: 416.3
click at [1464, 195] on button "Publish" at bounding box center [1449, 194] width 212 height 24
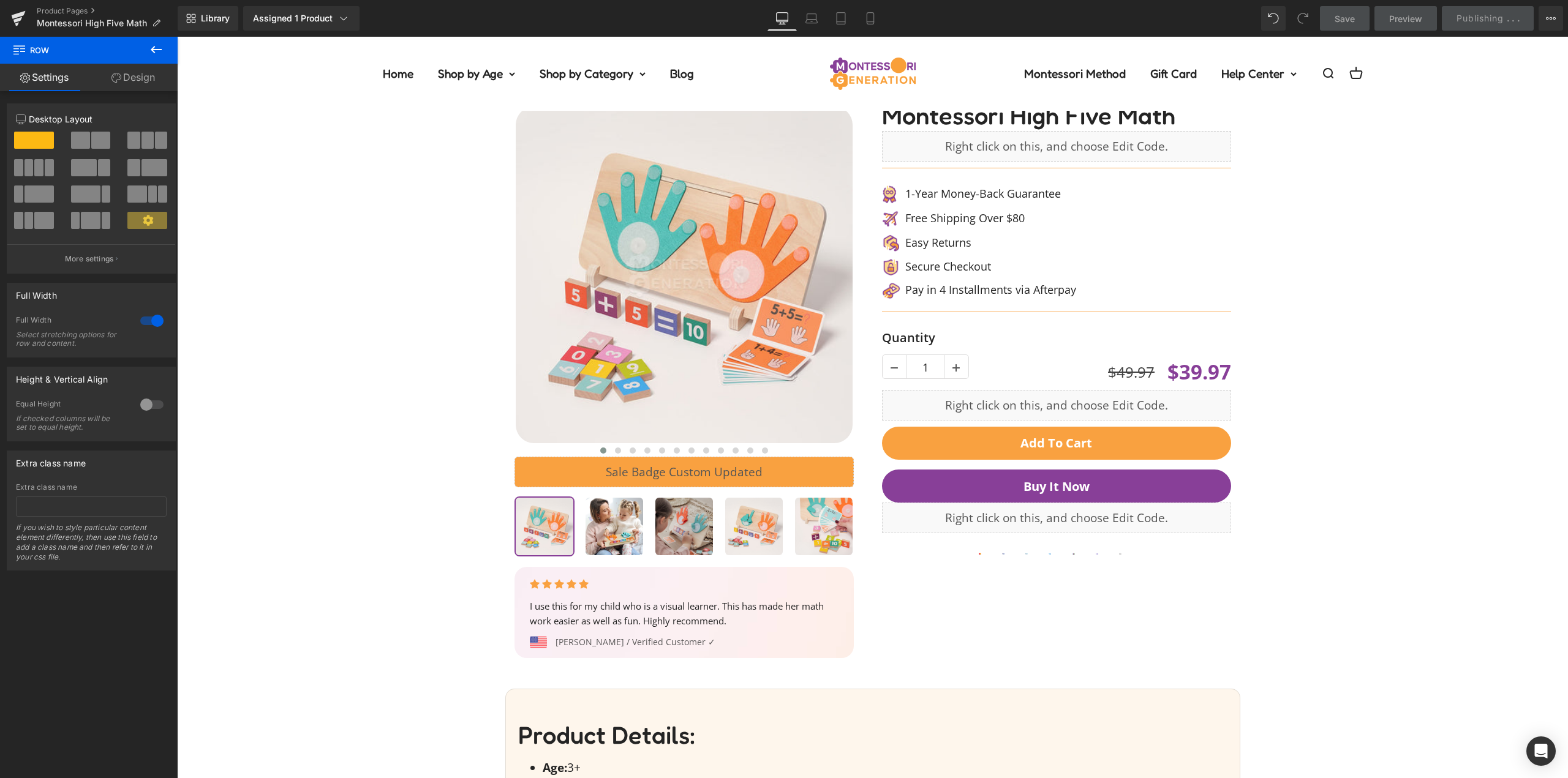
scroll to position [0, 0]
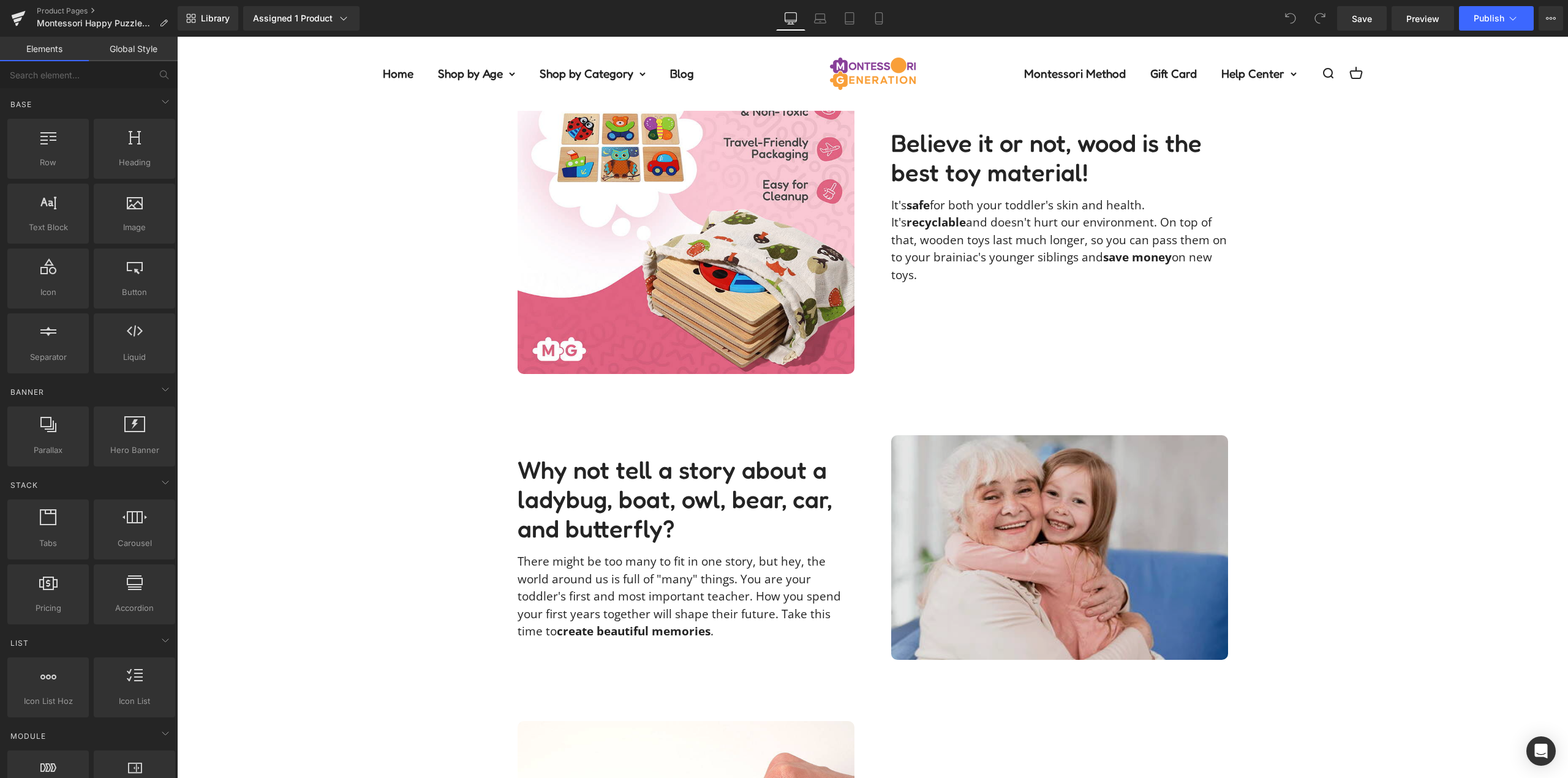
scroll to position [2450, 0]
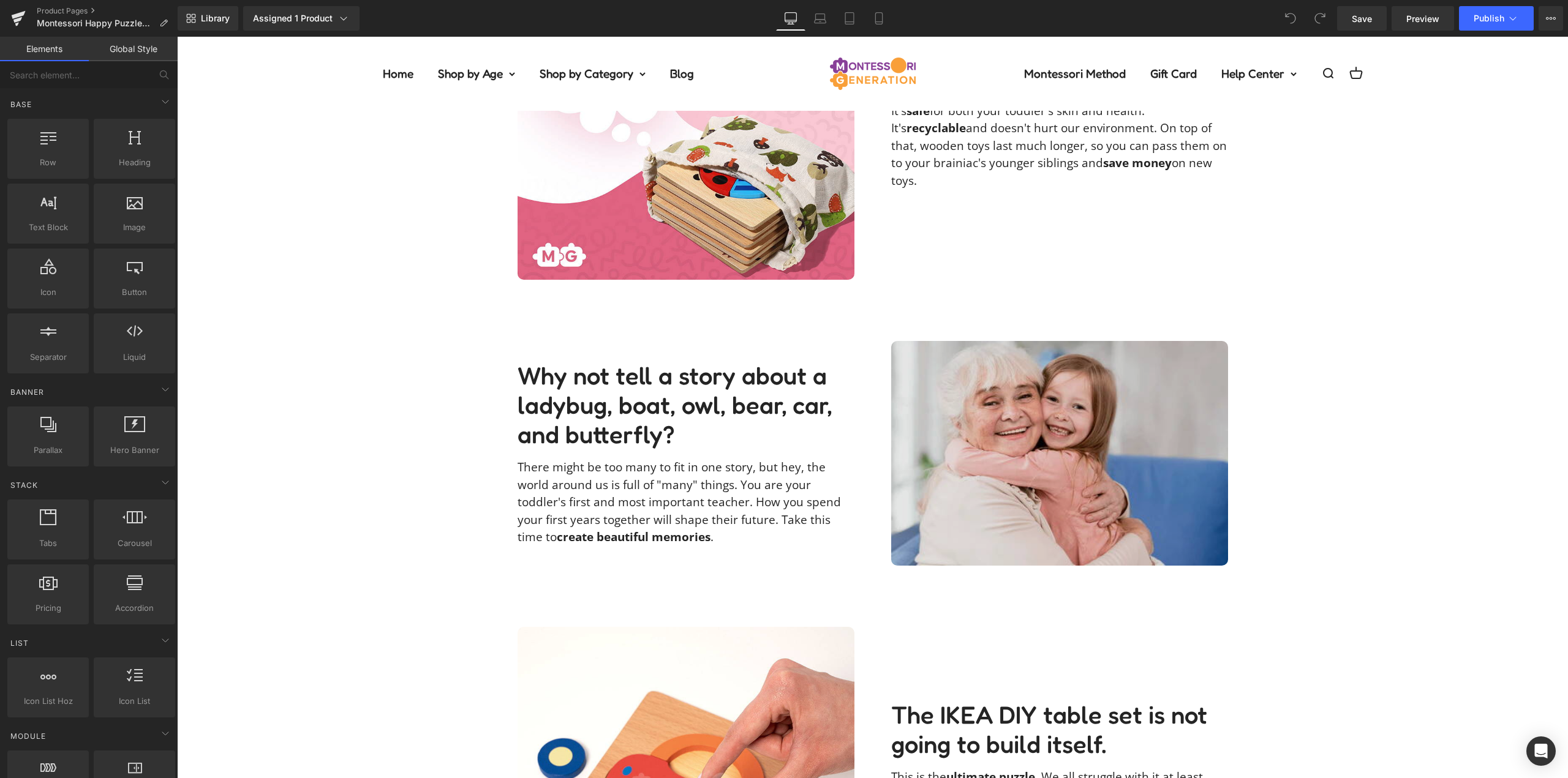
click at [1107, 373] on img at bounding box center [1059, 453] width 337 height 225
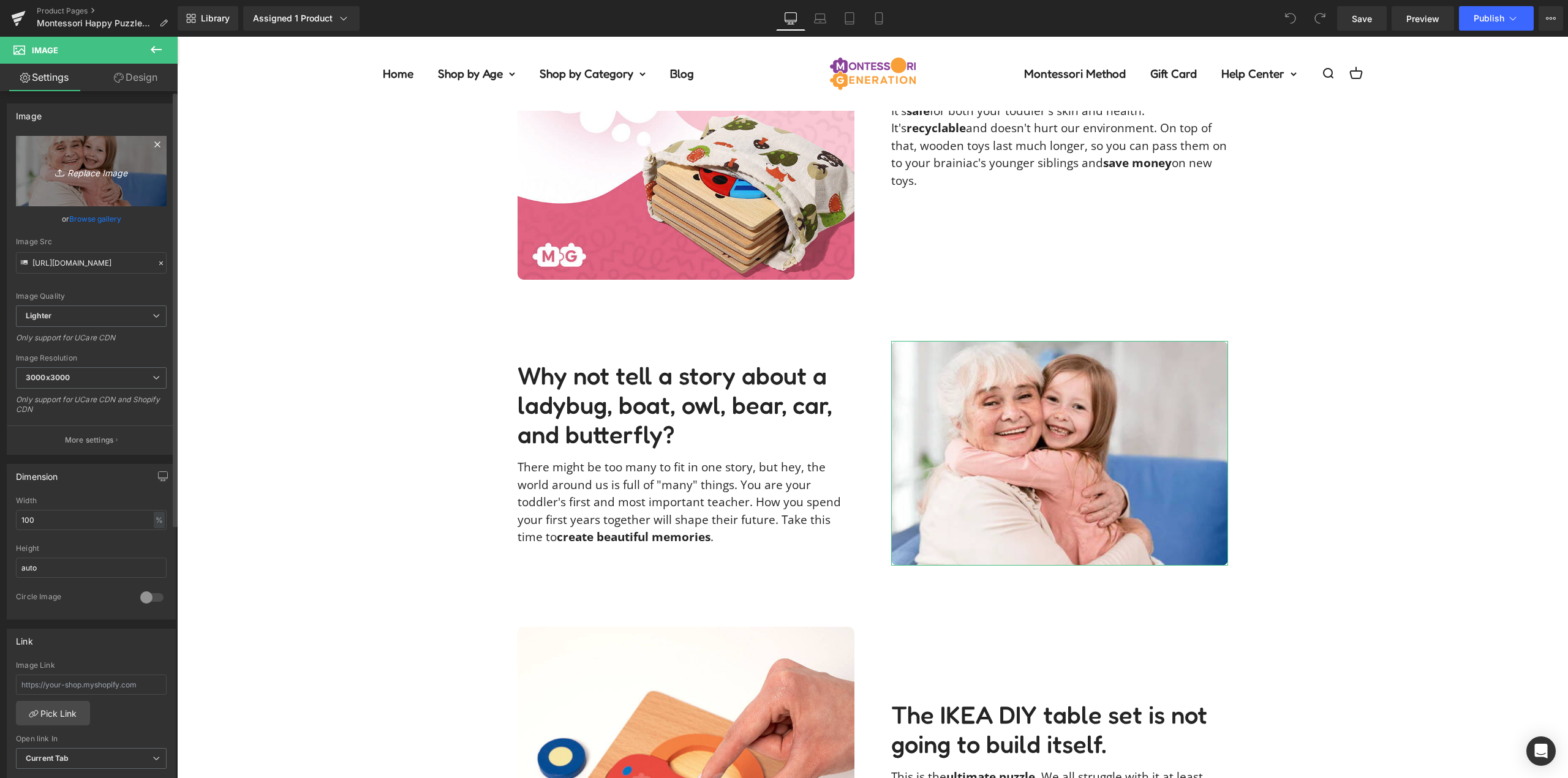
click at [100, 175] on icon "Replace Image" at bounding box center [92, 171] width 98 height 15
type input "C:\fakepath\happy-puzzles-reading_with_flowers20250627_125837.jpg"
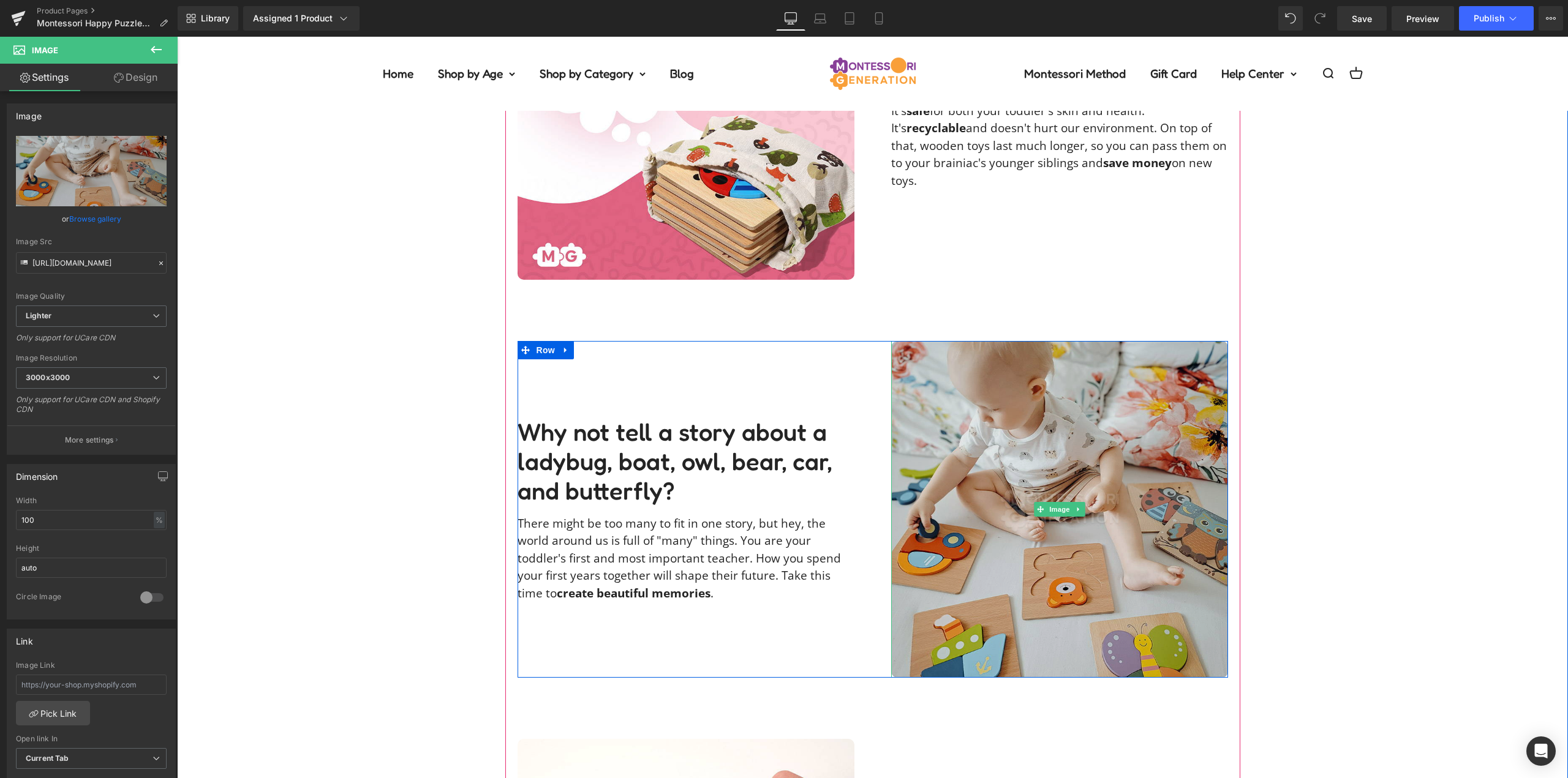
click at [1063, 501] on img at bounding box center [1059, 509] width 337 height 336
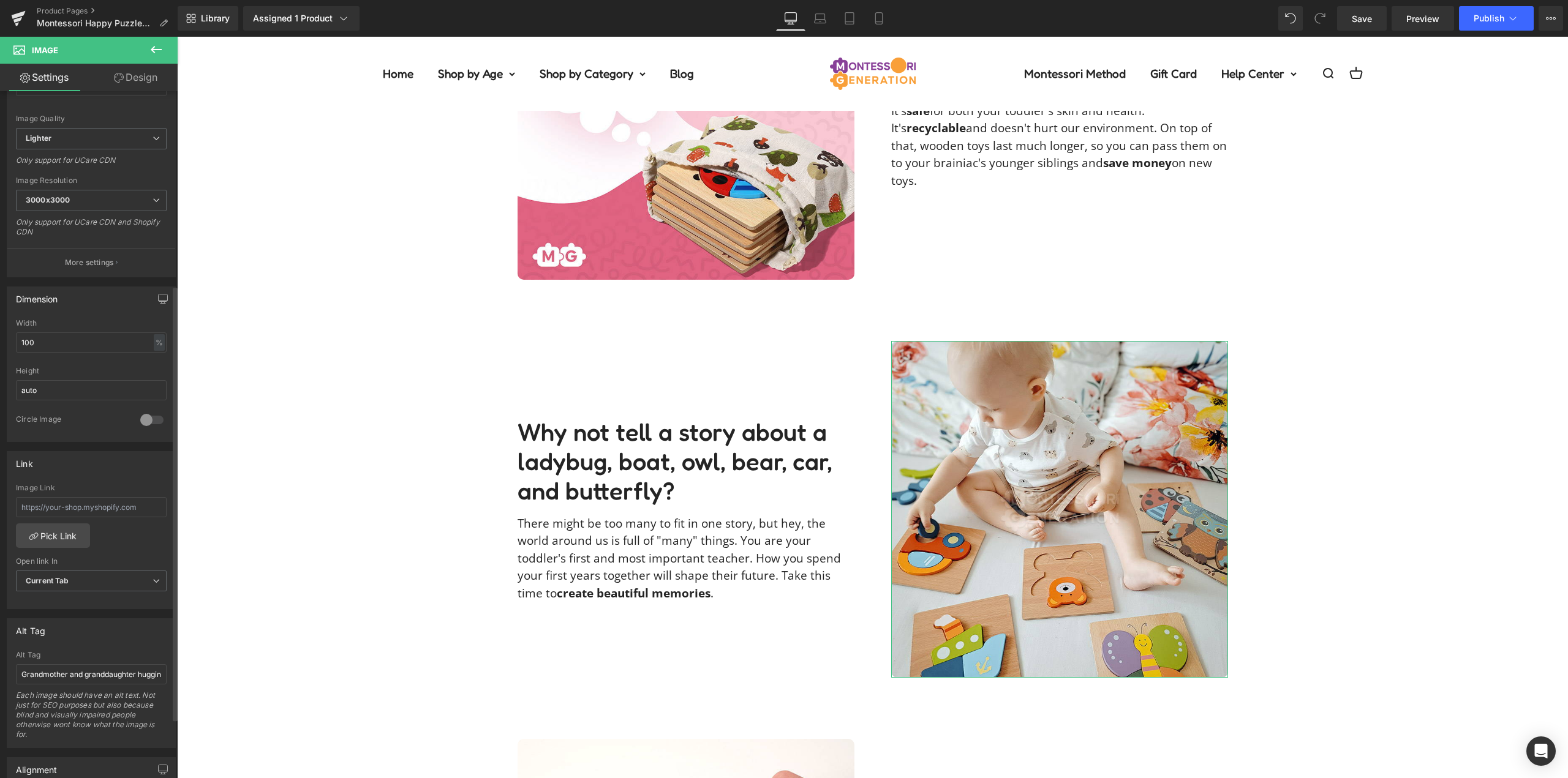
scroll to position [306, 0]
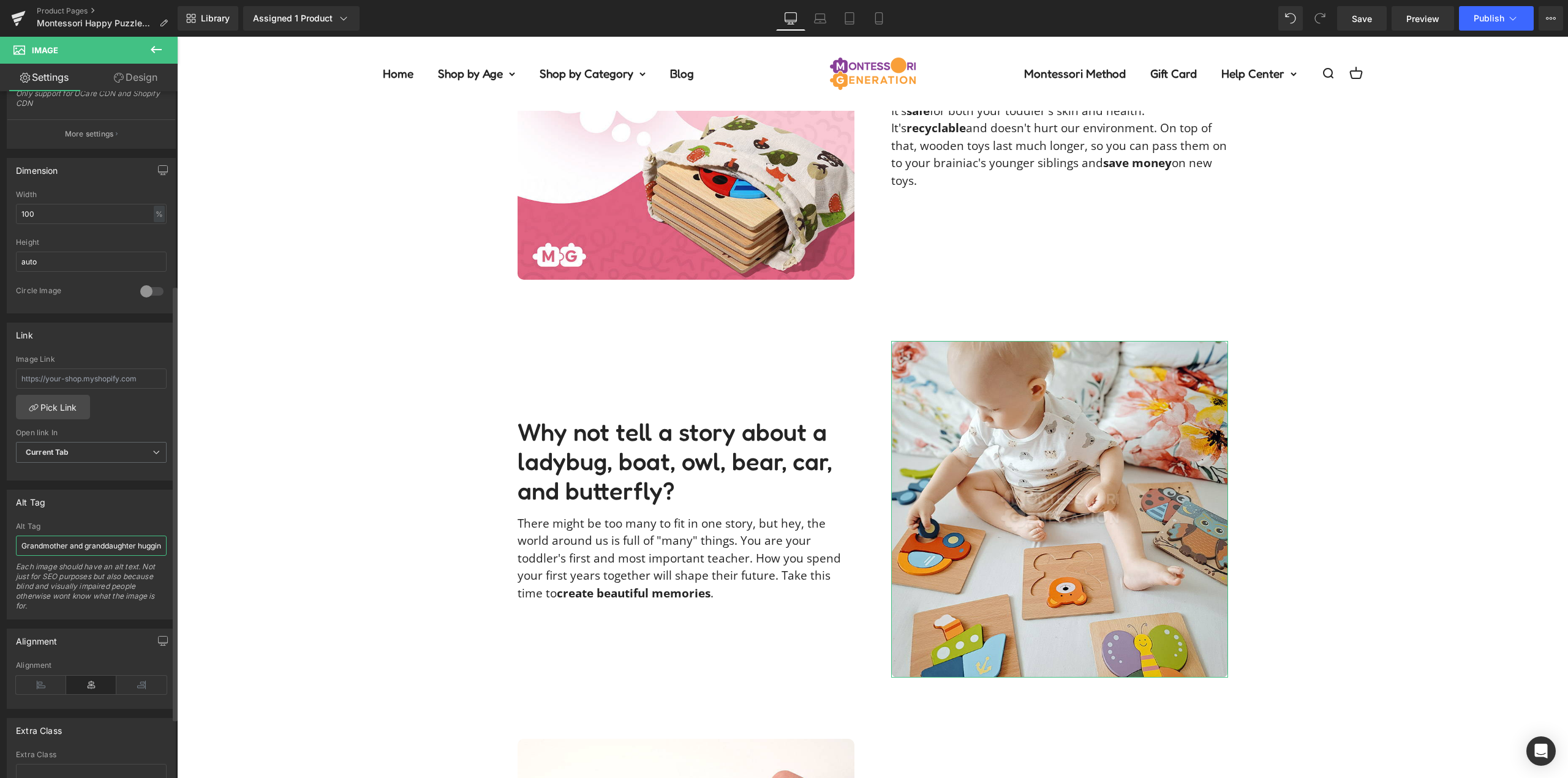
click at [95, 544] on input "Grandmother and granddaughter hugging and smiling." at bounding box center [91, 546] width 151 height 20
type input "Baby playing with Montessori Happy Puzzles (6 Pack)."
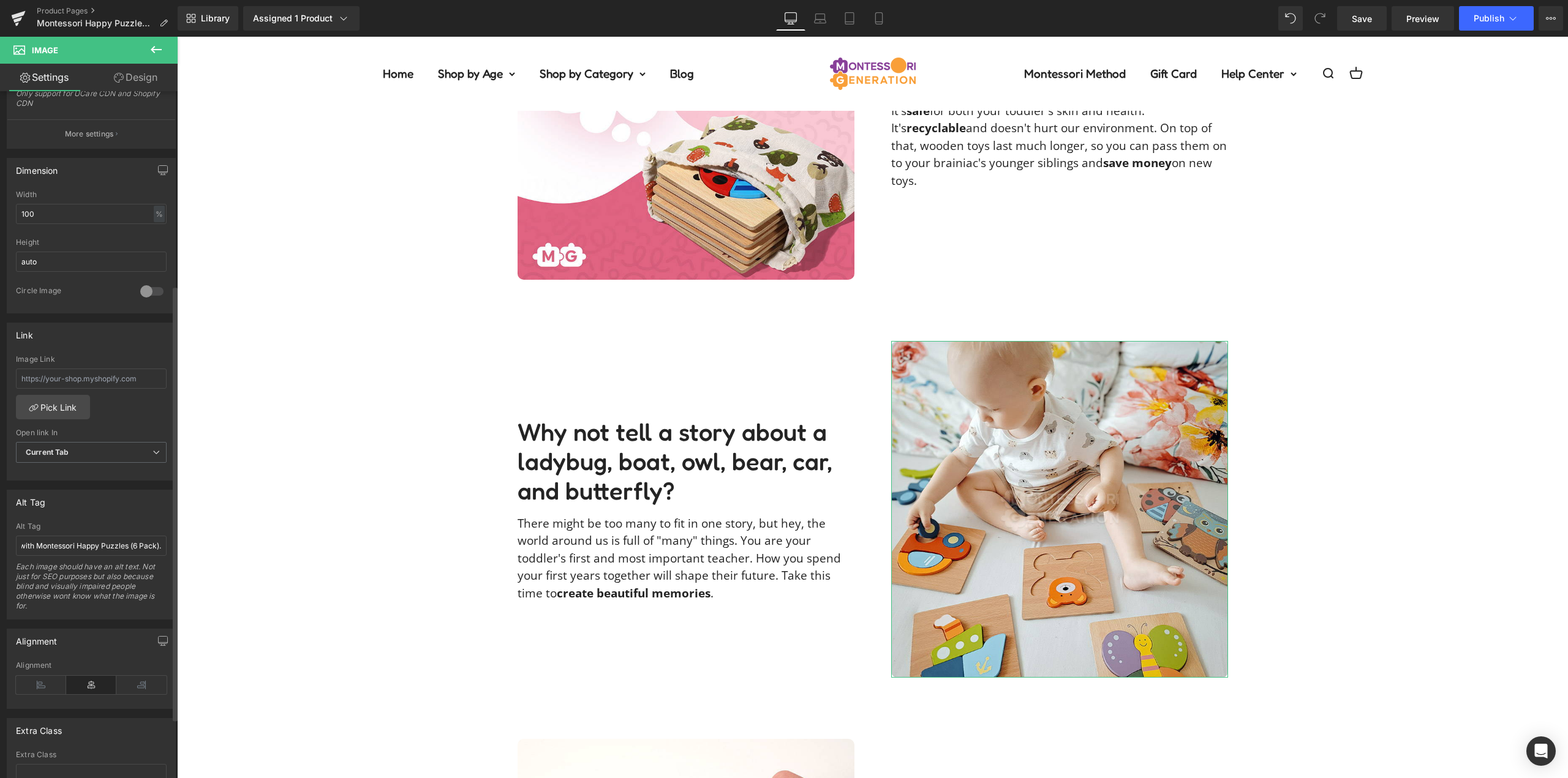
click at [144, 510] on div "Alt Tag" at bounding box center [92, 502] width 168 height 23
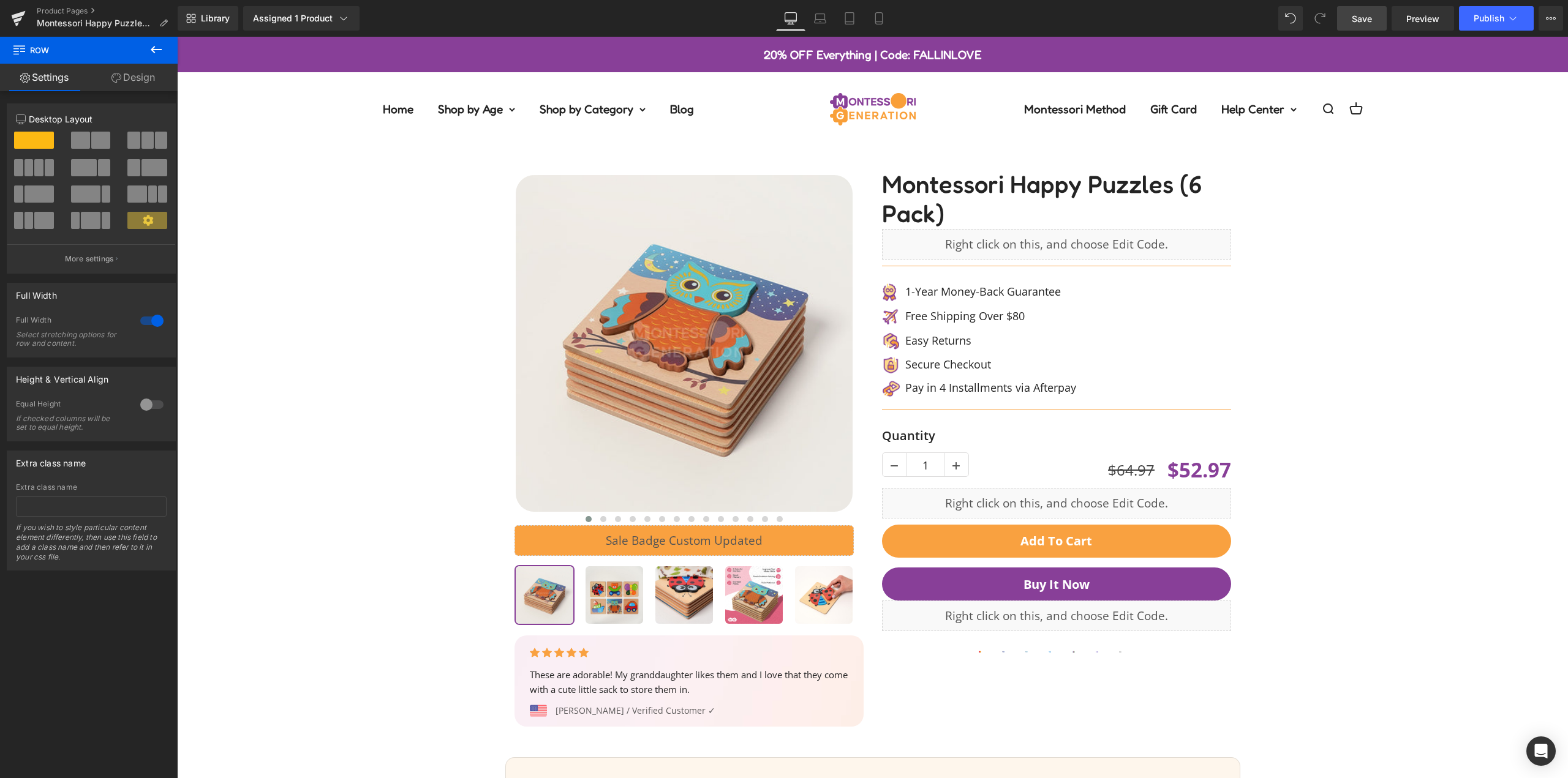
click at [1362, 20] on span "Save" at bounding box center [1362, 18] width 20 height 13
click at [1491, 20] on span "Publish" at bounding box center [1489, 18] width 30 height 10
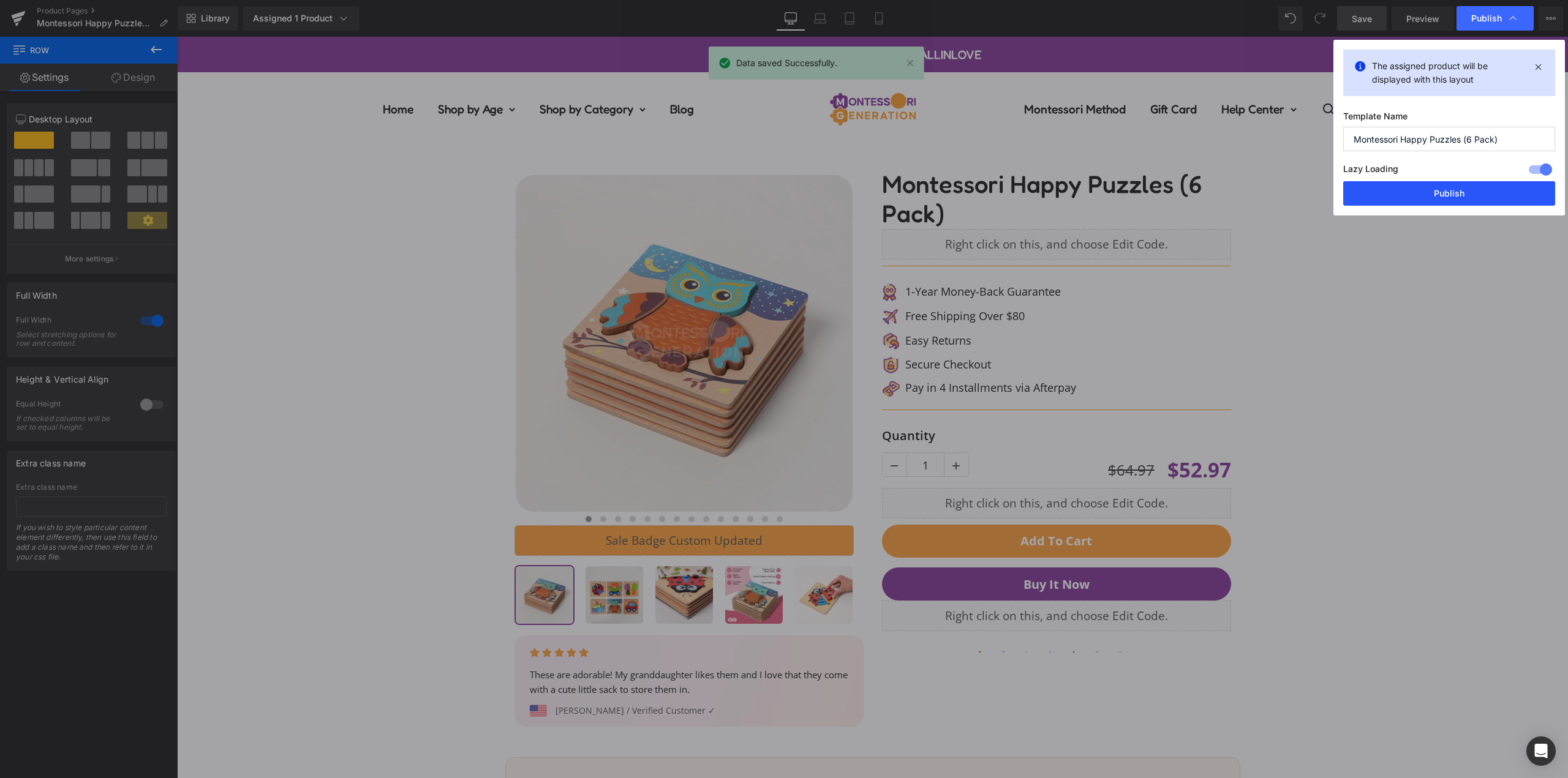
click at [1473, 196] on button "Publish" at bounding box center [1449, 194] width 212 height 24
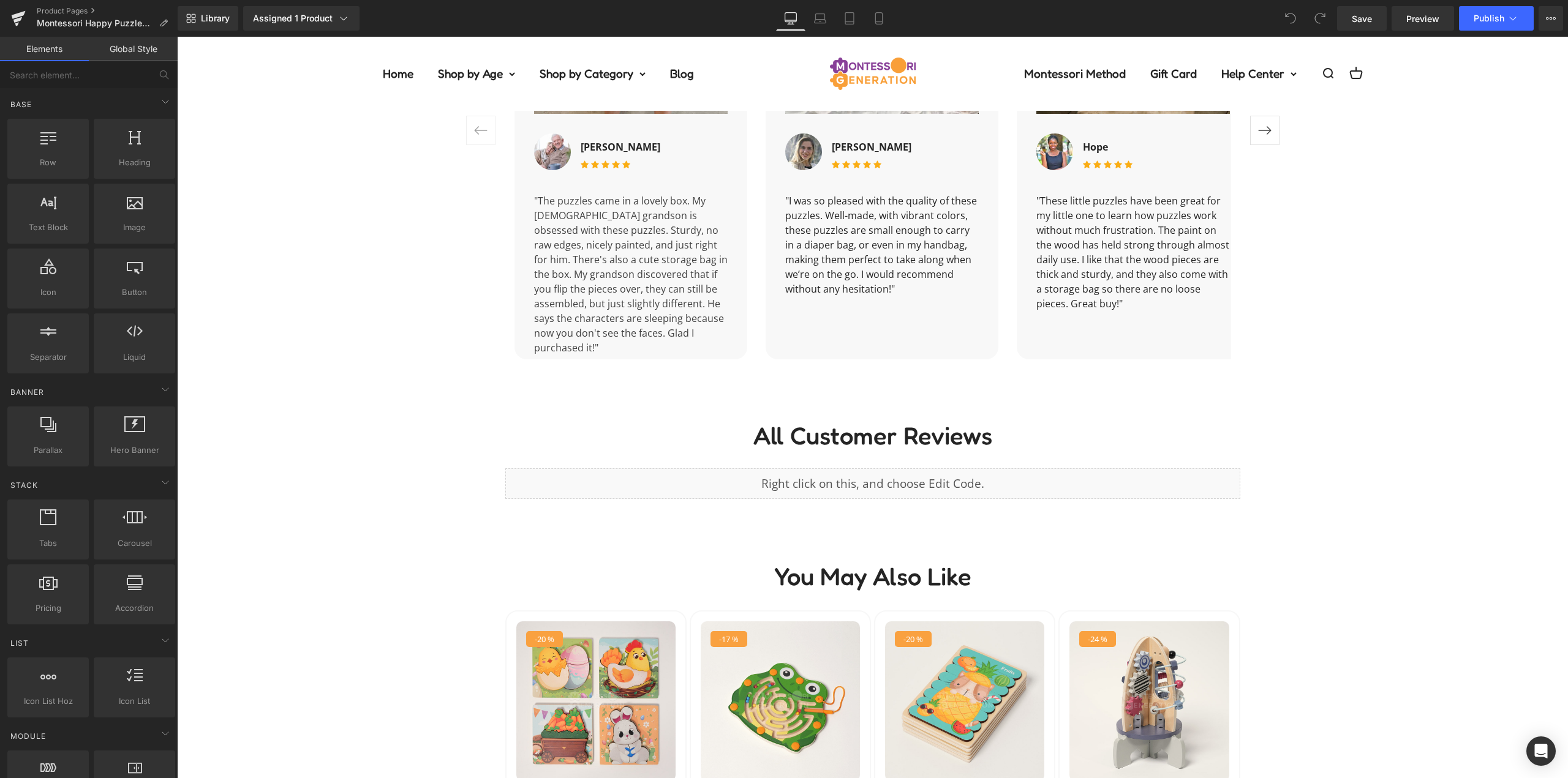
scroll to position [1531, 0]
